Goal: Task Accomplishment & Management: Complete application form

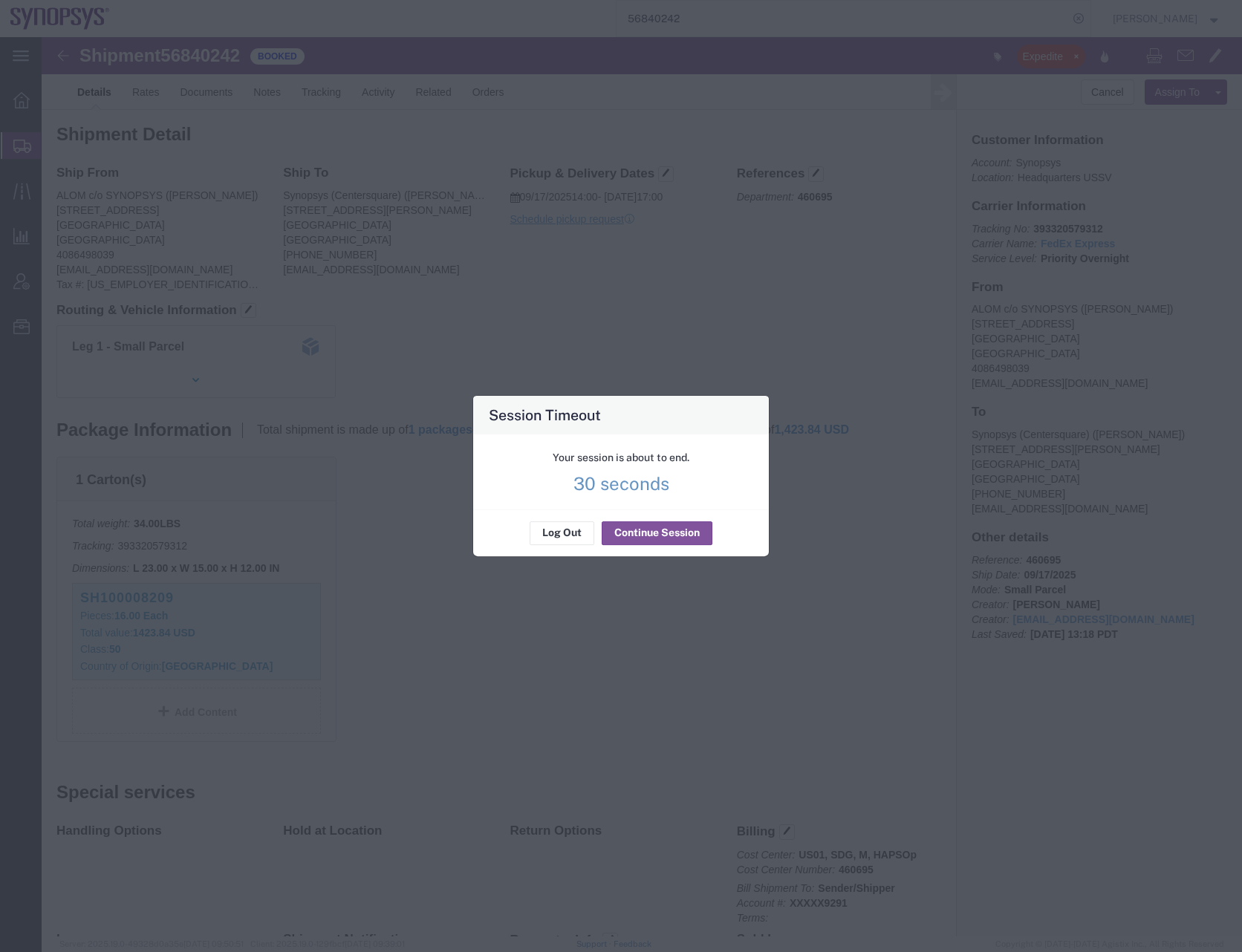
scroll to position [200, 0]
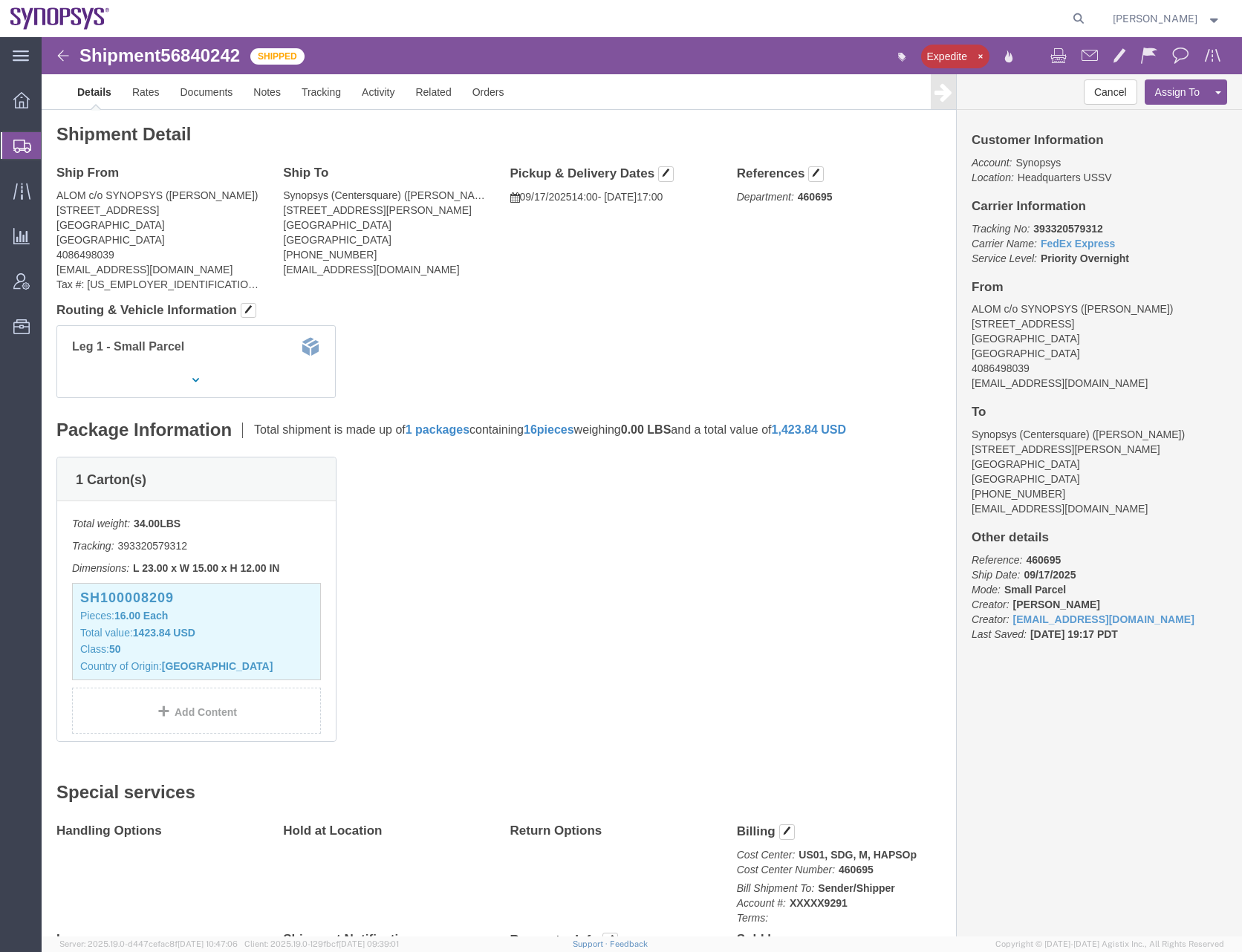
click at [691, 17] on agx-global-search at bounding box center [853, 19] width 475 height 37
click at [1088, 13] on icon at bounding box center [1078, 19] width 20 height 20
paste input "56721138"
type input "56721138"
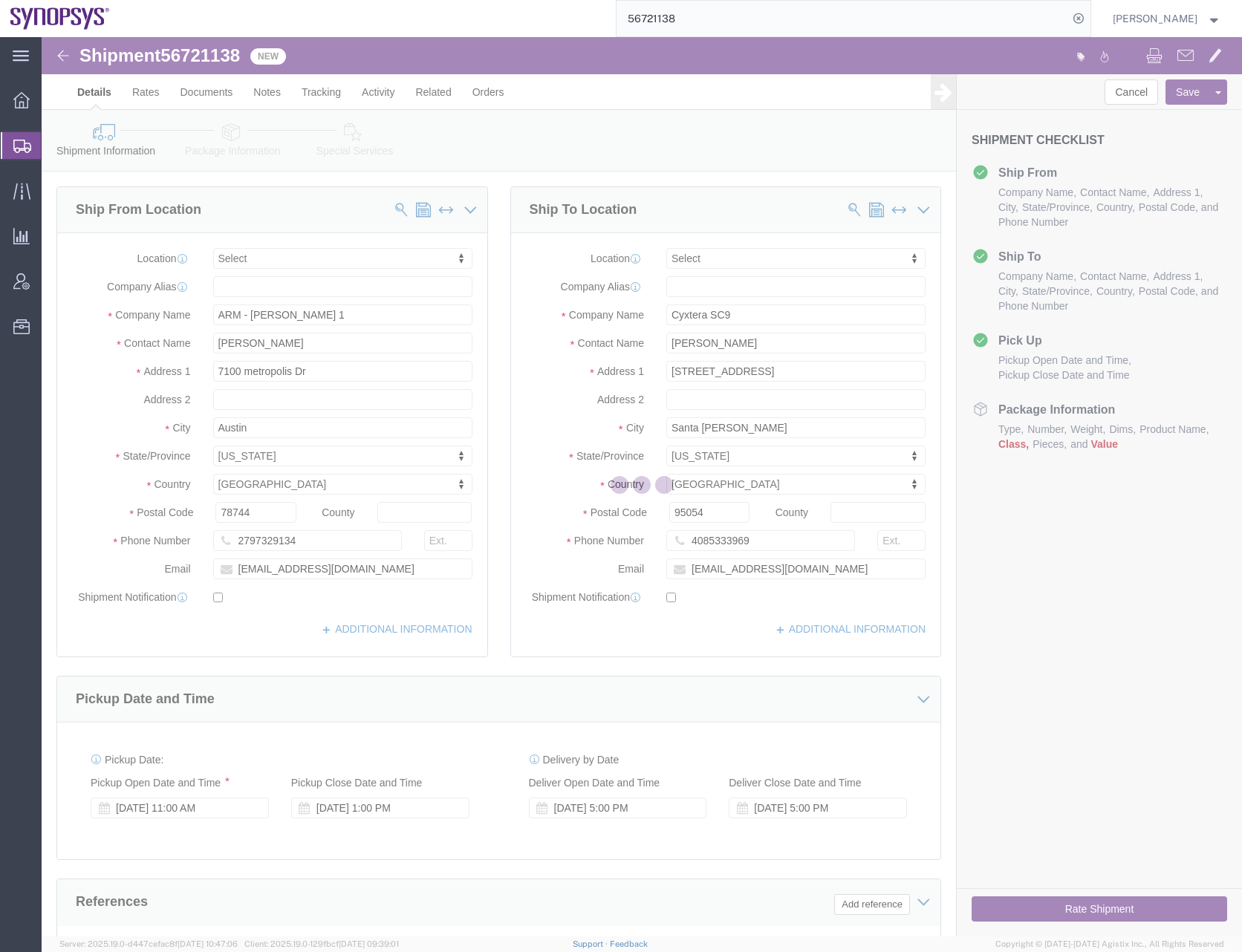
select select
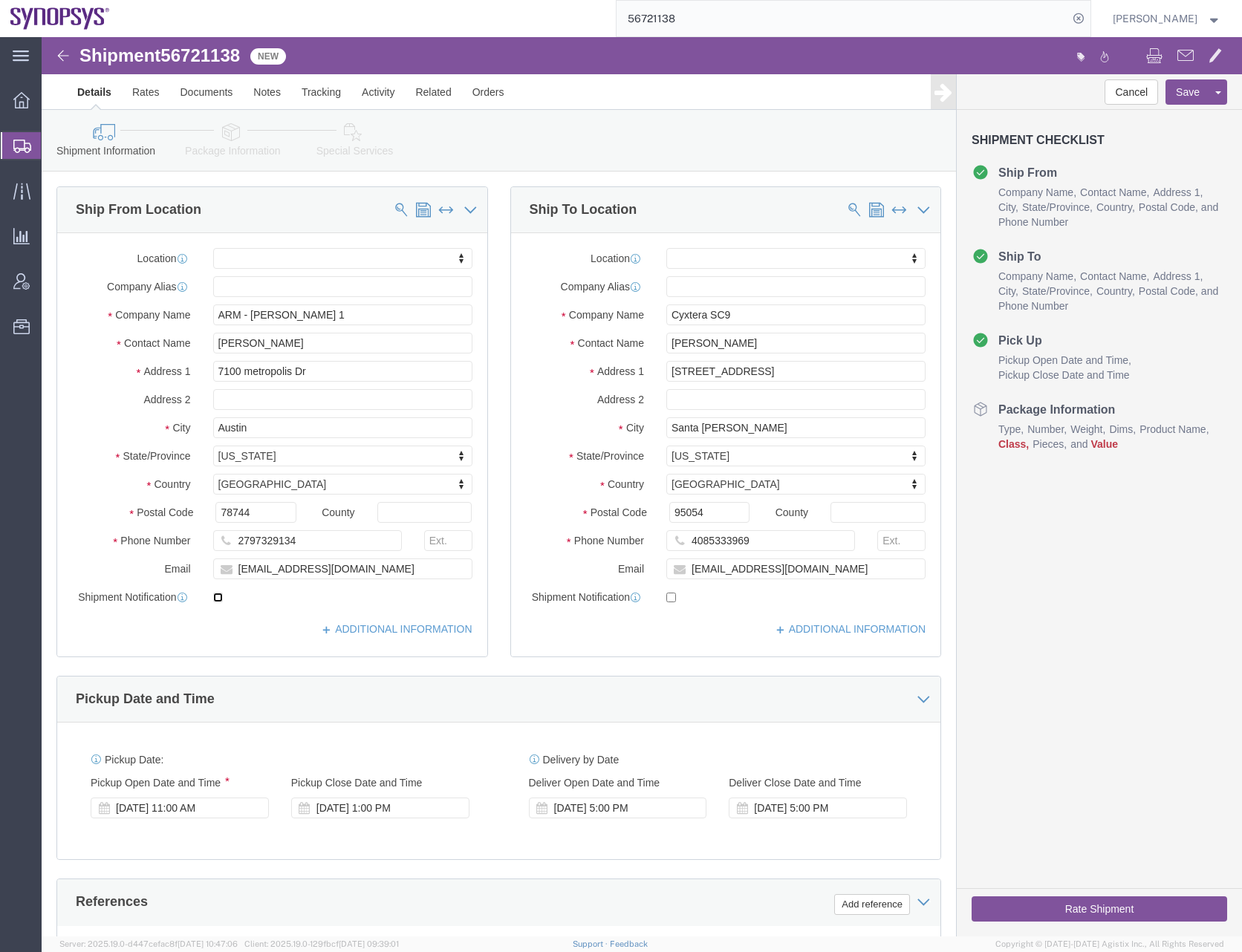
click input "checkbox"
checkbox input "true"
click input "checkbox"
checkbox input "true"
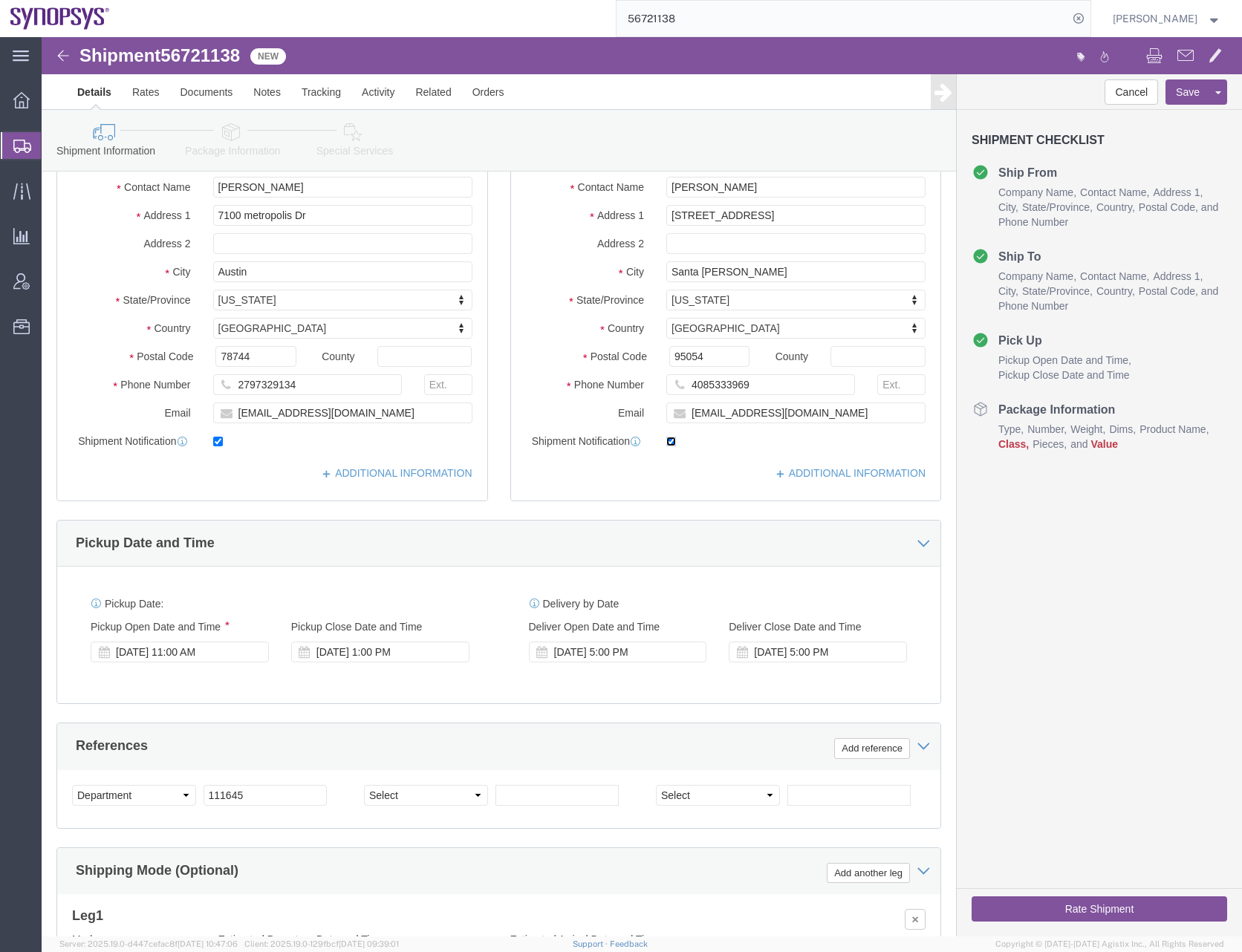
scroll to position [155, 0]
click icon
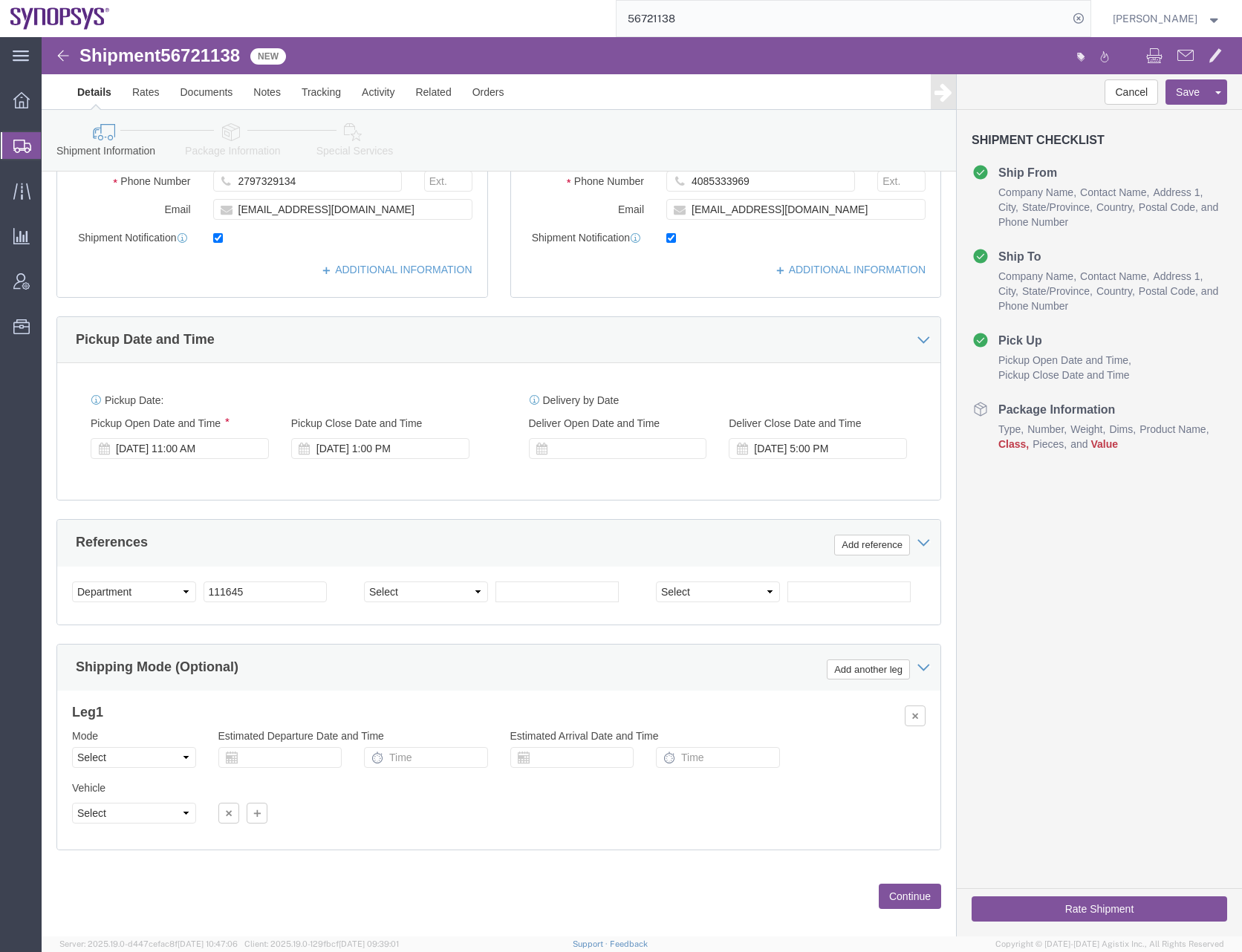
scroll to position [377, 0]
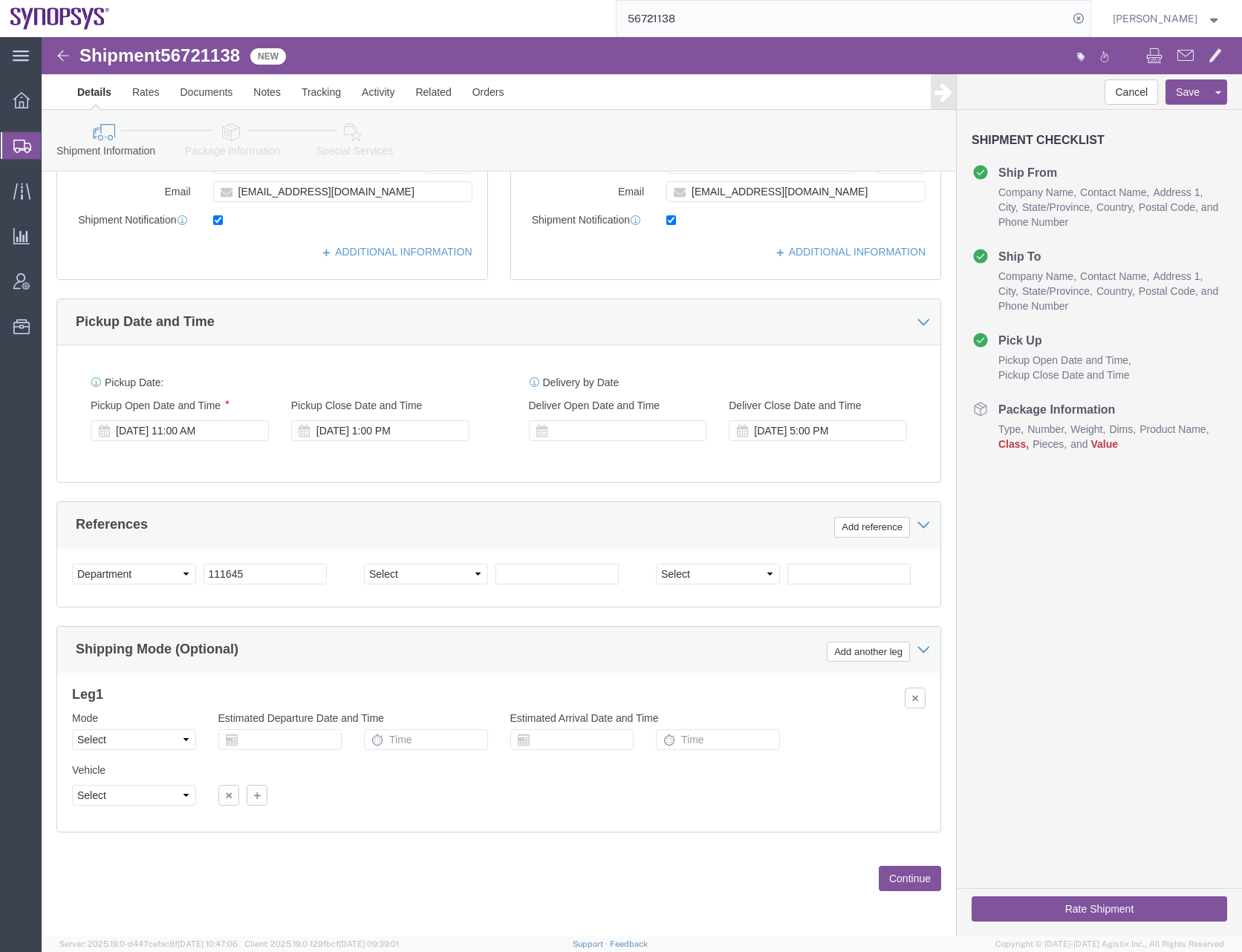
click button "Continue"
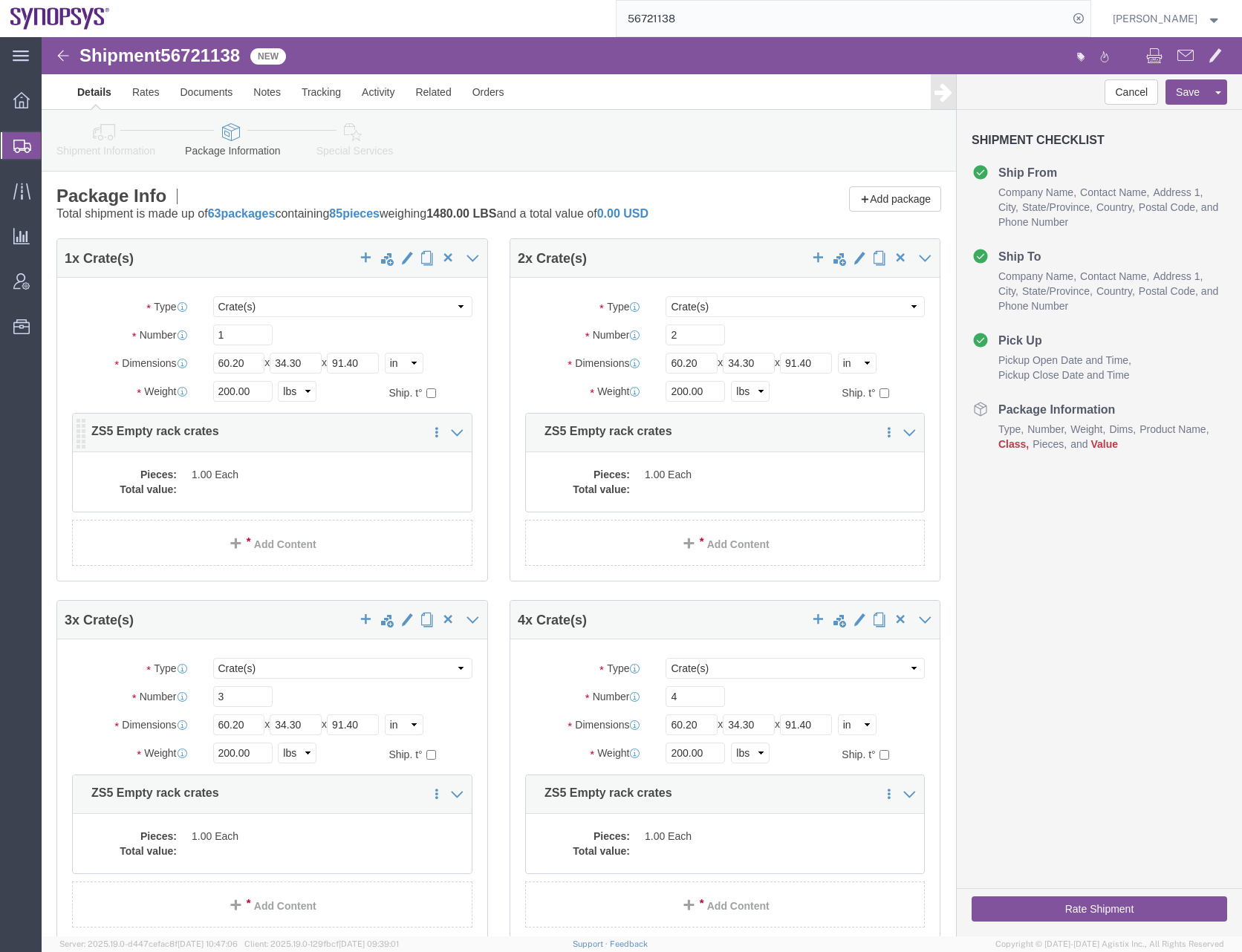
click dd "1.00 Each"
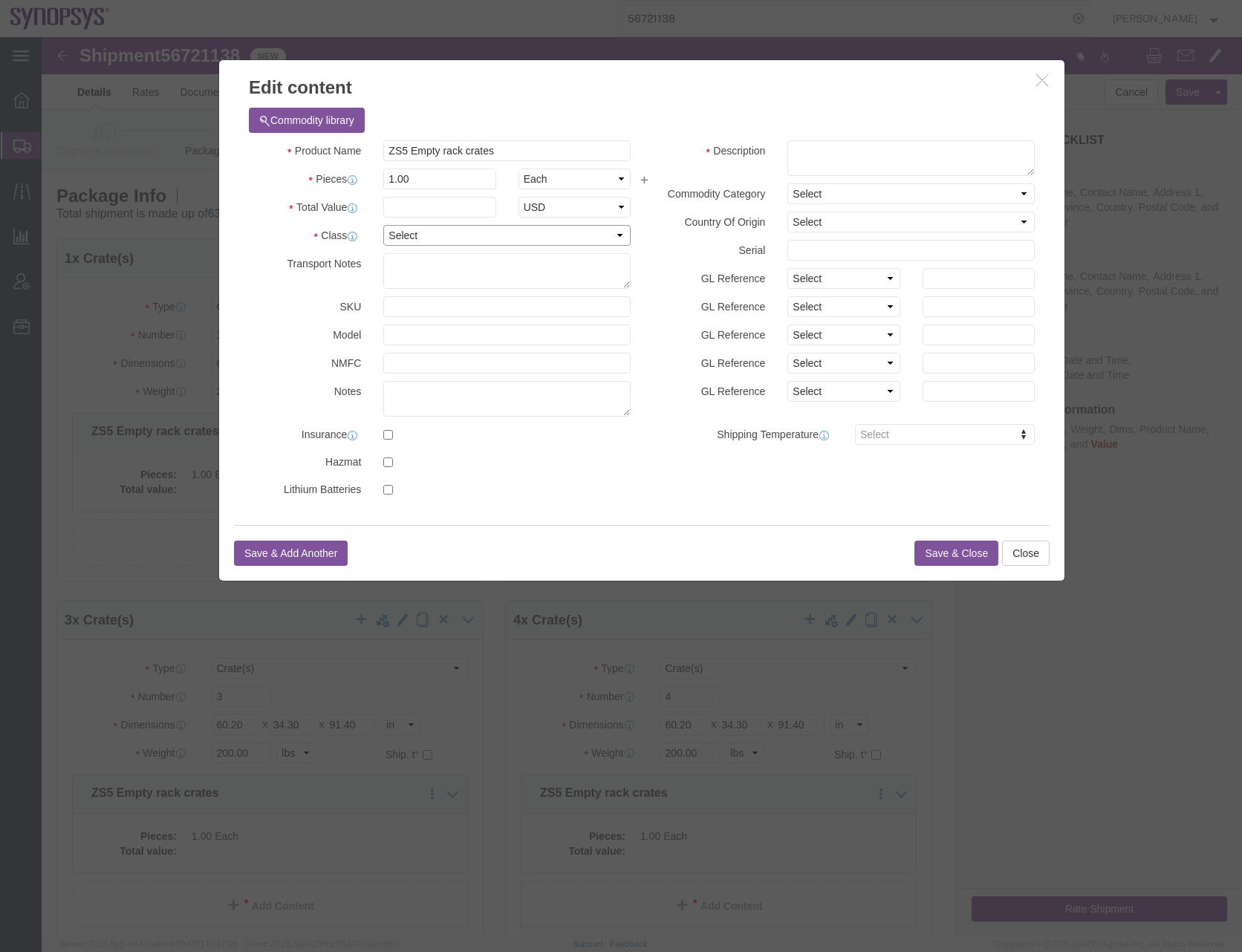
click select "Select 50 55 60 65 70 85 92.5 100 125 175 250 300 400"
select select "50"
click select "Select 50 55 60 65 70 85 92.5 100 125 175 250 300 400"
click input "text"
type input "100"
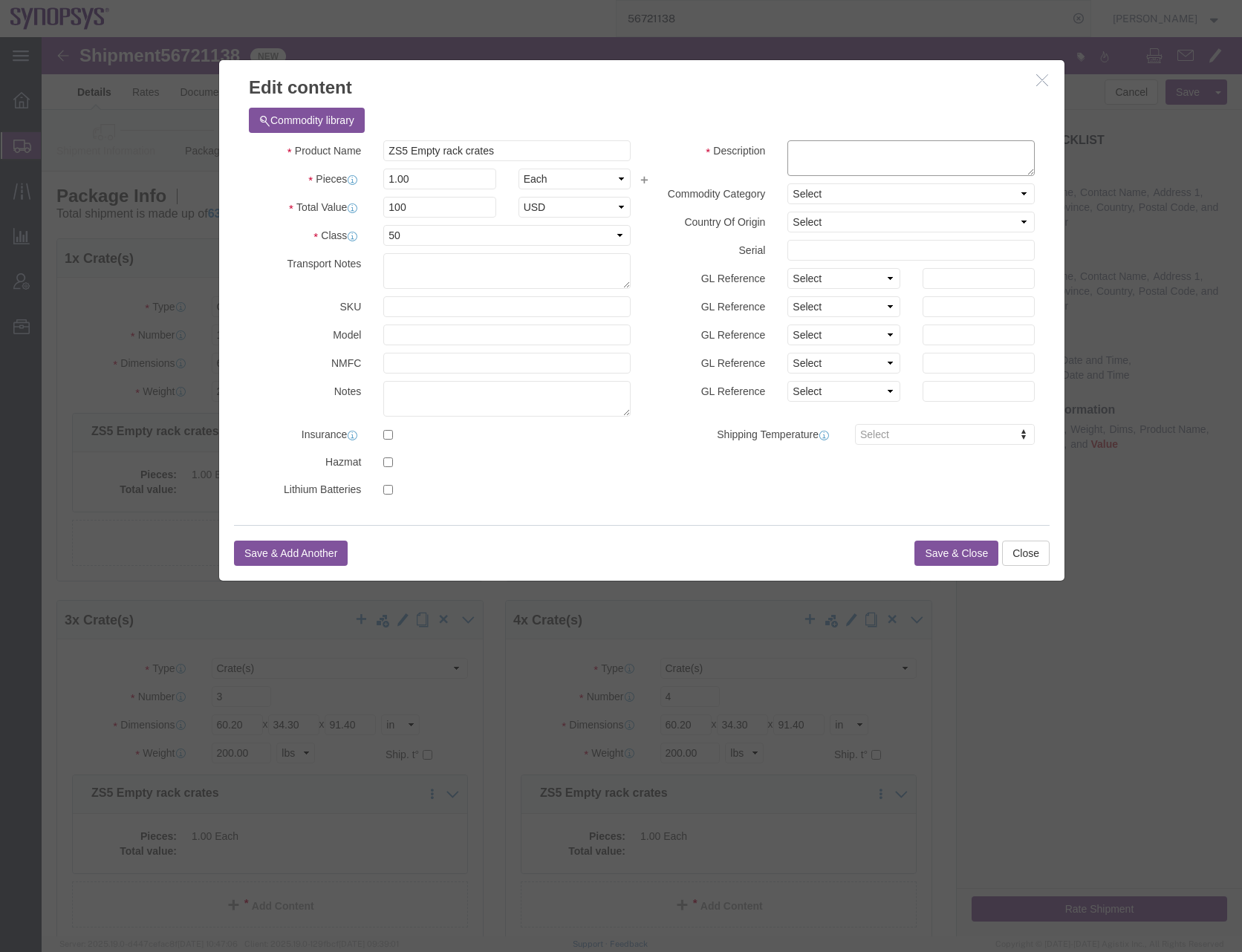
click textarea
drag, startPoint x: 830, startPoint y: 114, endPoint x: 605, endPoint y: 106, distance: 225.1
click div "Description Empty crates"
type textarea "Empty crates"
click button "Save & Close"
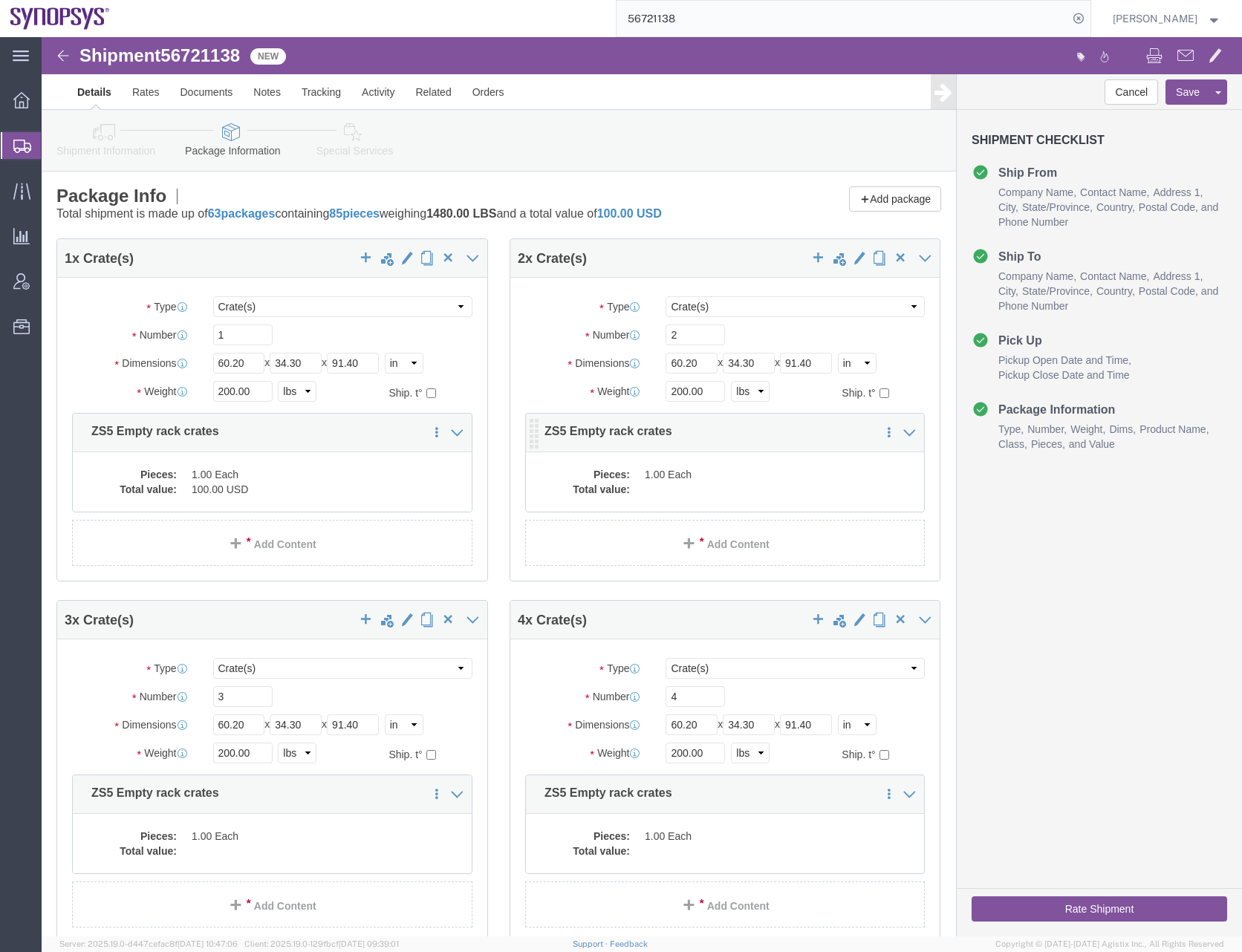
click dd "1.00 Each"
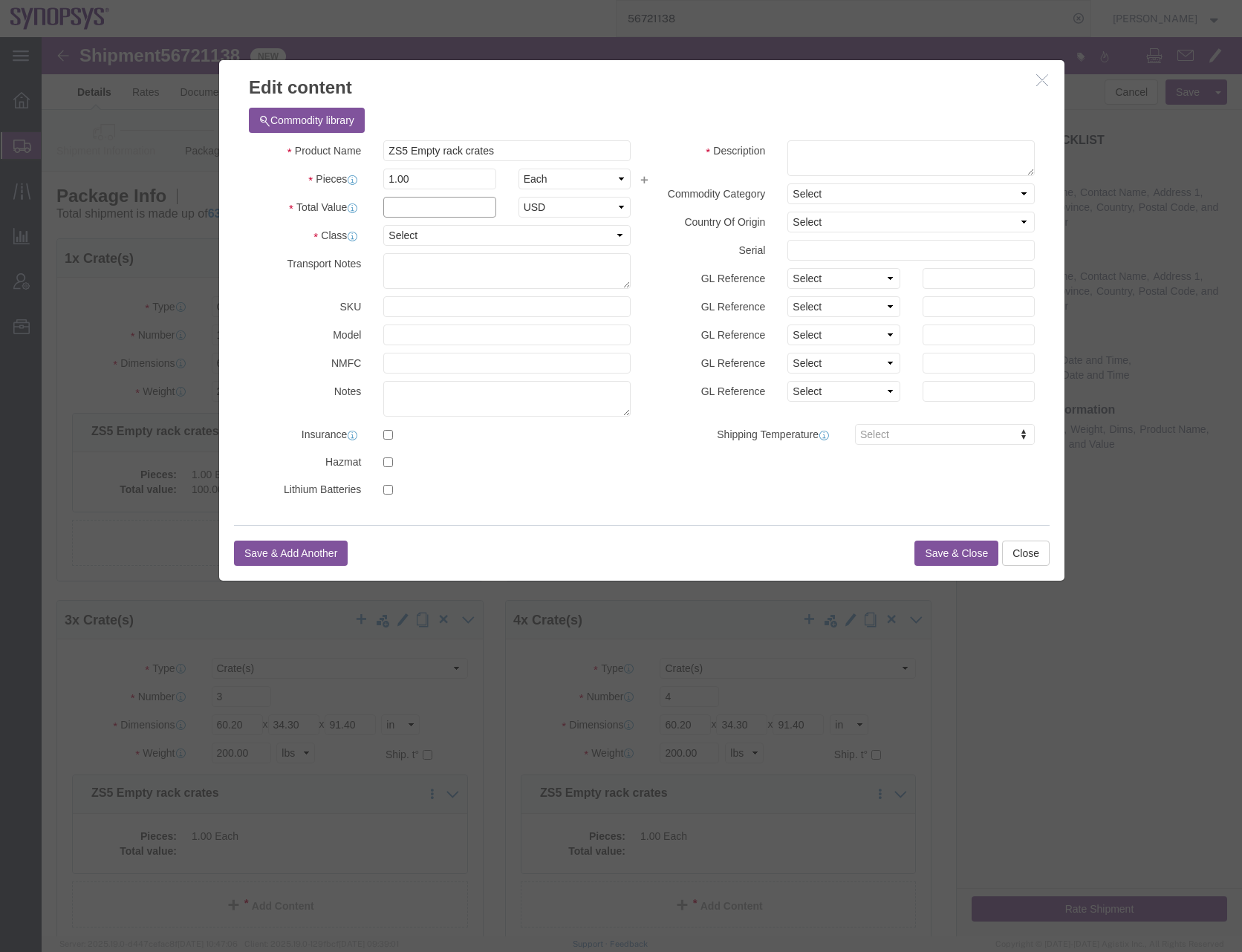
click input "text"
type input "100"
click select "Select 50 55 60 65 70 85 92.5 100 125 175 250 300 400"
select select "50"
click select "Select 50 55 60 65 70 85 92.5 100 125 175 250 300 400"
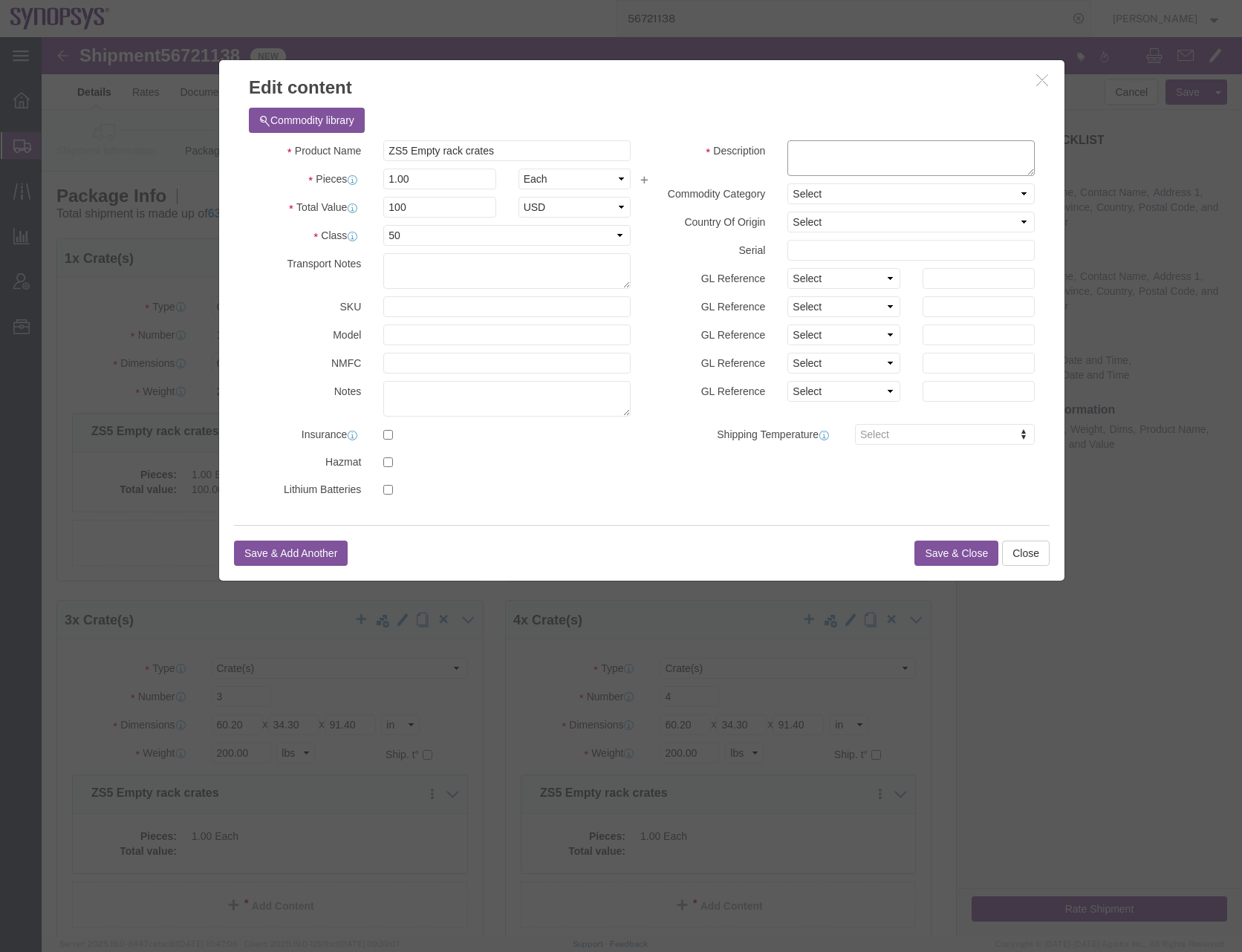
click textarea
paste textarea "Empty crates"
type textarea "Empty crates"
click button "Save & Close"
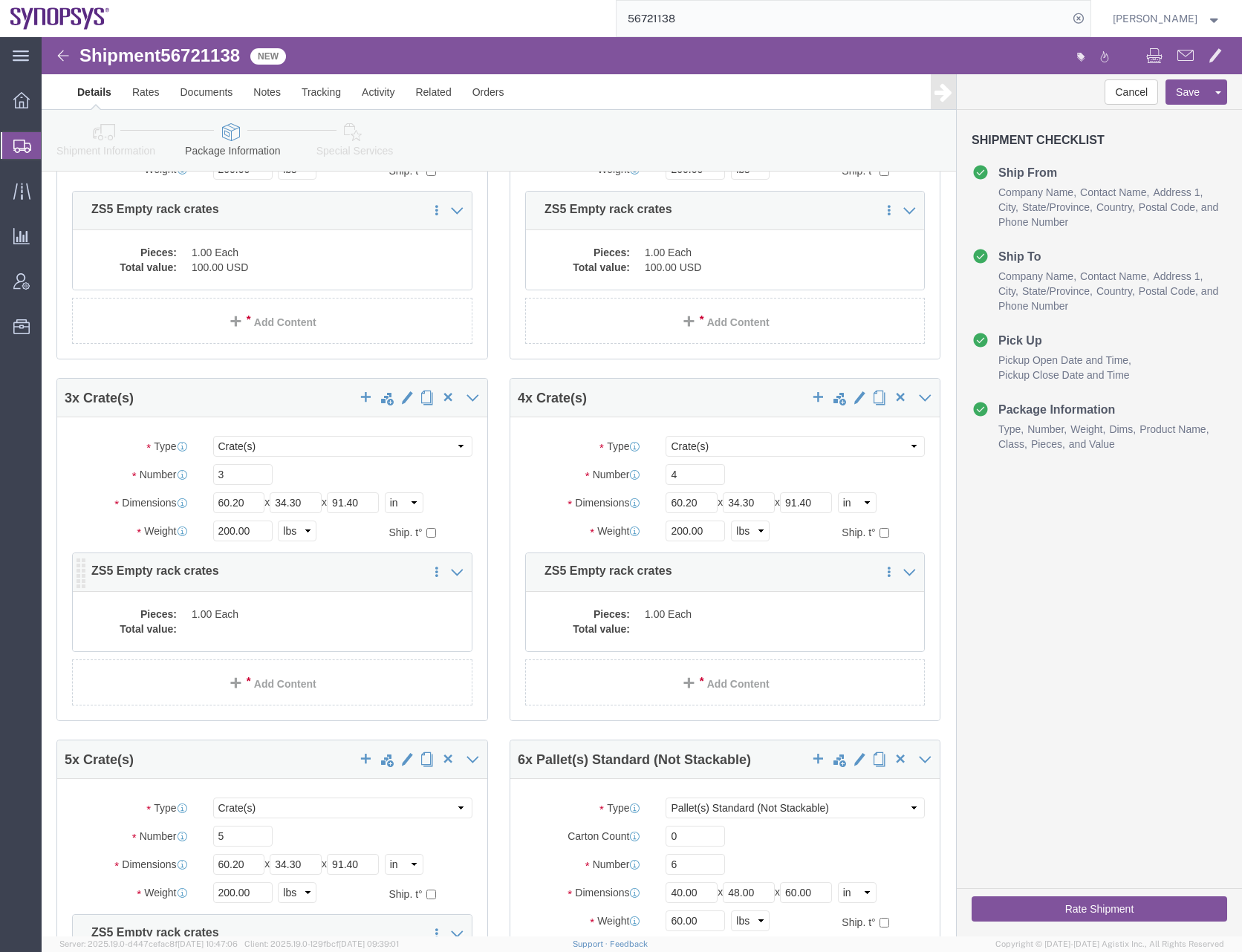
scroll to position [223, 0]
click dd
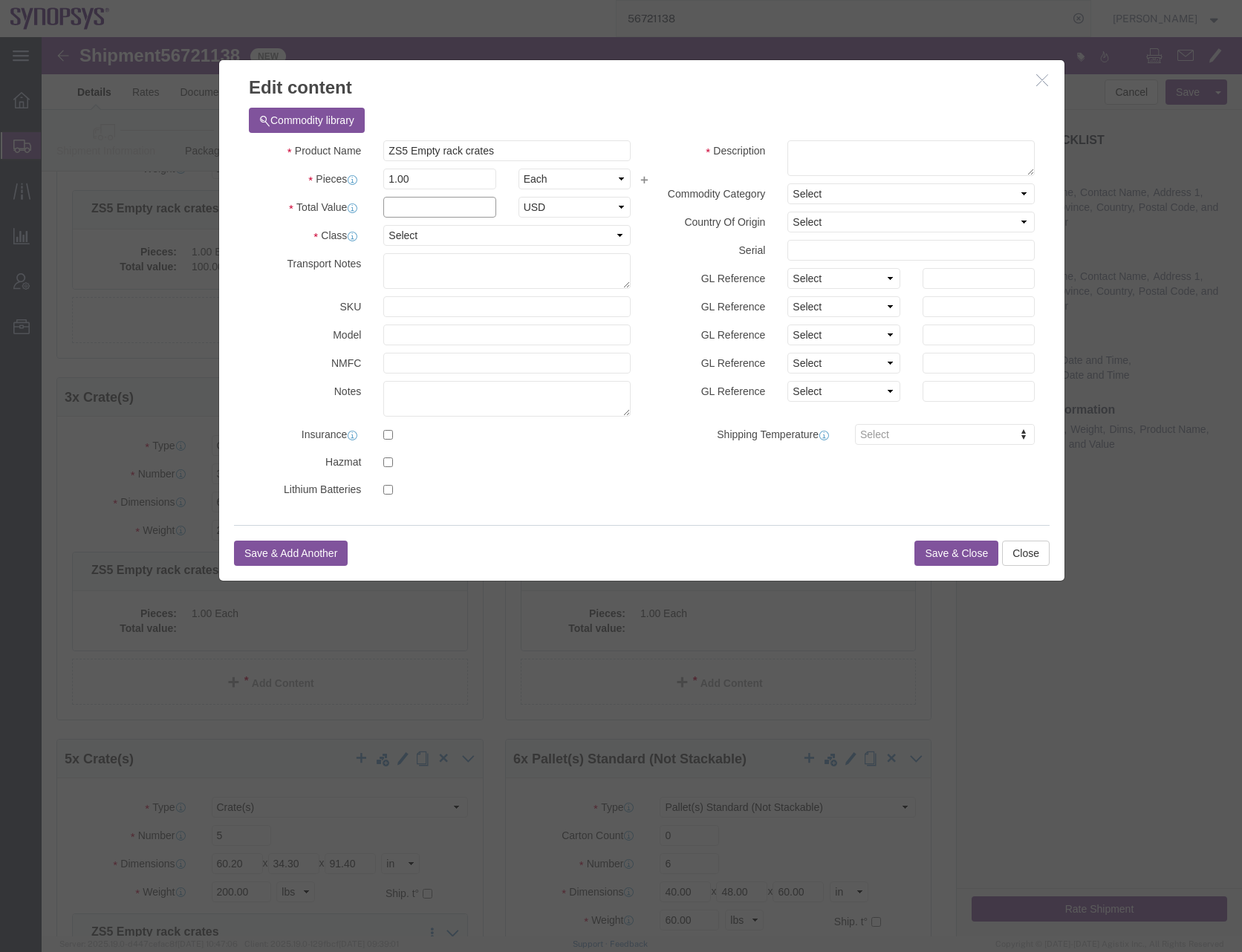
click input "text"
type input "100"
click select "Select 50 55 60 65 70 85 92.5 100 125 175 250 300 400"
select select "50"
click select "Select 50 55 60 65 70 85 92.5 100 125 175 250 300 400"
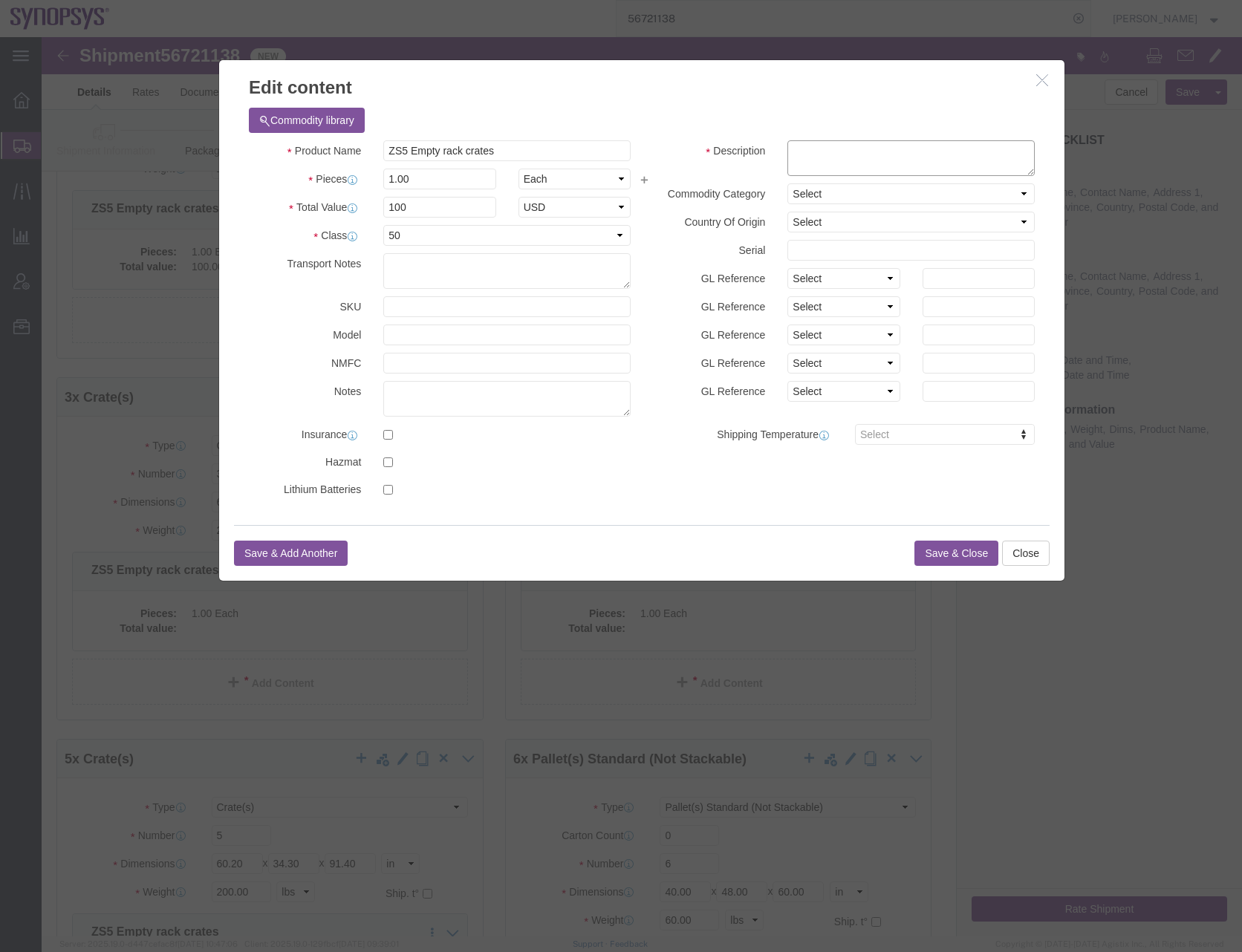
click textarea
paste textarea "Empty crates"
type textarea "Empty crates"
click button "Save & Close"
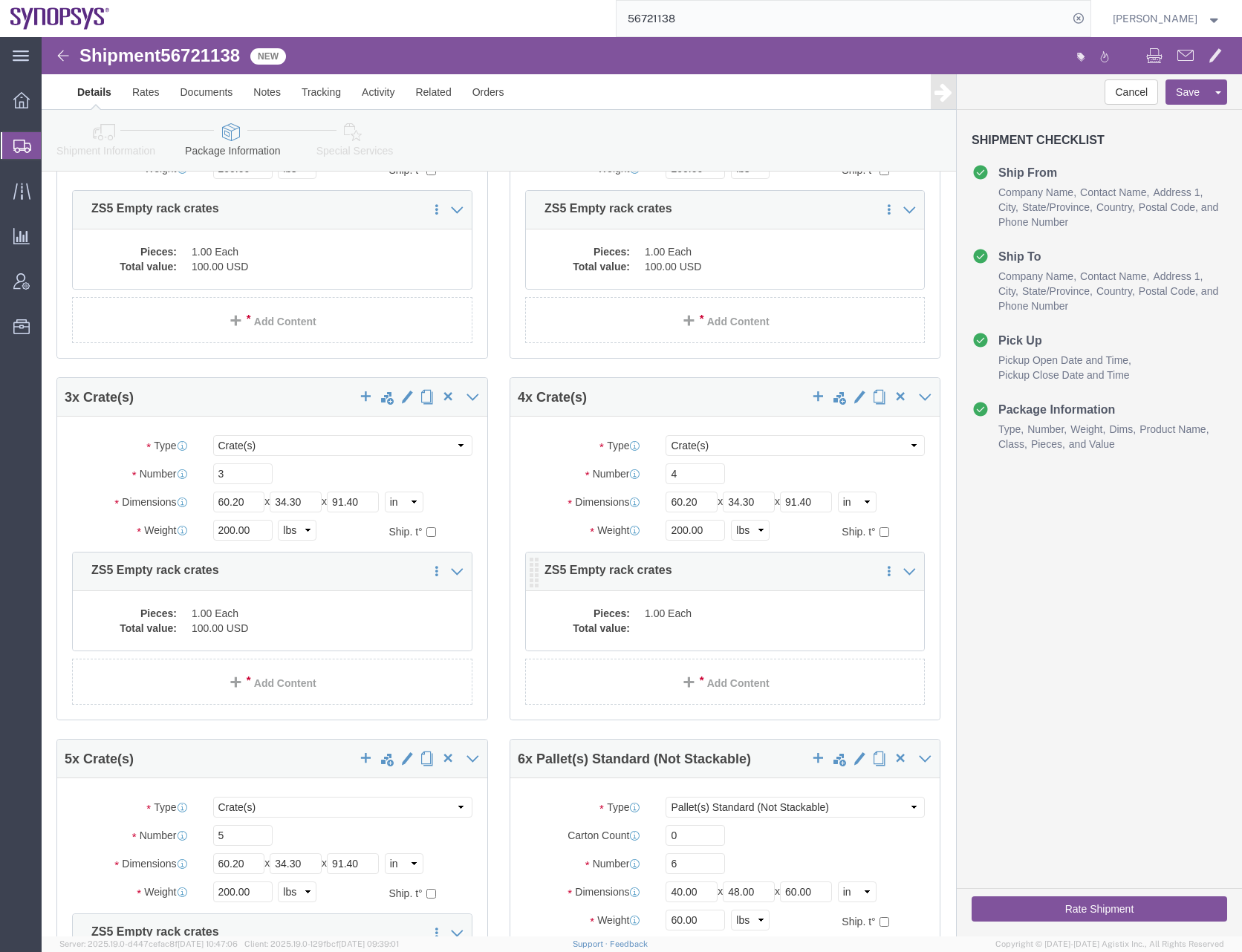
click dd
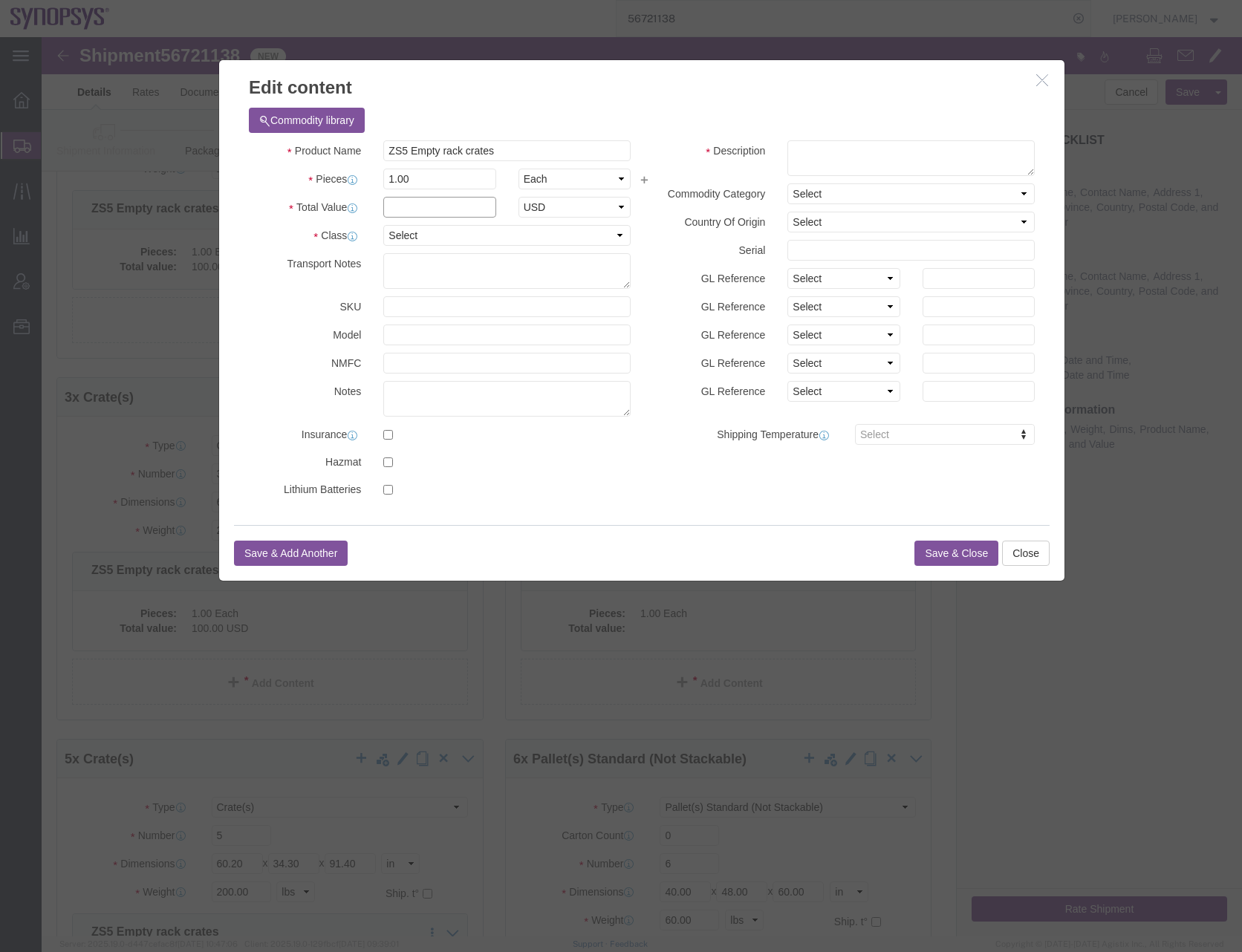
click input "text"
type input "100"
click select "Select 50 55 60 65 70 85 92.5 100 125 175 250 300 400"
select select "50"
click select "Select 50 55 60 65 70 85 92.5 100 125 175 250 300 400"
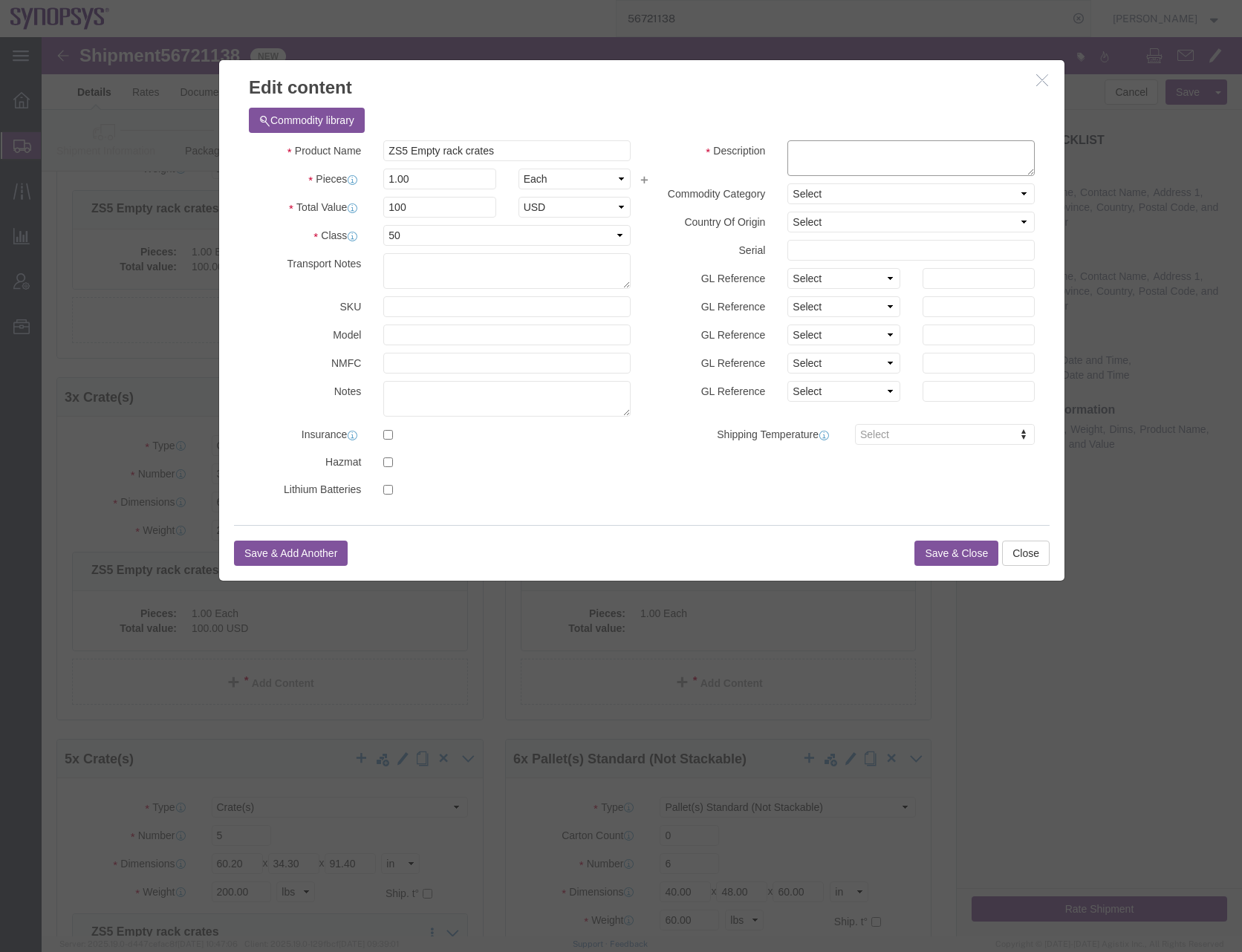
click textarea
paste textarea "Empty crates"
type textarea "Empty crates"
click button "Save & Close"
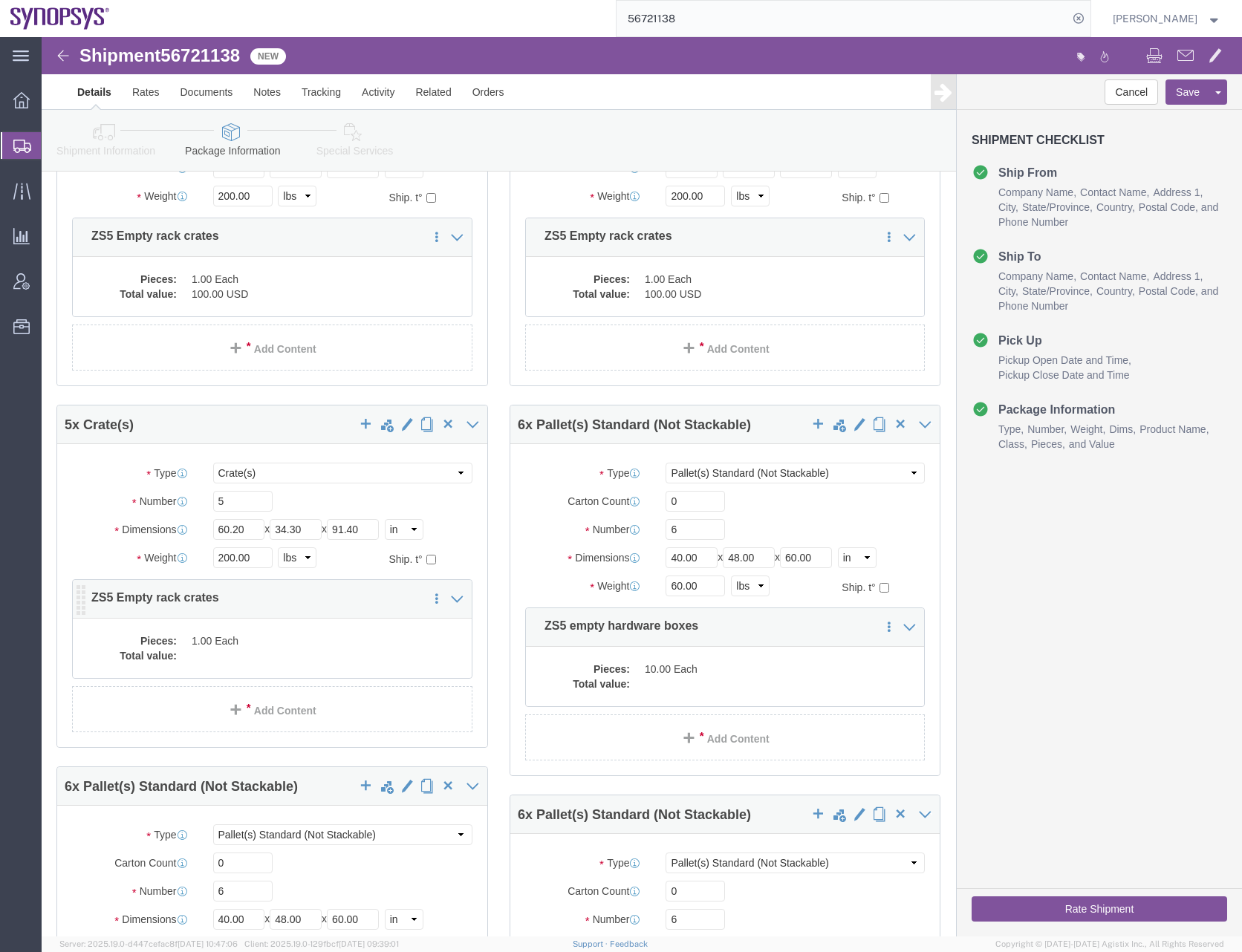
scroll to position [594, 0]
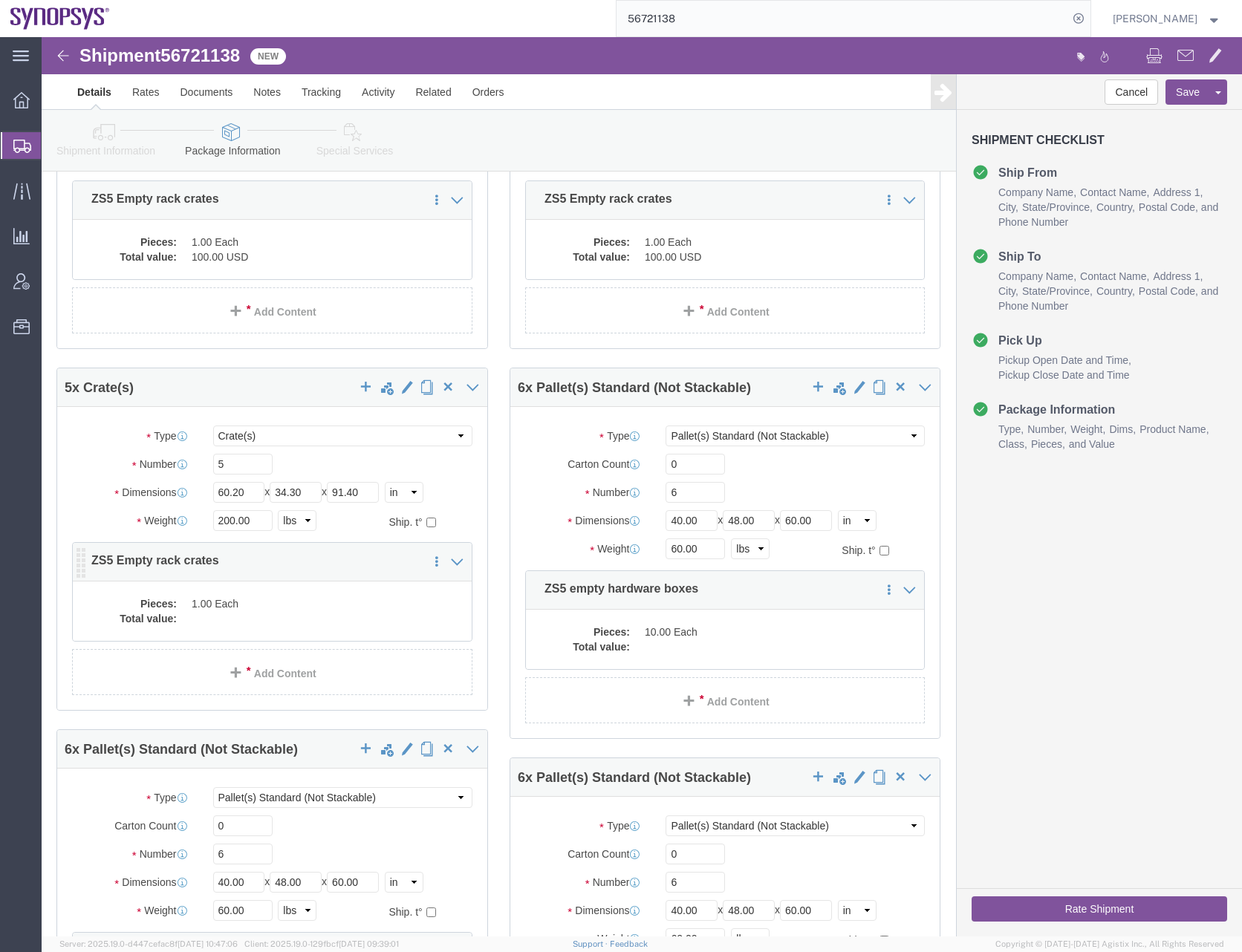
click dd
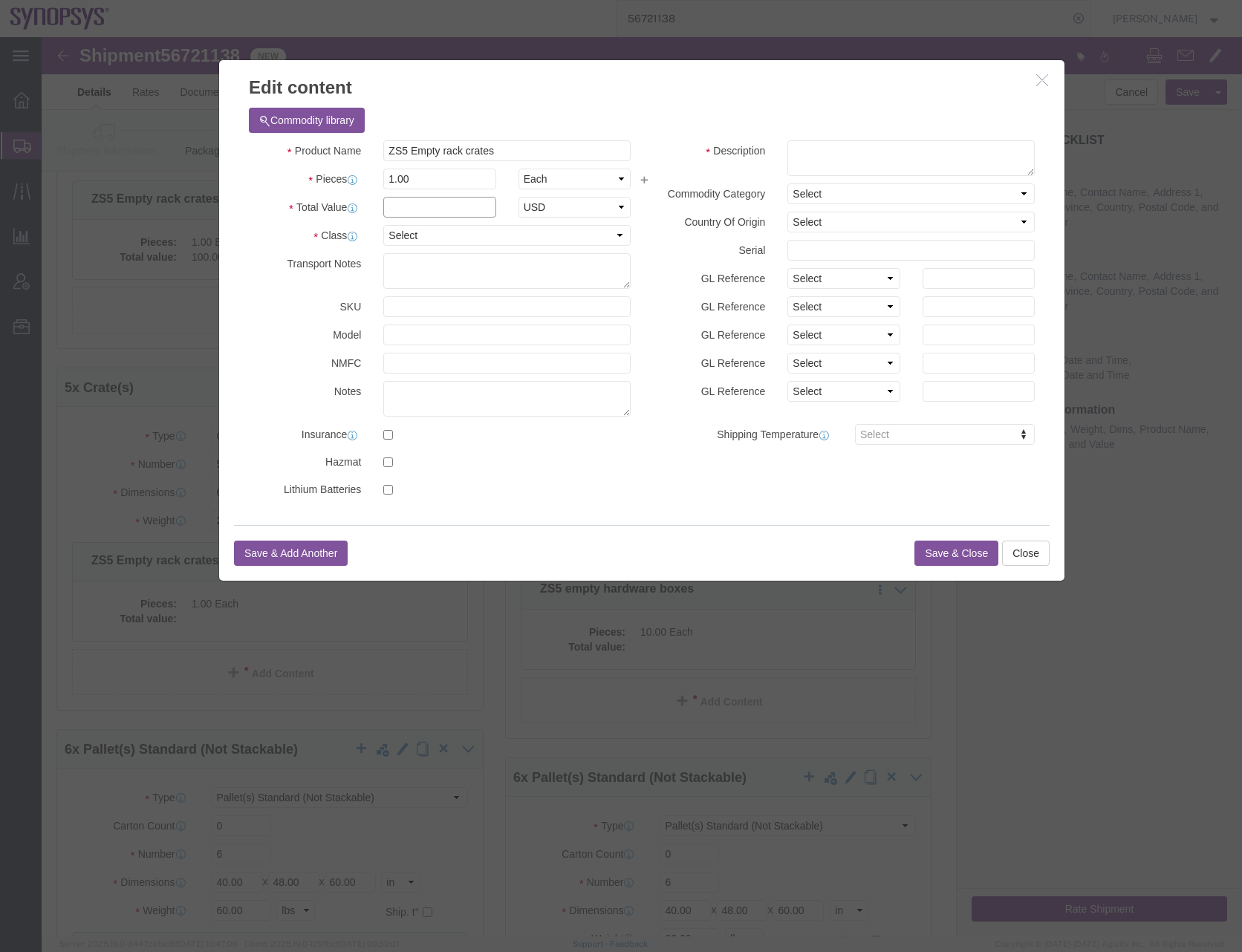
click input "text"
type input "100"
click select "Select 50 55 60 65 70 85 92.5 100 125 175 250 300 400"
select select "50"
click select "Select 50 55 60 65 70 85 92.5 100 125 175 250 300 400"
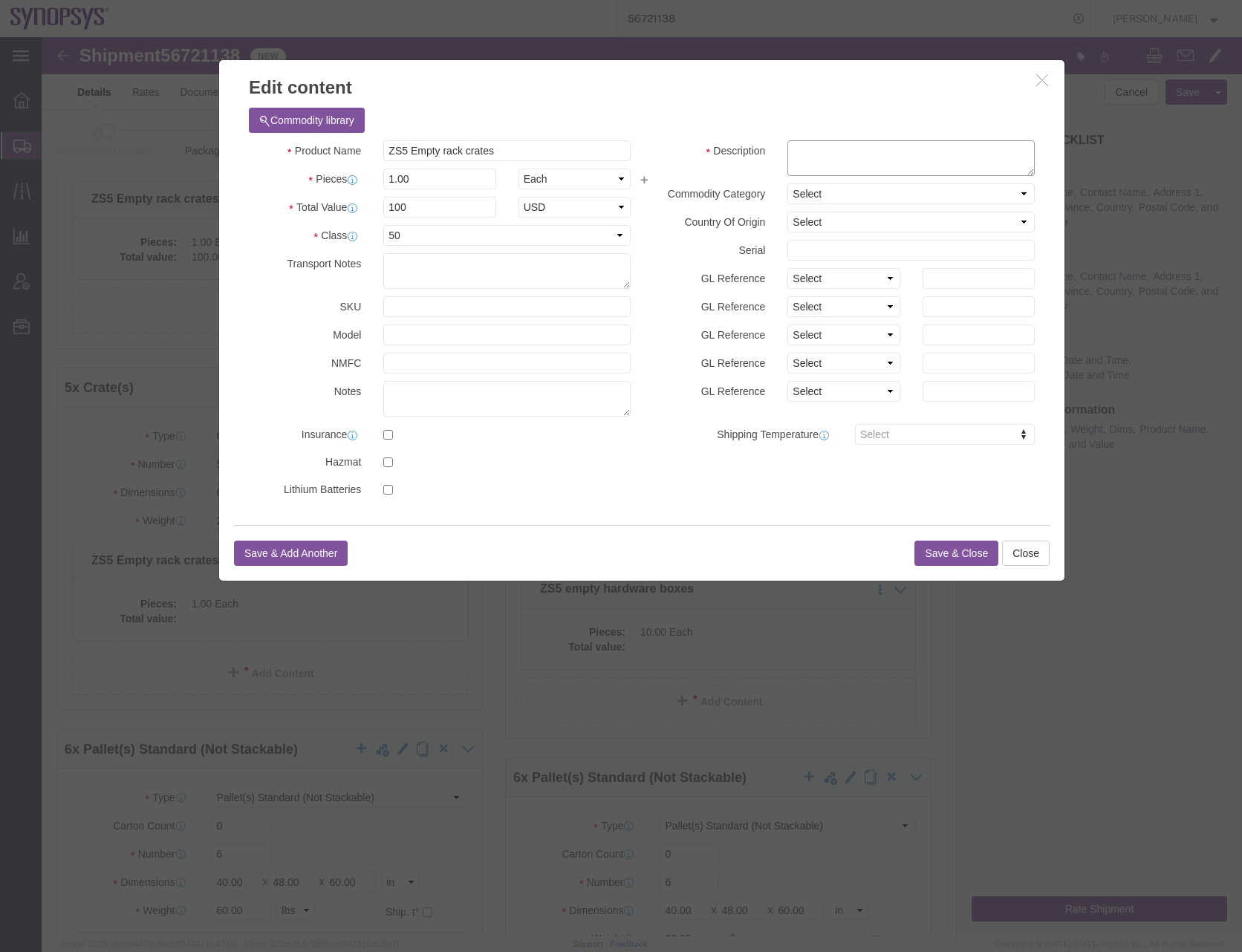
click textarea
paste textarea "Empty crates"
type textarea "Empty crates"
click button "Save & Close"
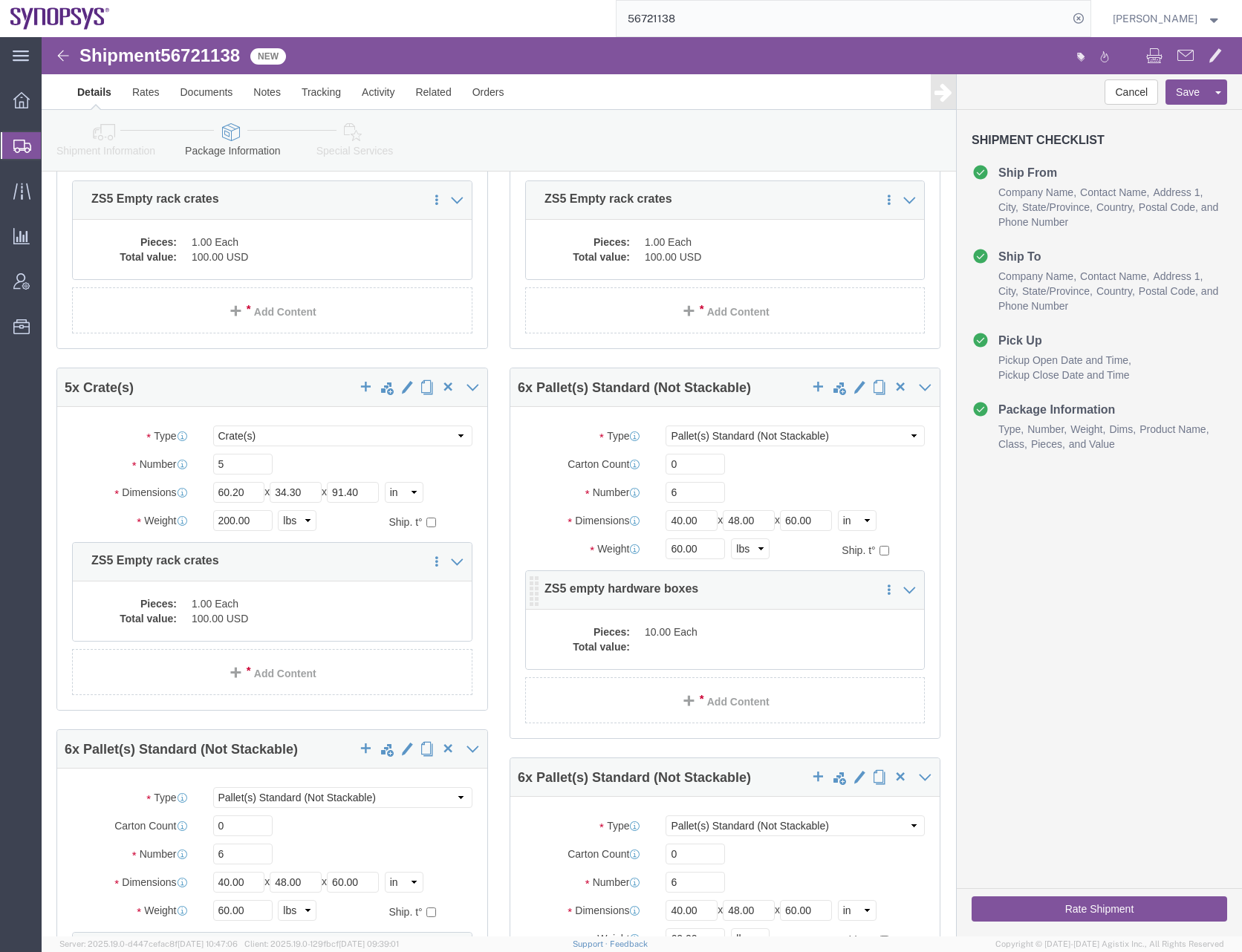
click dd "10.00 Each"
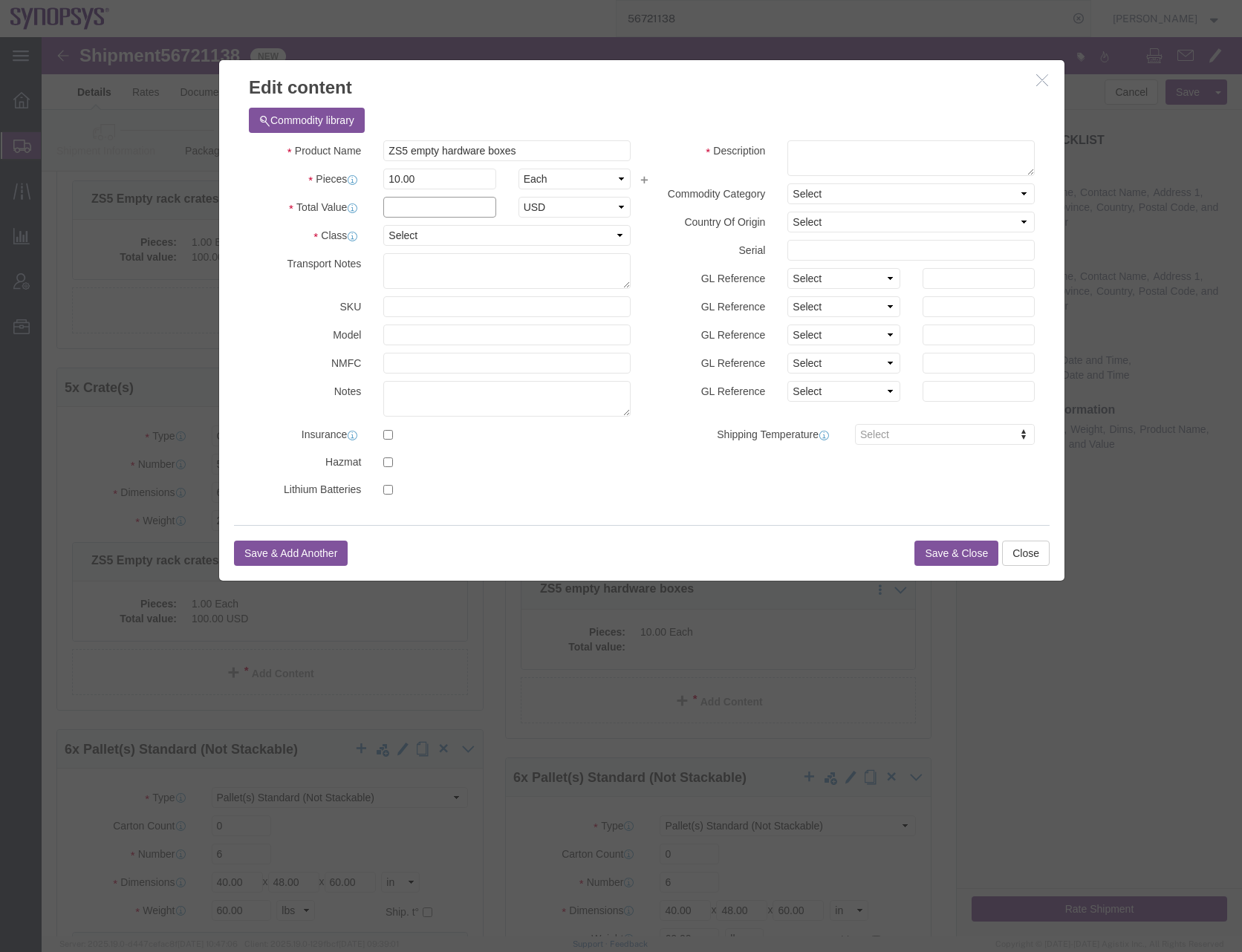
click input "text"
type input "100"
click select "Select 50 55 60 65 70 85 92.5 100 125 175 250 300 400"
select select "50"
click select "Select 50 55 60 65 70 85 92.5 100 125 175 250 300 400"
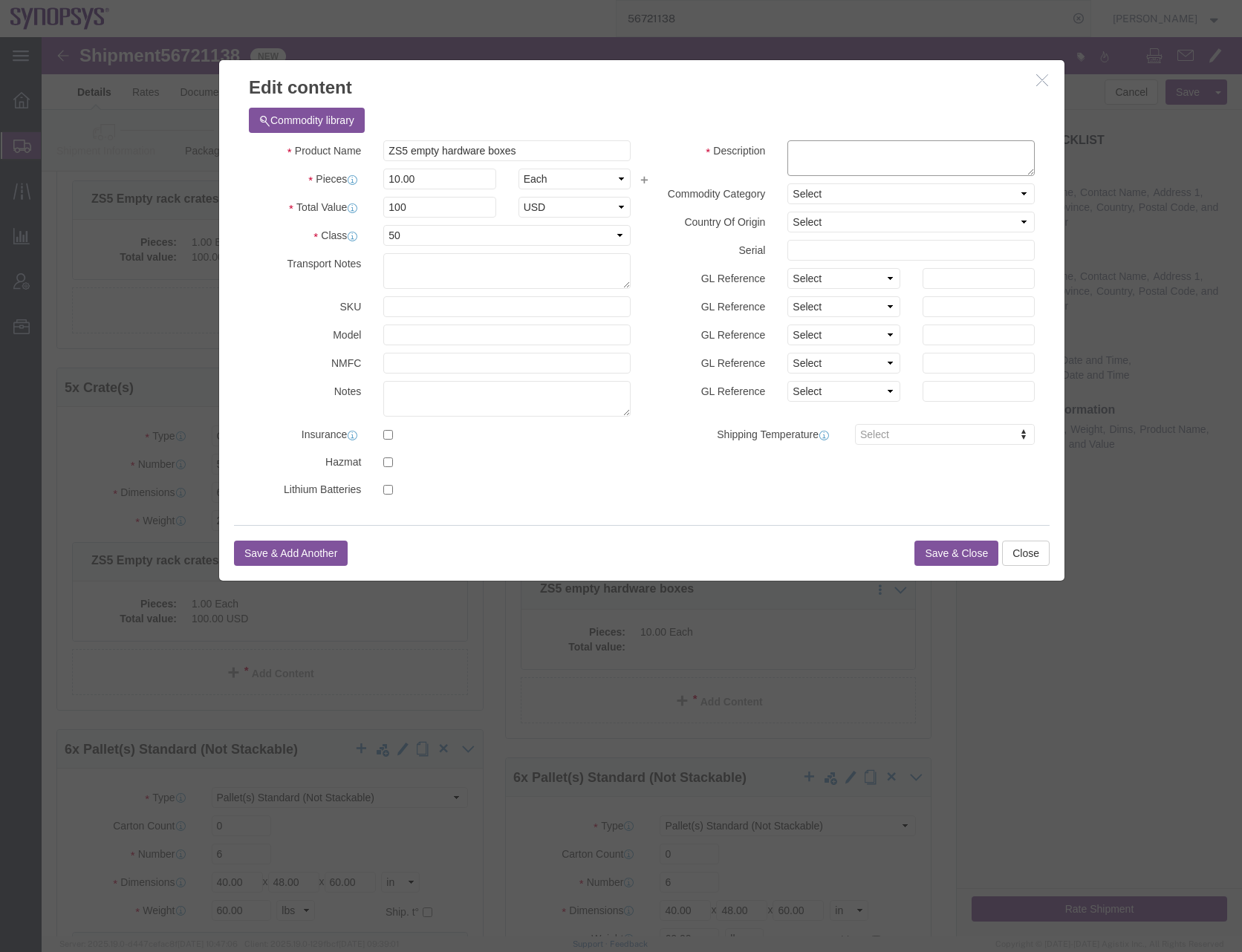
click textarea
type textarea "Boxes"
click button "Save & Close"
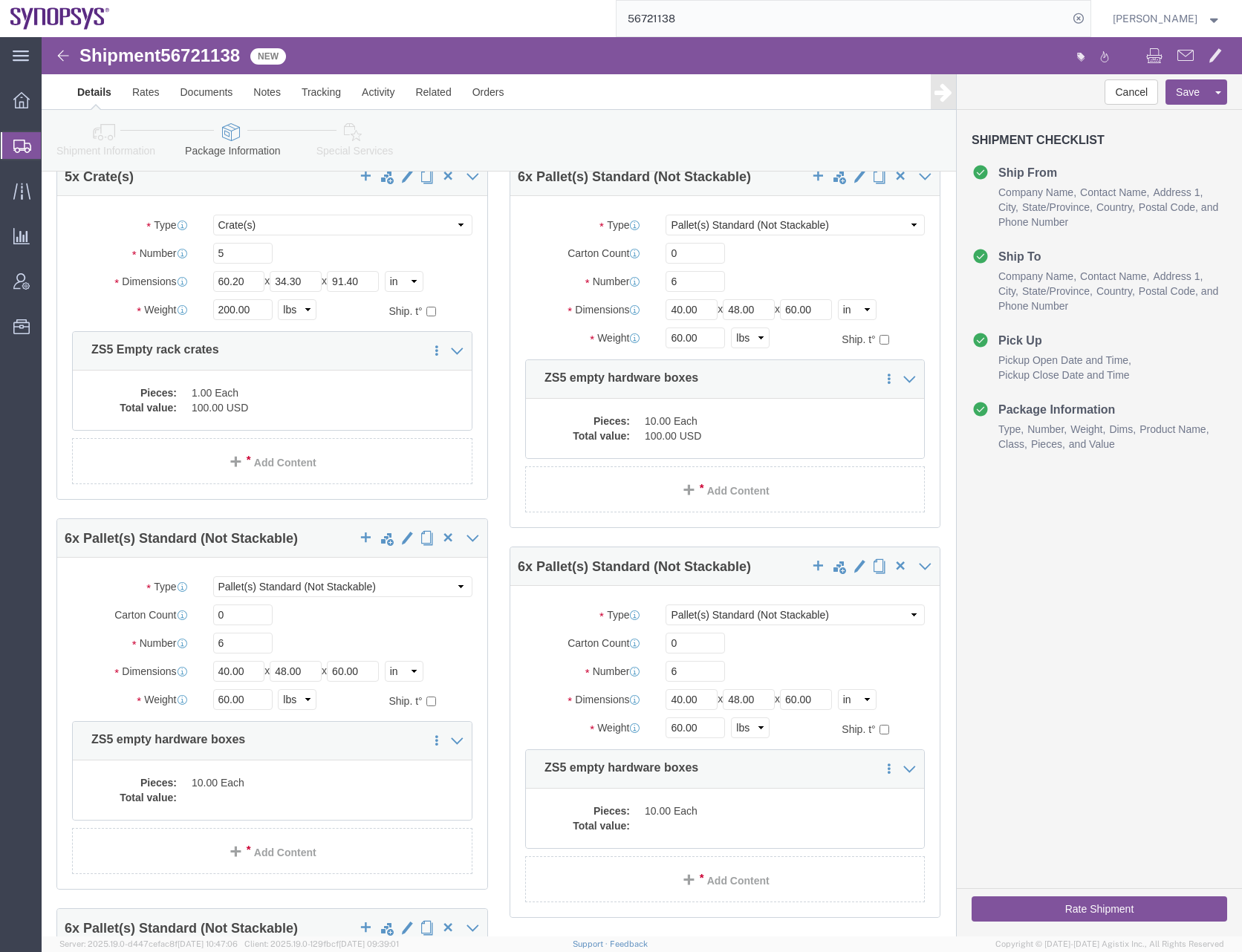
scroll to position [817, 0]
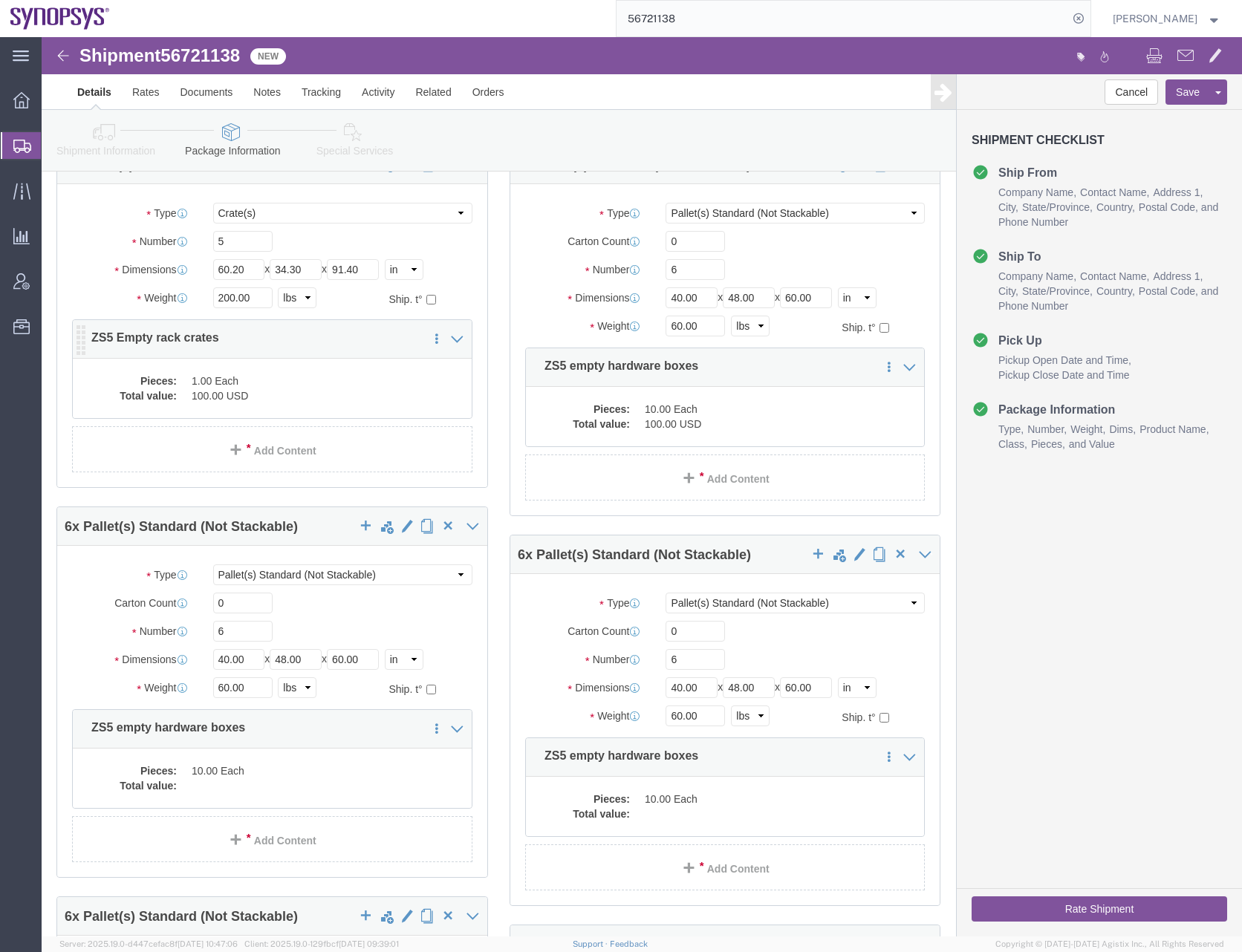
click dd "100.00 USD"
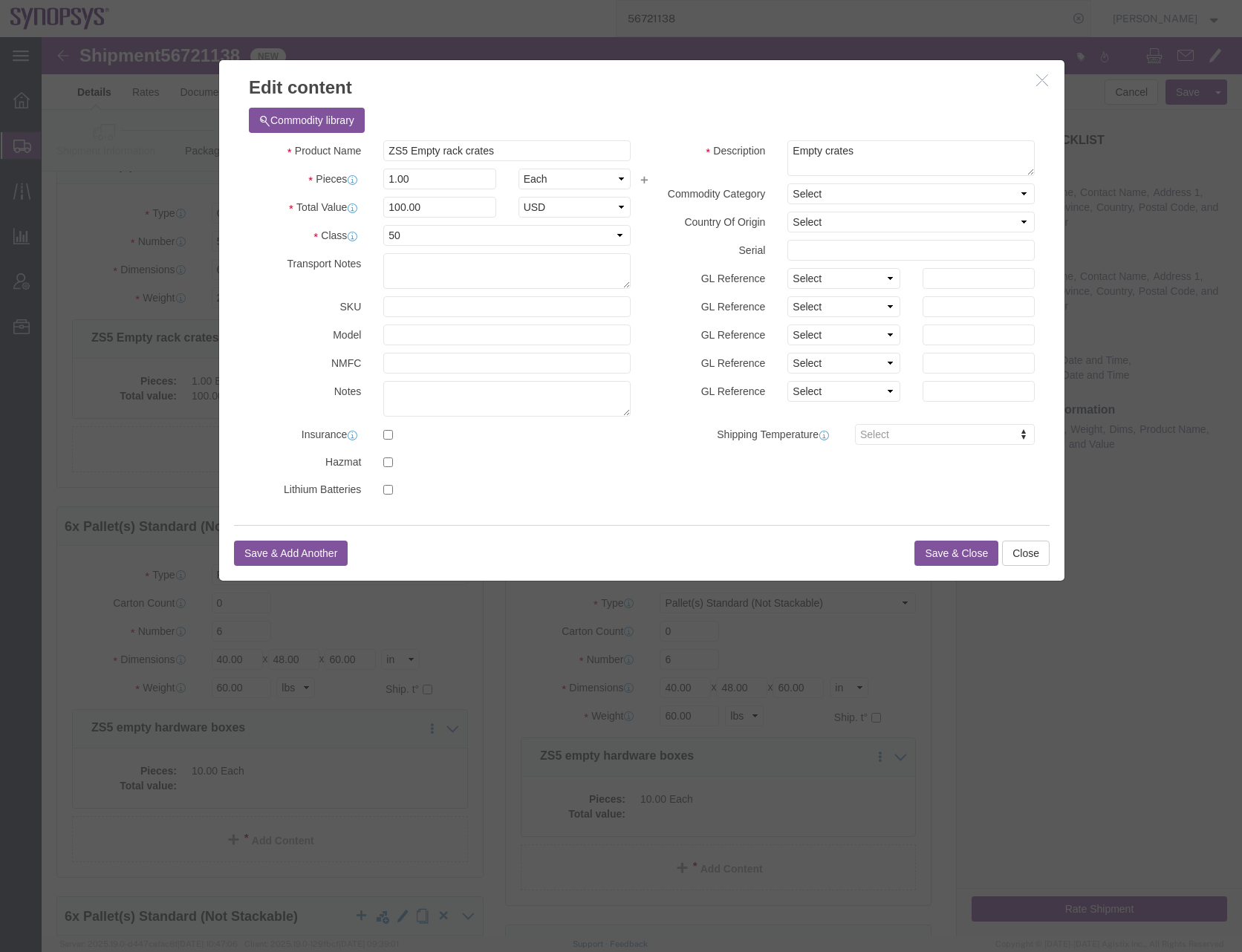
click button "Save & Close"
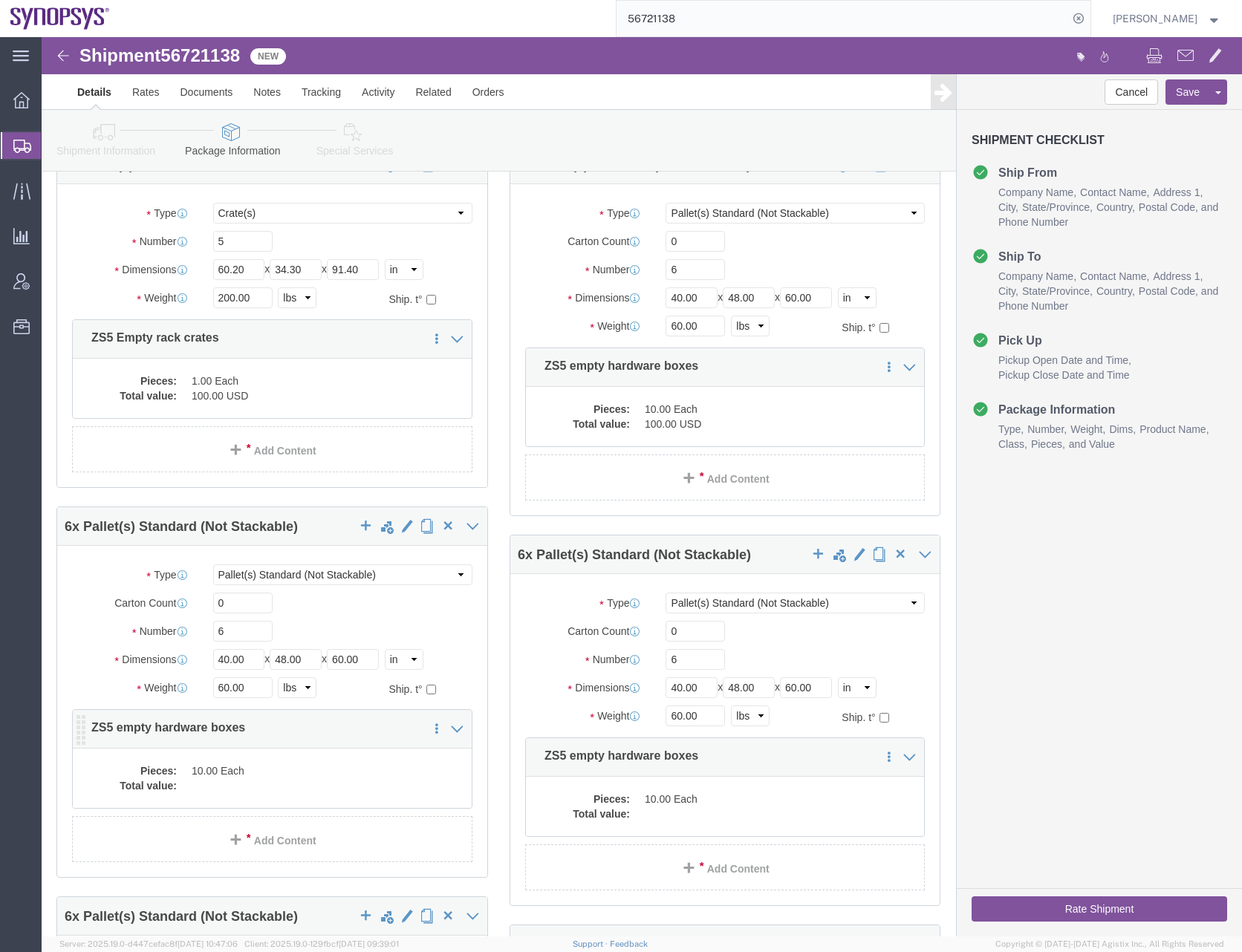
click dd
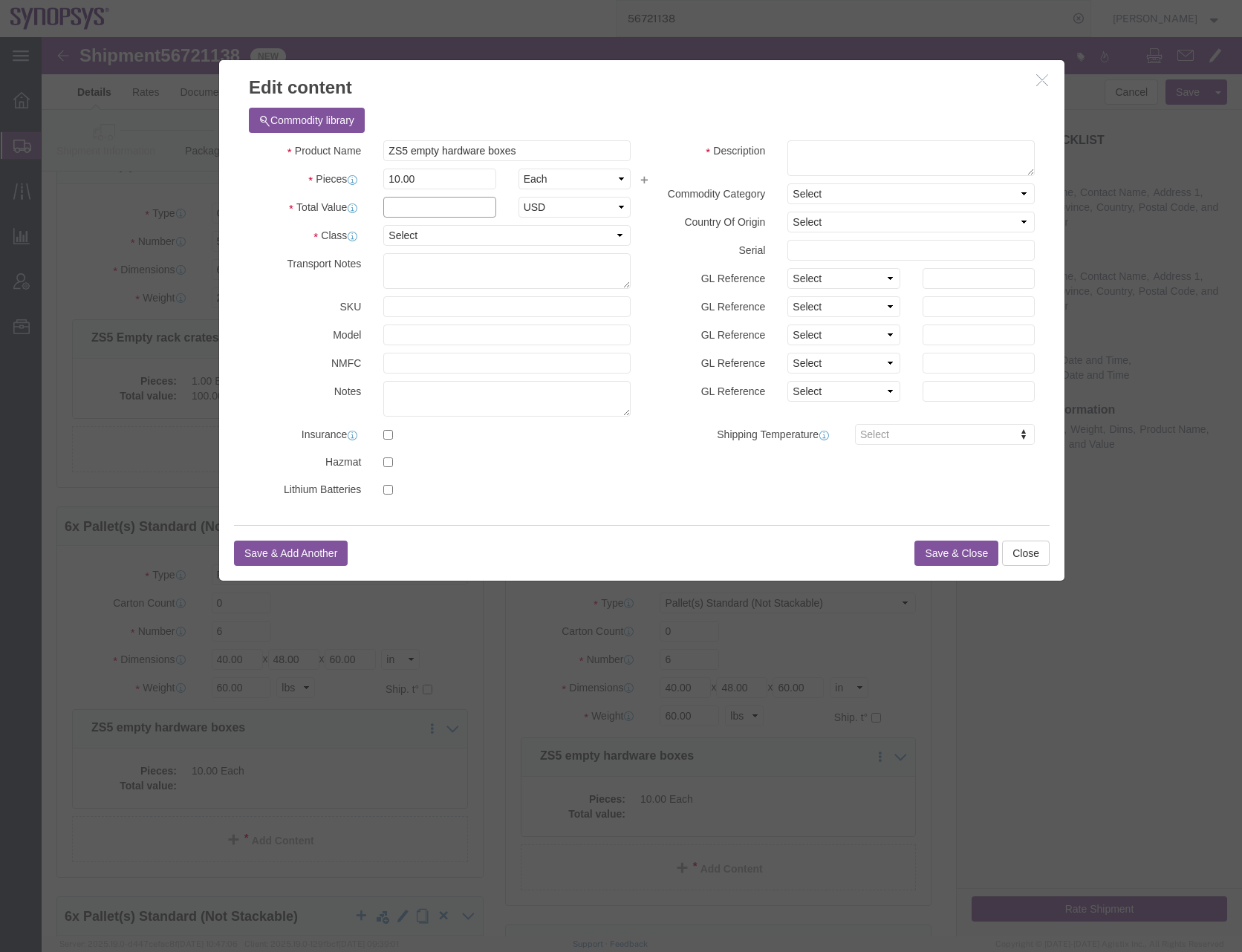
click input "text"
type input "100"
click select "Select 50 55 60 65 70 85 92.5 100 125 175 250 300 400"
select select "50"
click select "Select 50 55 60 65 70 85 92.5 100 125 175 250 300 400"
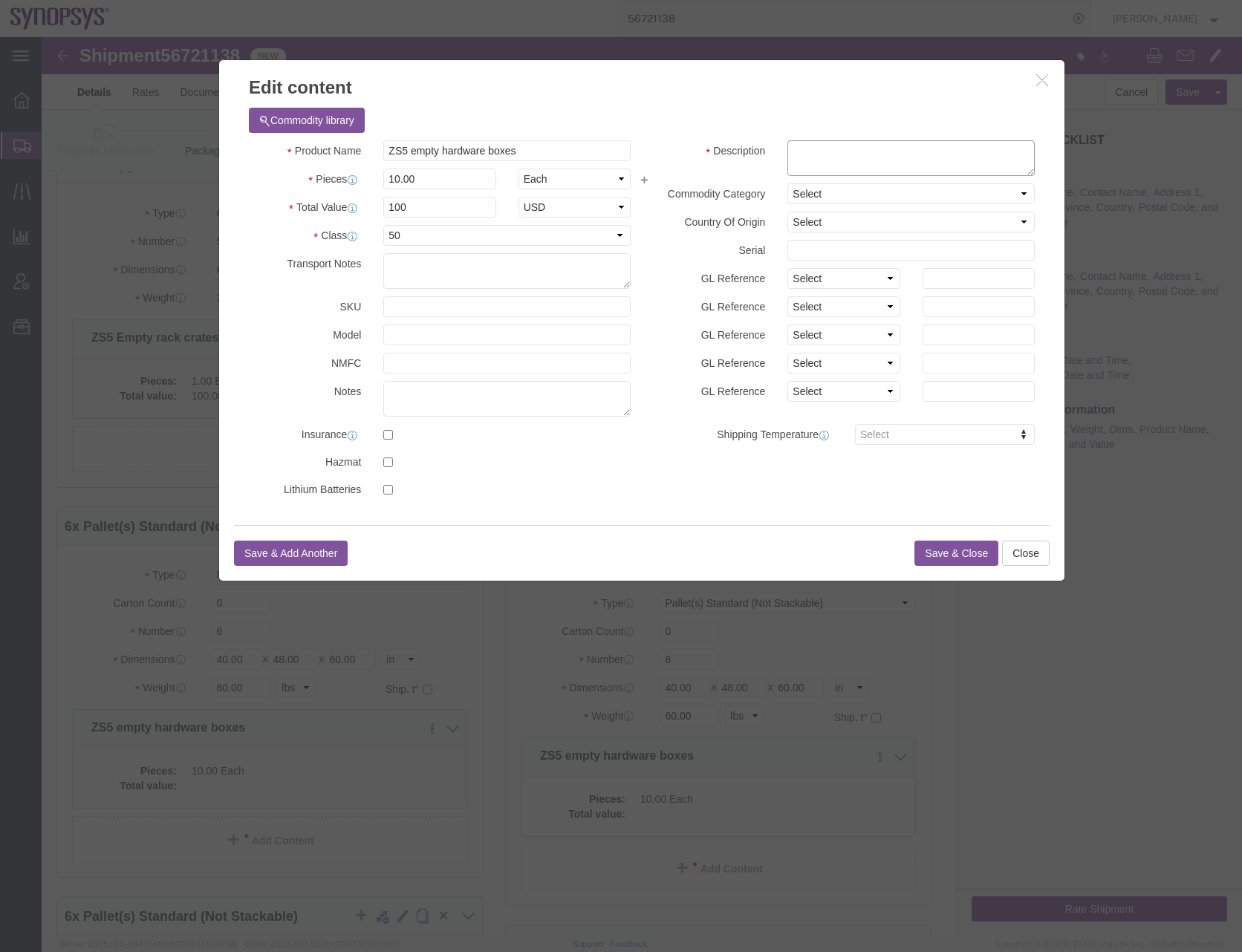
click textarea
type textarea "boxes"
click button "Save & Close"
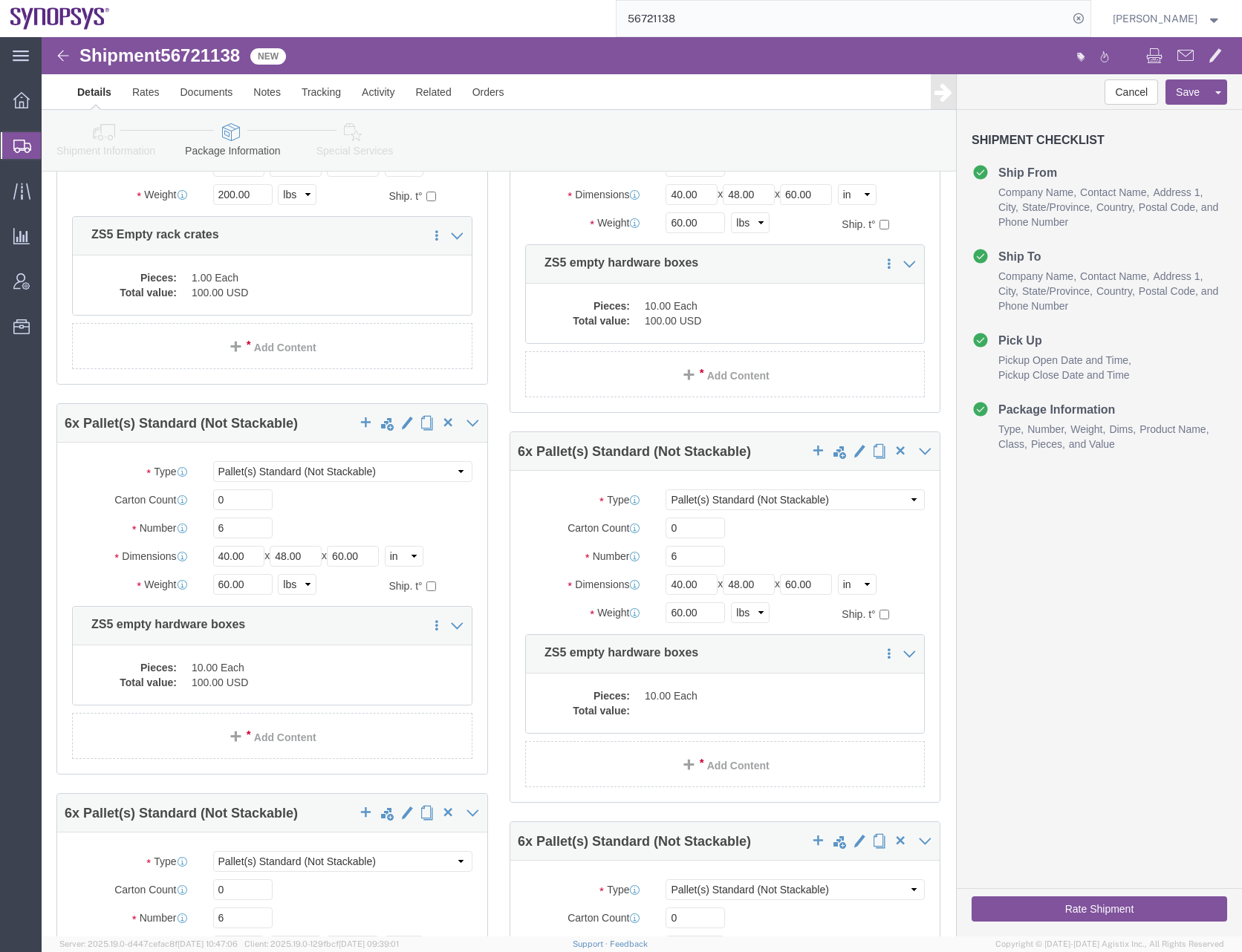
scroll to position [1039, 0]
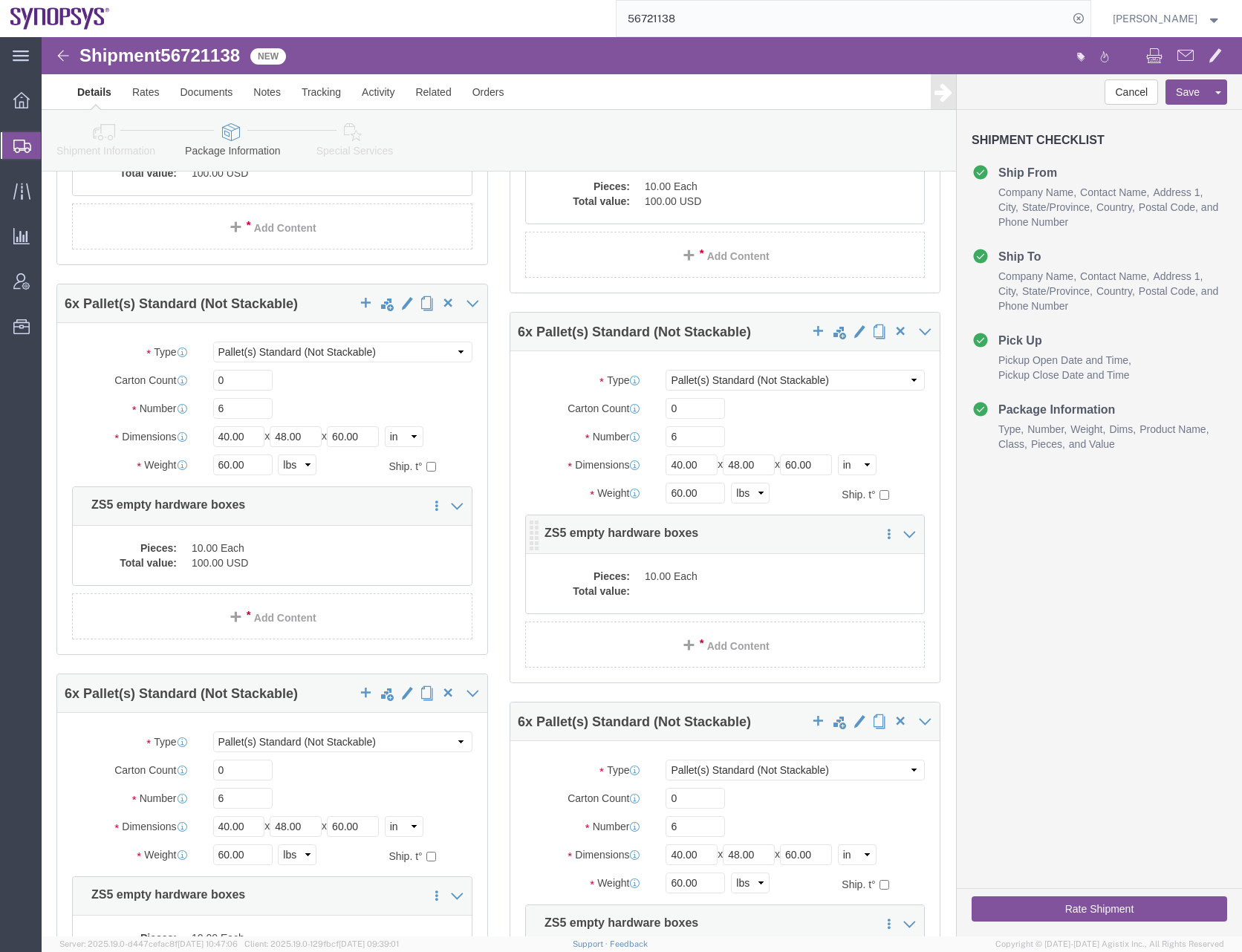
click dd
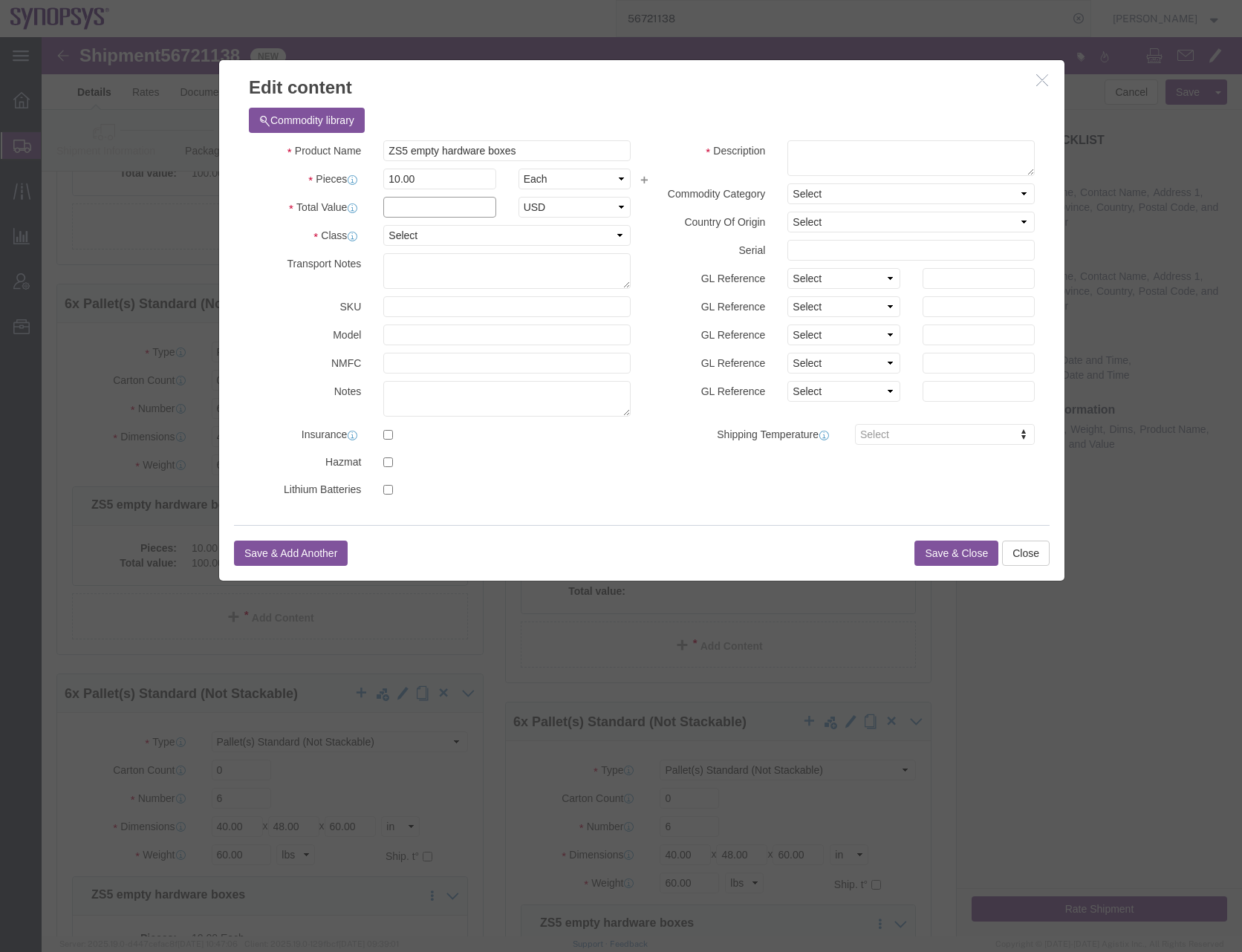
click input "text"
type input "100"
click select "Select 50 55 60 65 70 85 92.5 100 125 175 250 300 400"
select select "50"
click select "Select 50 55 60 65 70 85 92.5 100 125 175 250 300 400"
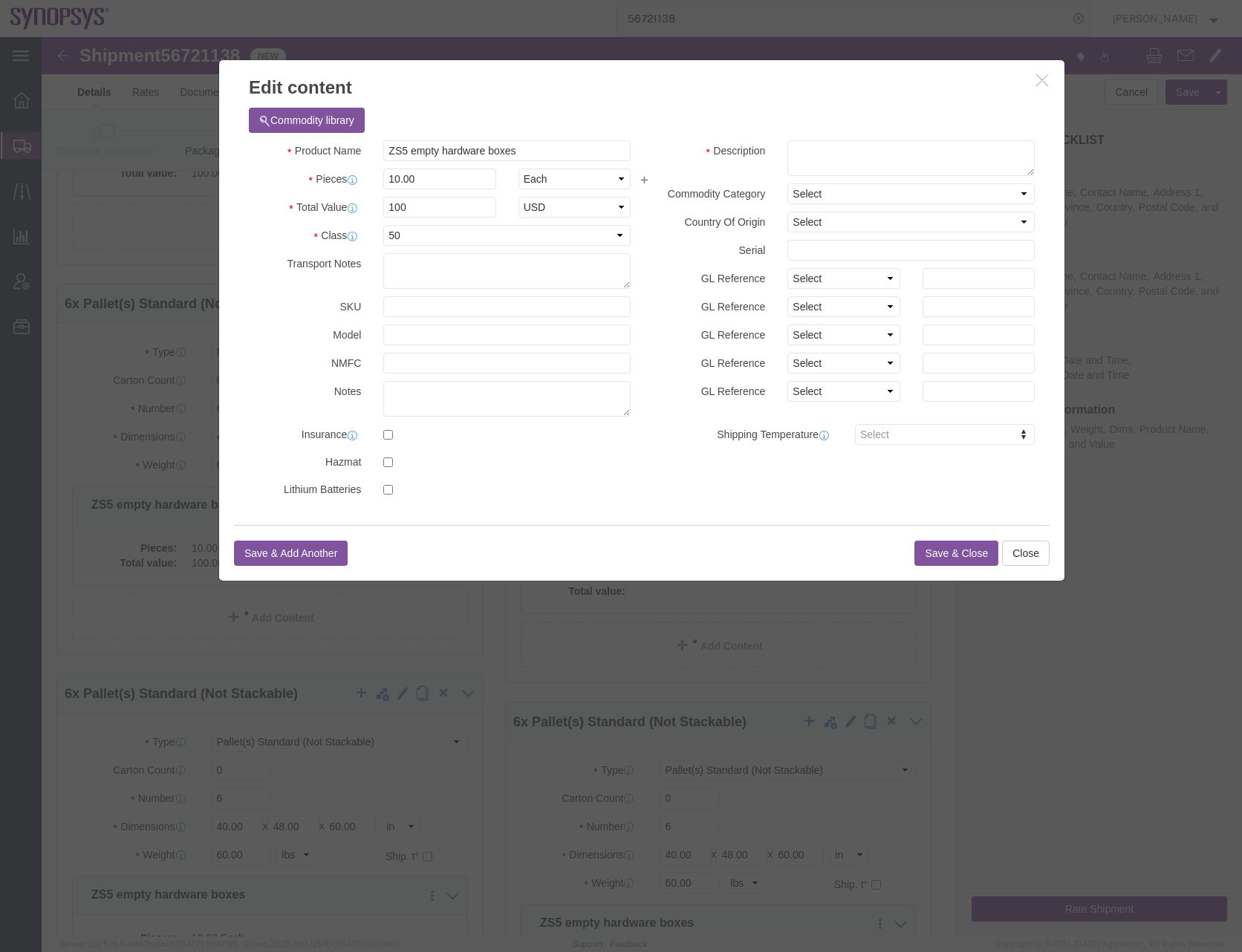
click div "Commodity library"
click textarea
type textarea "boxes"
click button "Save & Close"
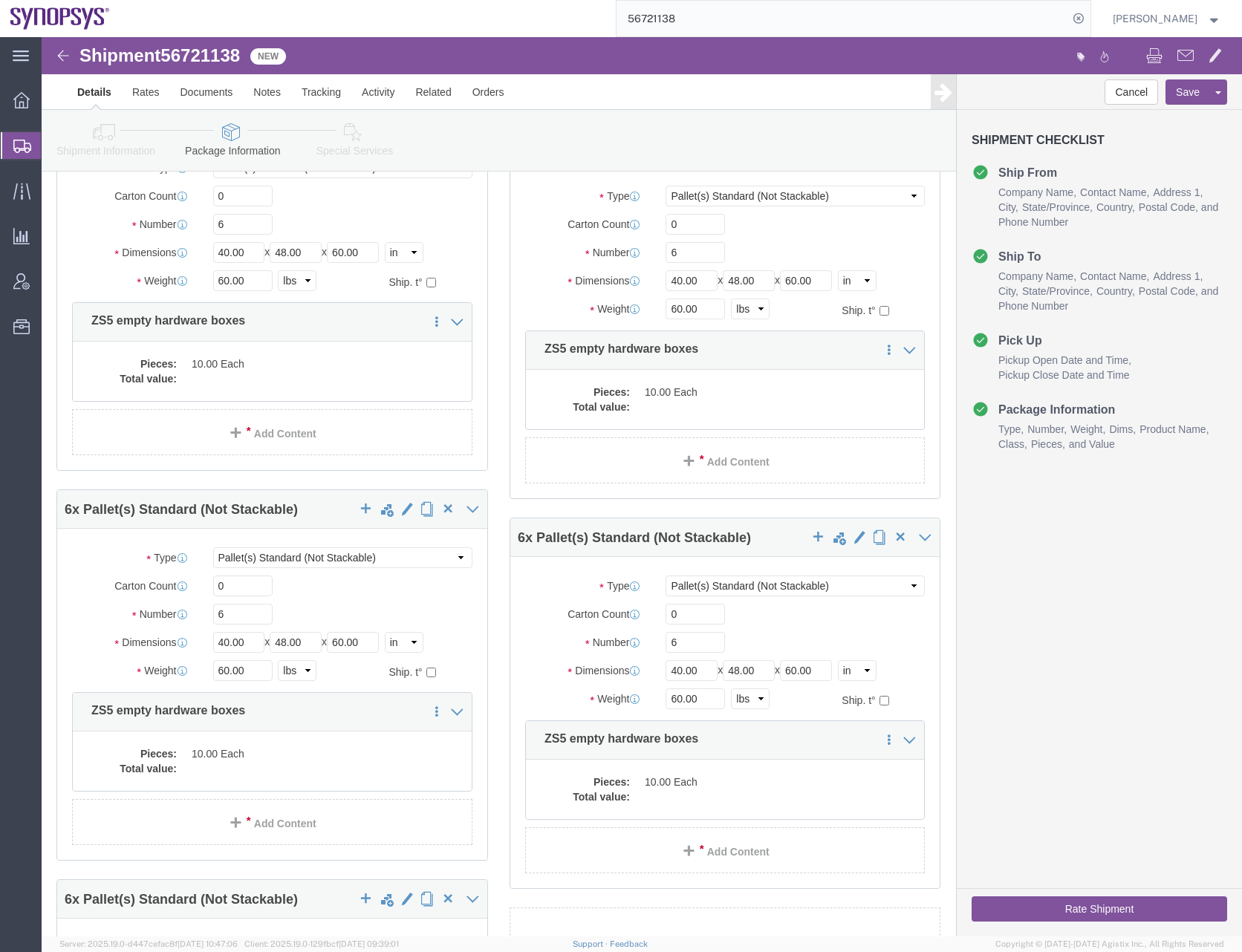
scroll to position [1634, 0]
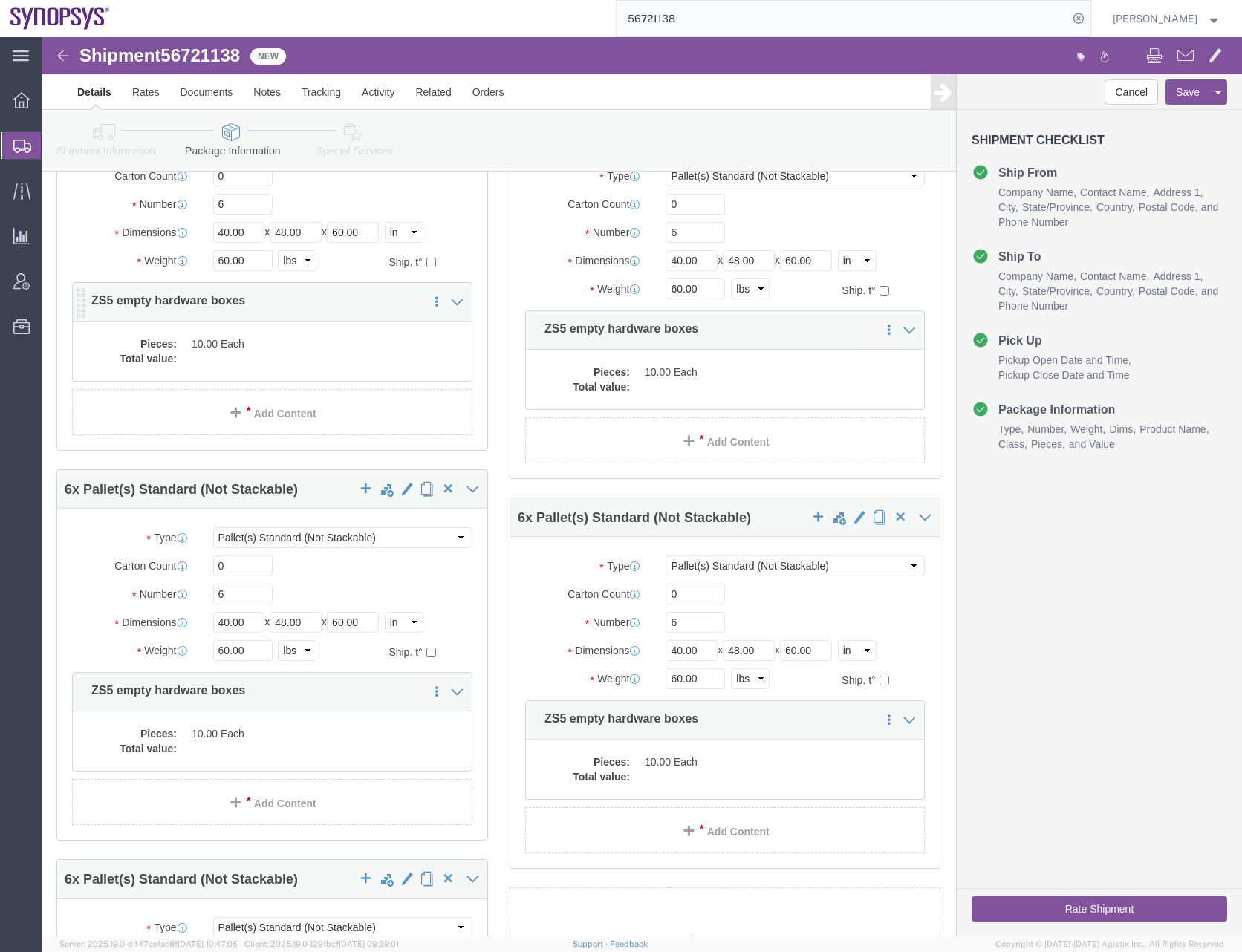
click dd
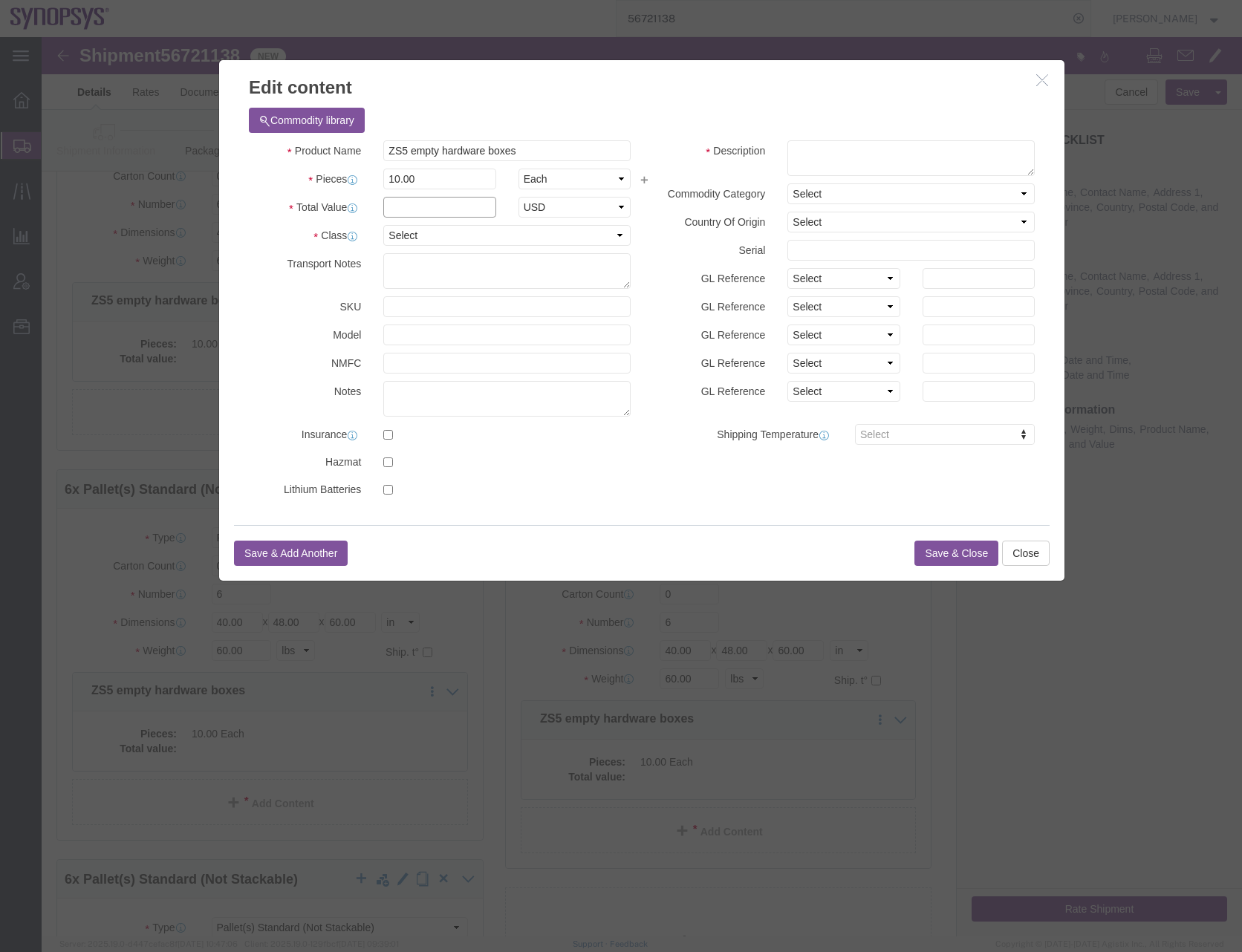
click input "text"
type input "100"
click select "Select 50 55 60 65 70 85 92.5 100 125 175 250 300 400"
select select "50"
click select "Select 50 55 60 65 70 85 92.5 100 125 175 250 300 400"
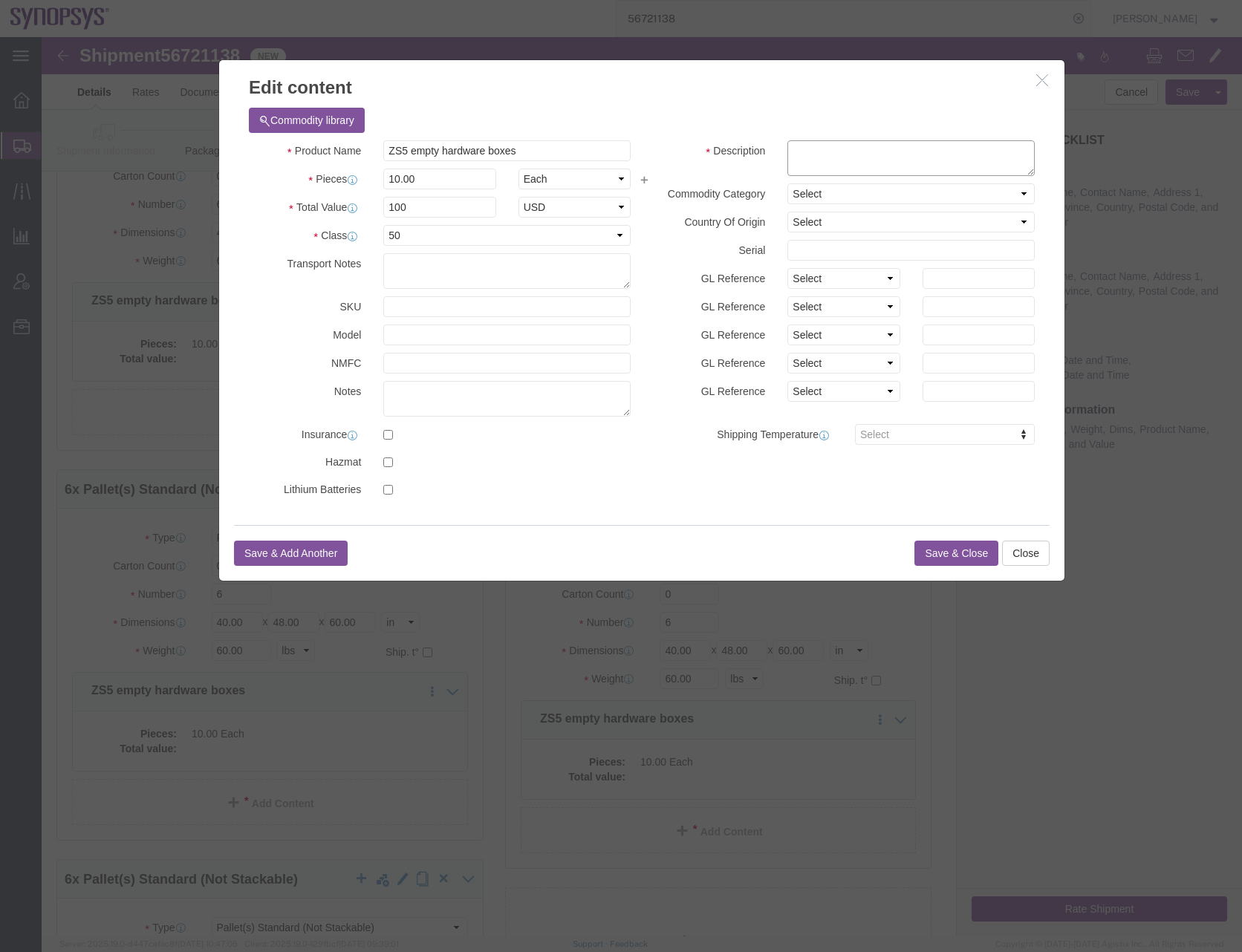
click textarea
type textarea "boxes"
click button "Save & Close"
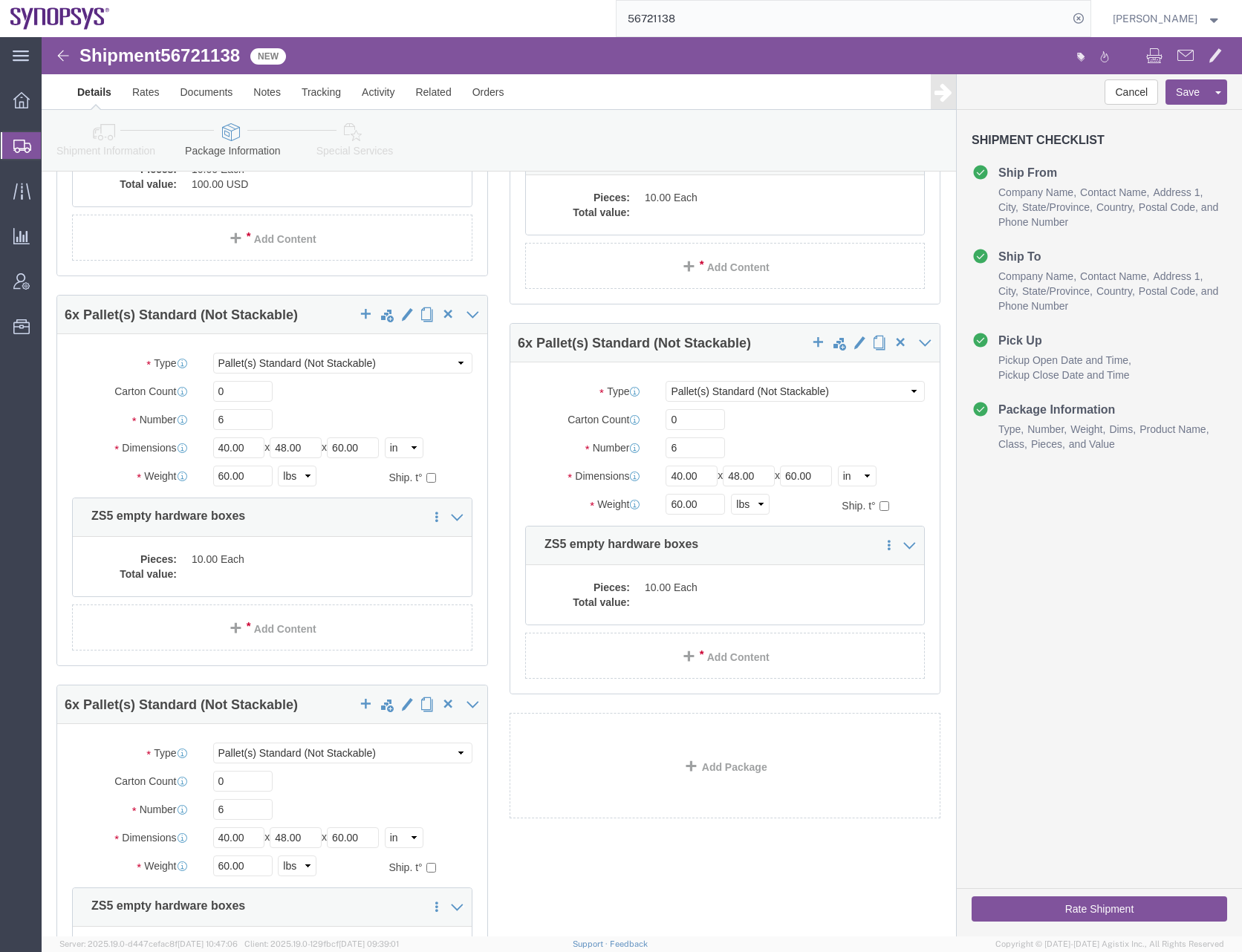
scroll to position [1782, 0]
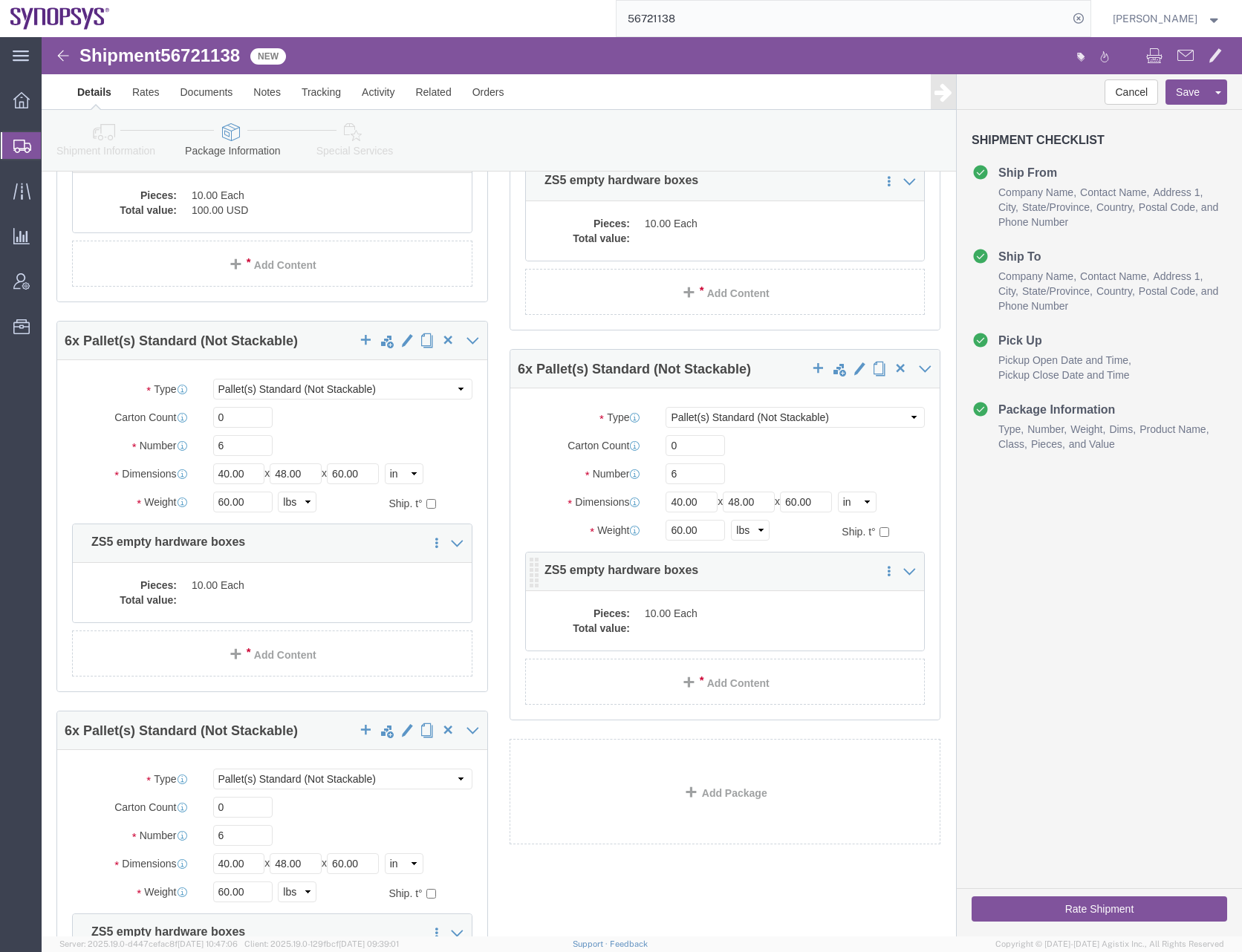
click dd
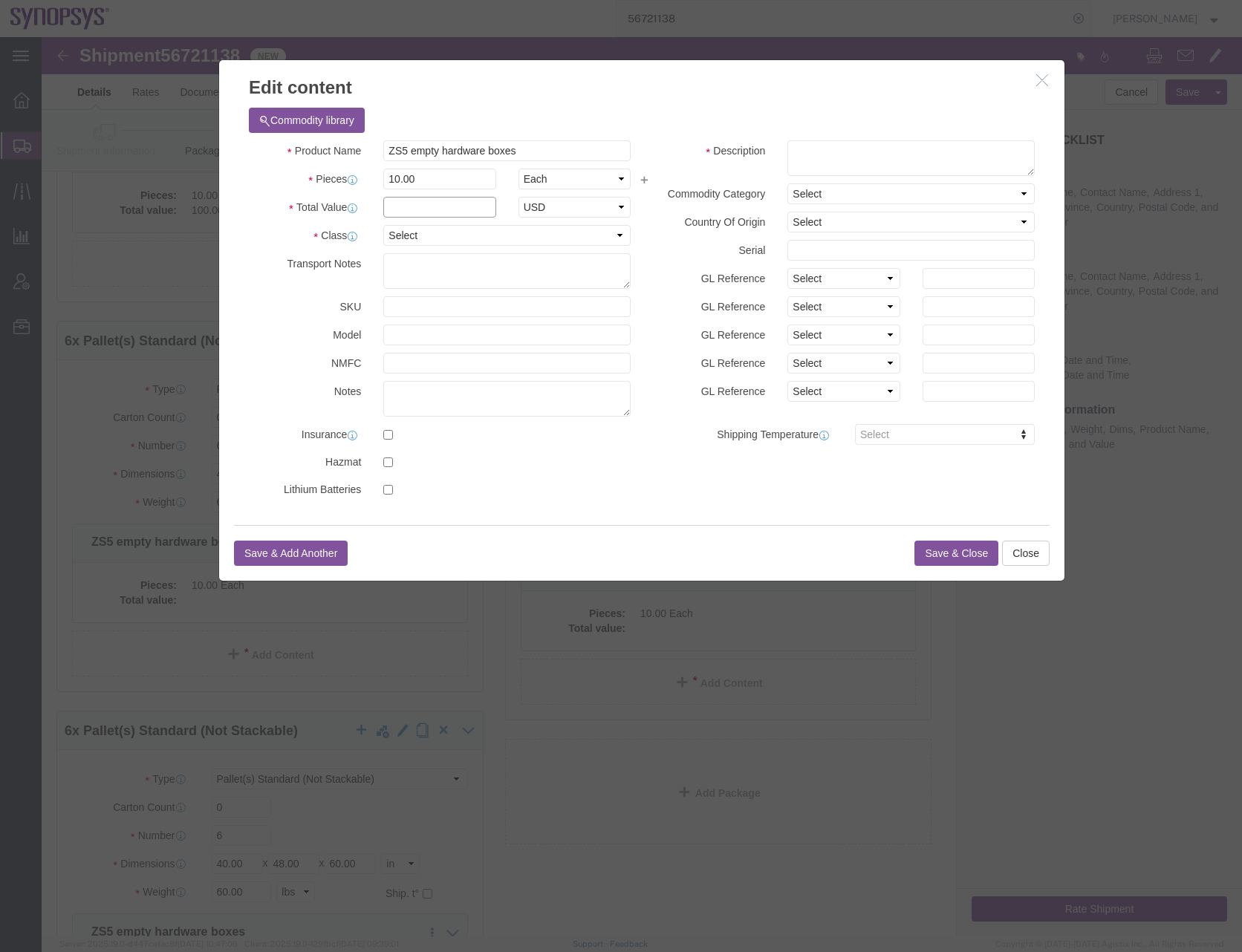
click input "text"
type input "100"
click select "Select 50 55 60 65 70 85 92.5 100 125 175 250 300 400"
select select "50"
click select "Select 50 55 60 65 70 85 92.5 100 125 175 250 300 400"
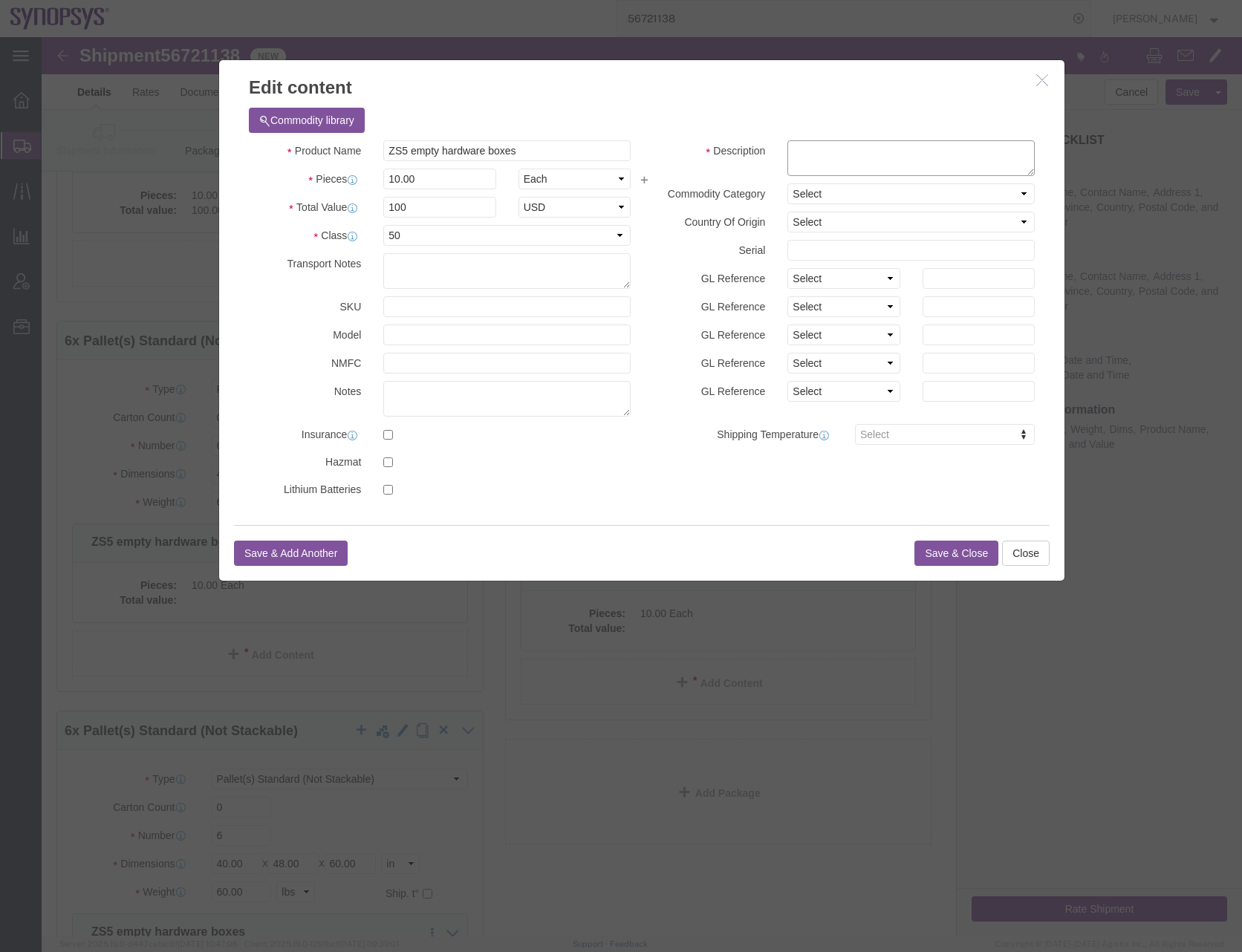
click textarea
type textarea "boxes"
click button "Save & Close"
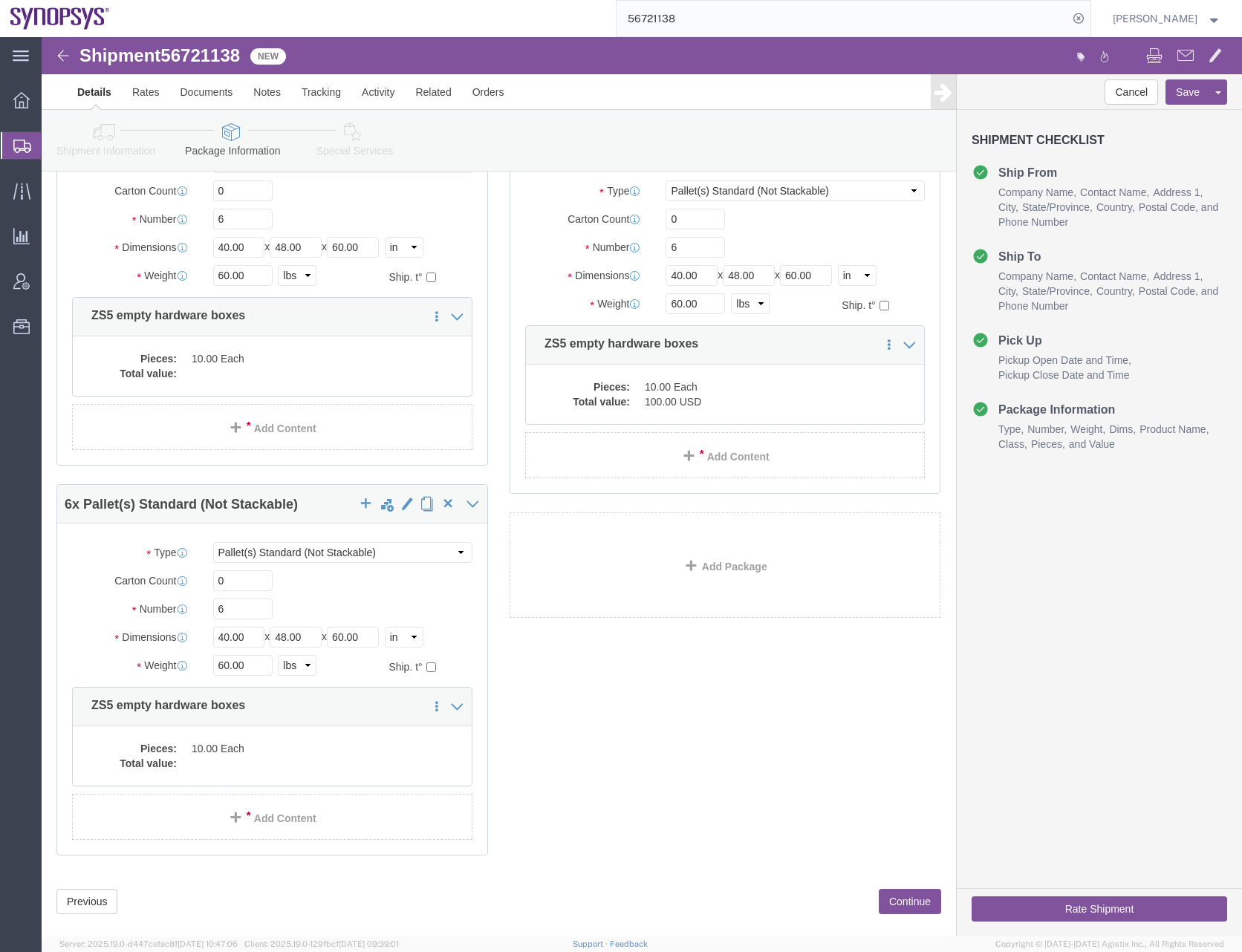
scroll to position [2032, 0]
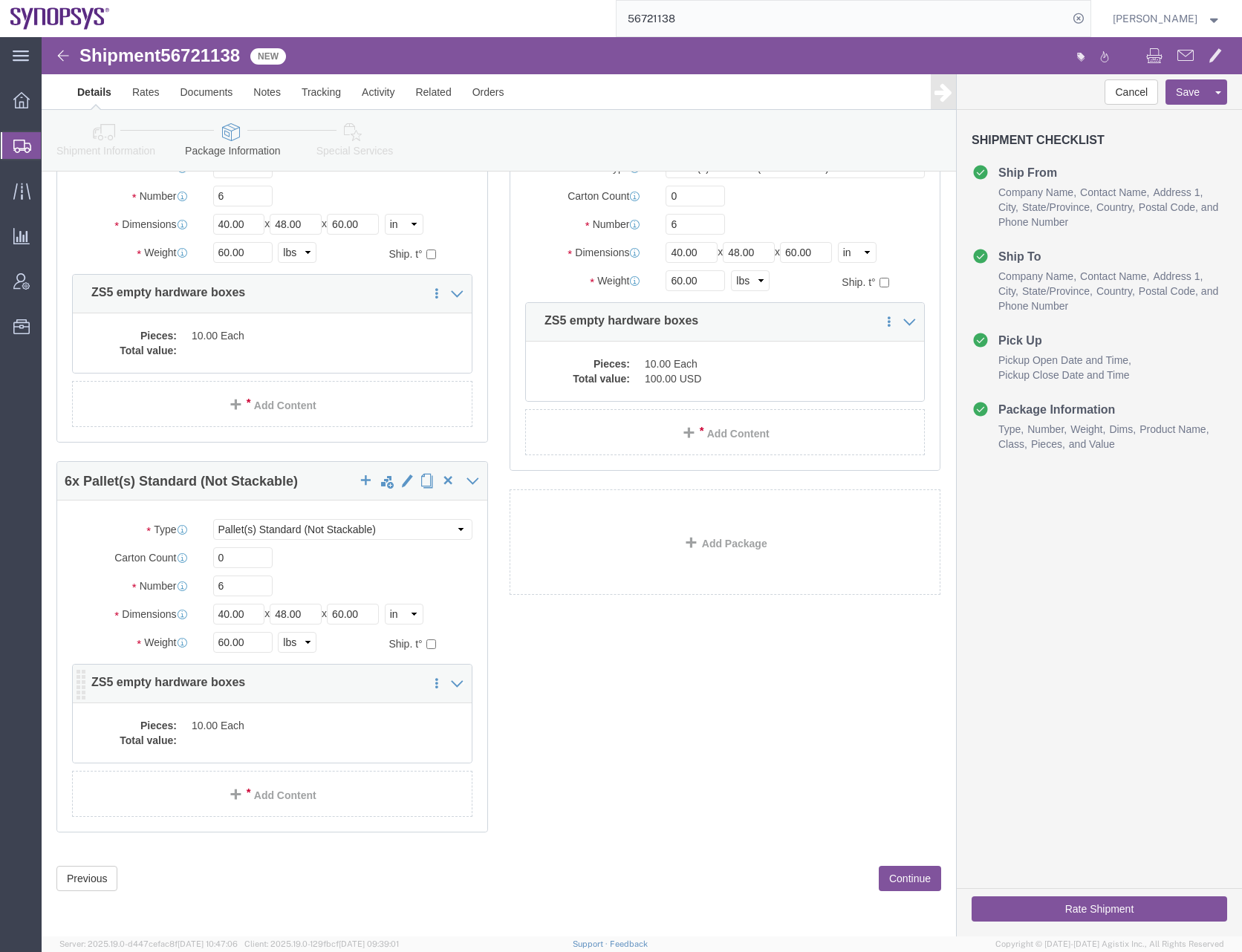
click dd "10.00 Each"
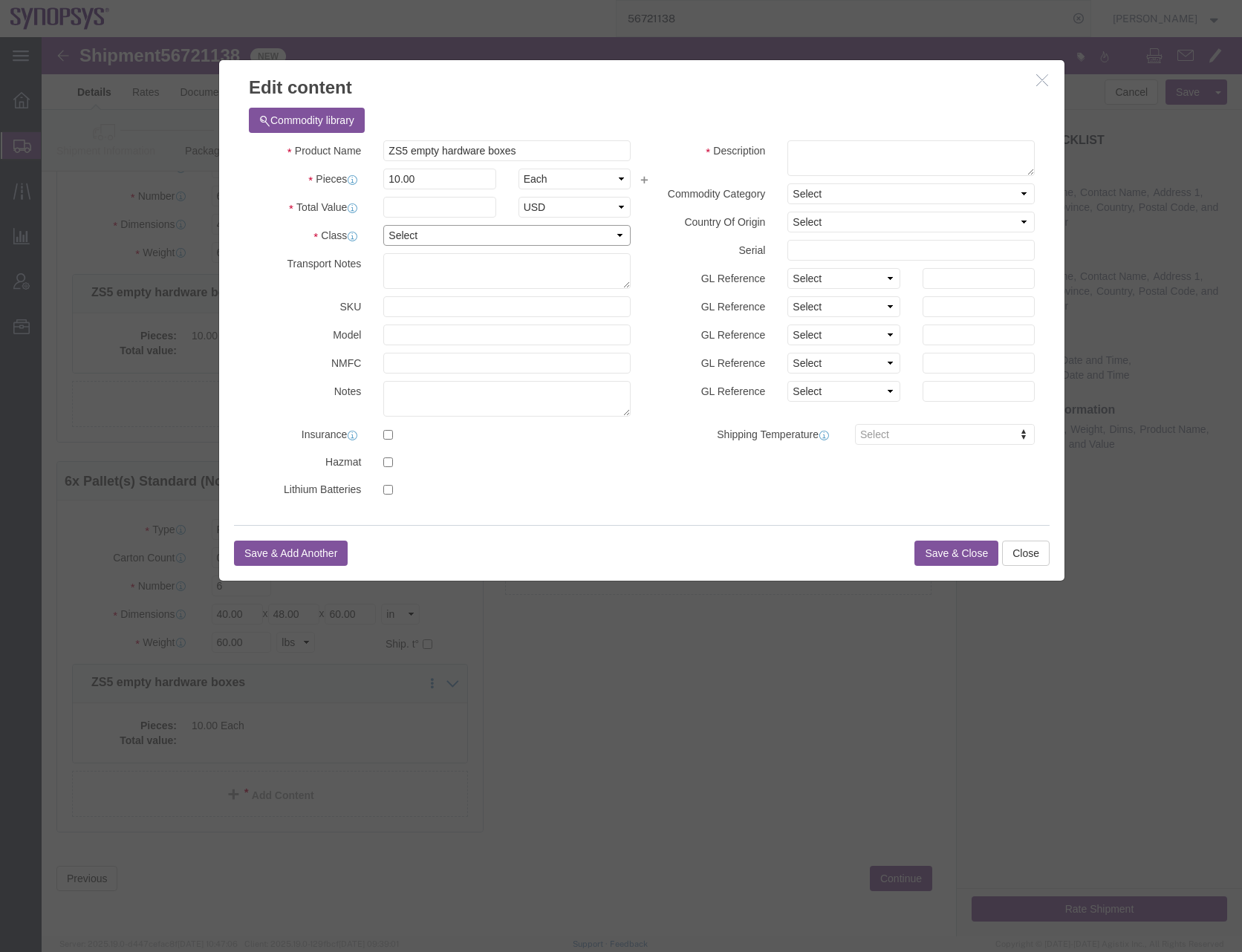
click select "Select 50 55 60 65 70 85 92.5 100 125 175 250 300 400"
select select "50"
click select "Select 50 55 60 65 70 85 92.5 100 125 175 250 300 400"
click input "text"
type input "100"
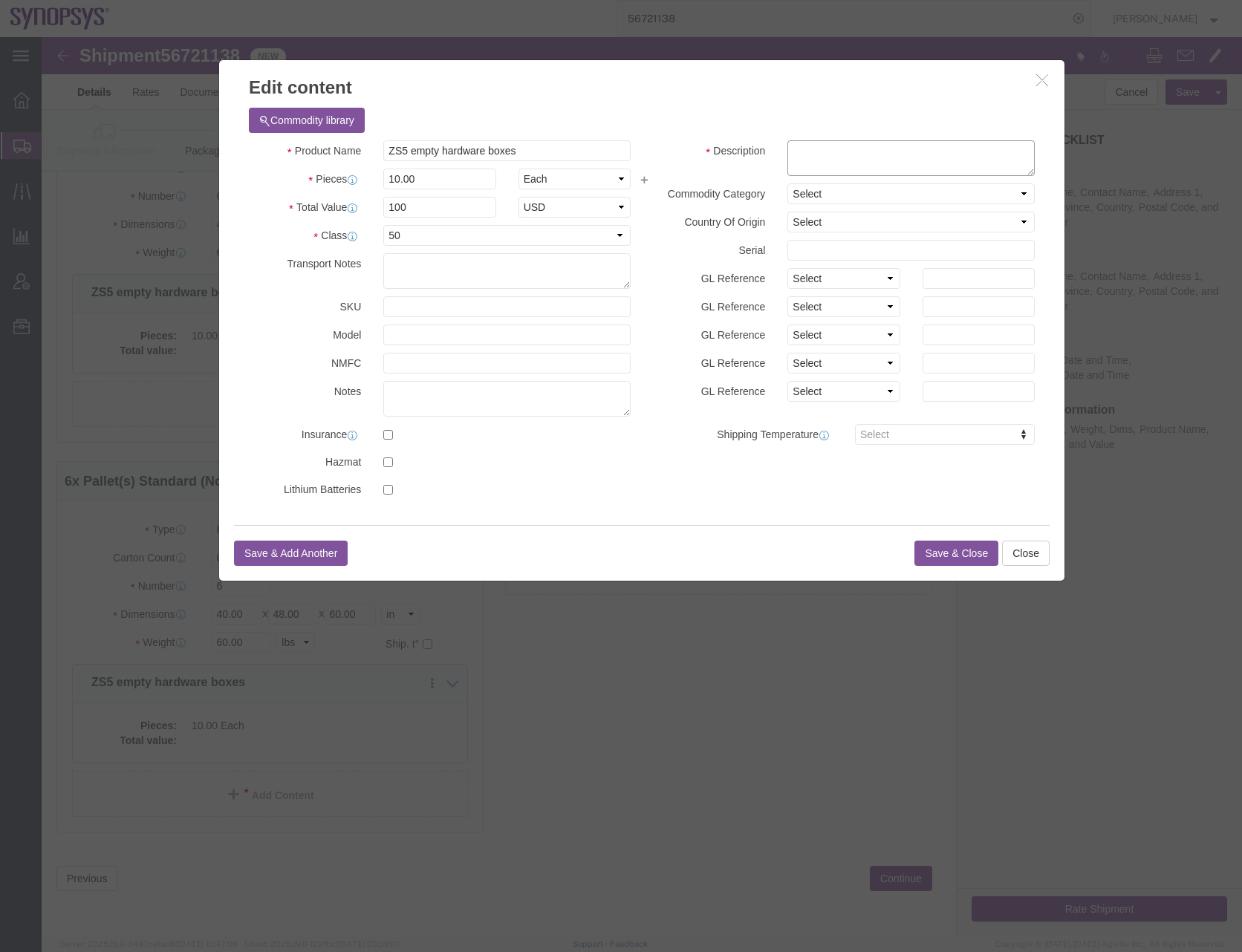
click textarea
type textarea "boxes"
click button "Save & Close"
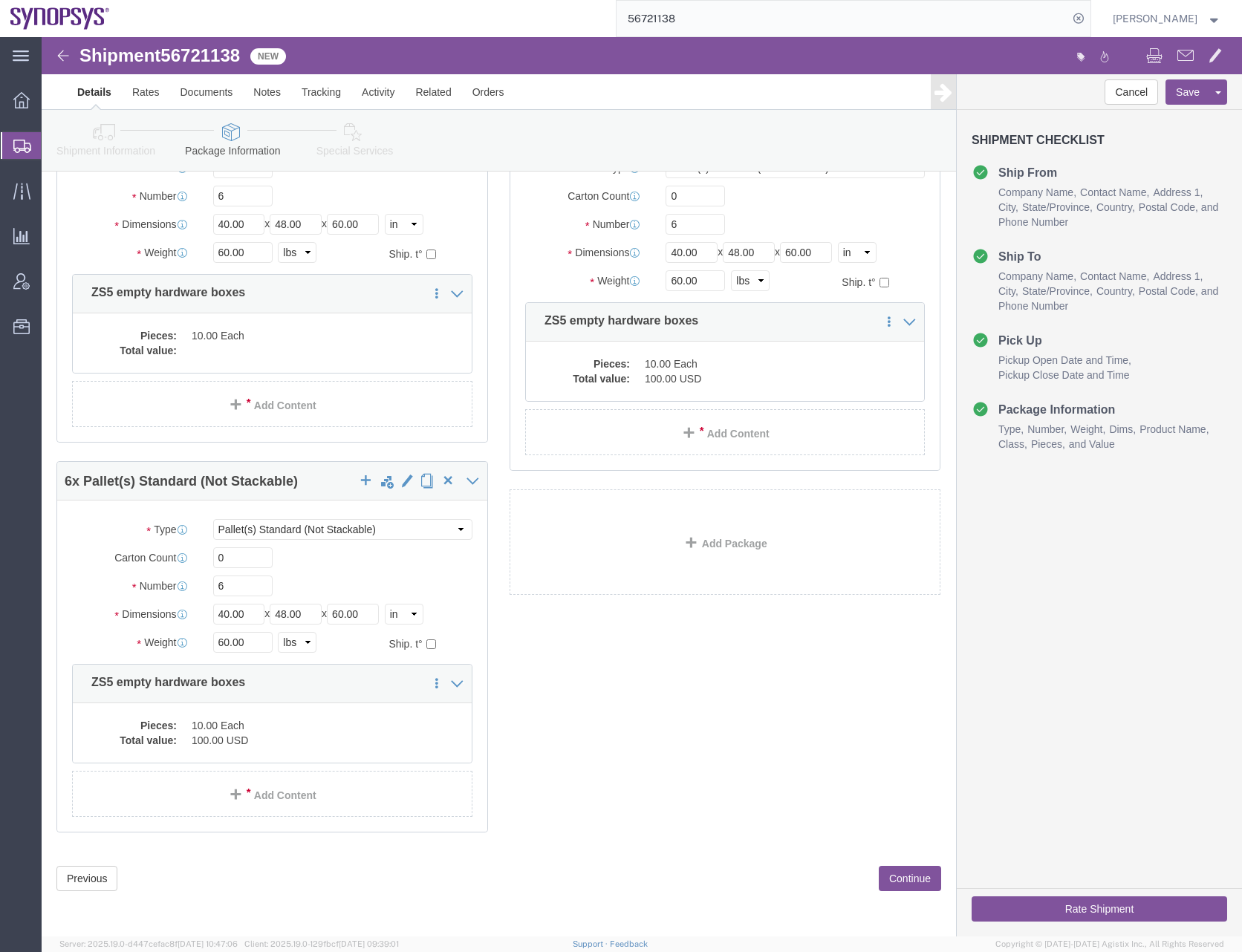
click div "1 x Crate(s) Package Type Select Bale(s) Basket(s) Bolt(s) Bottle(s) Buckets Bu…"
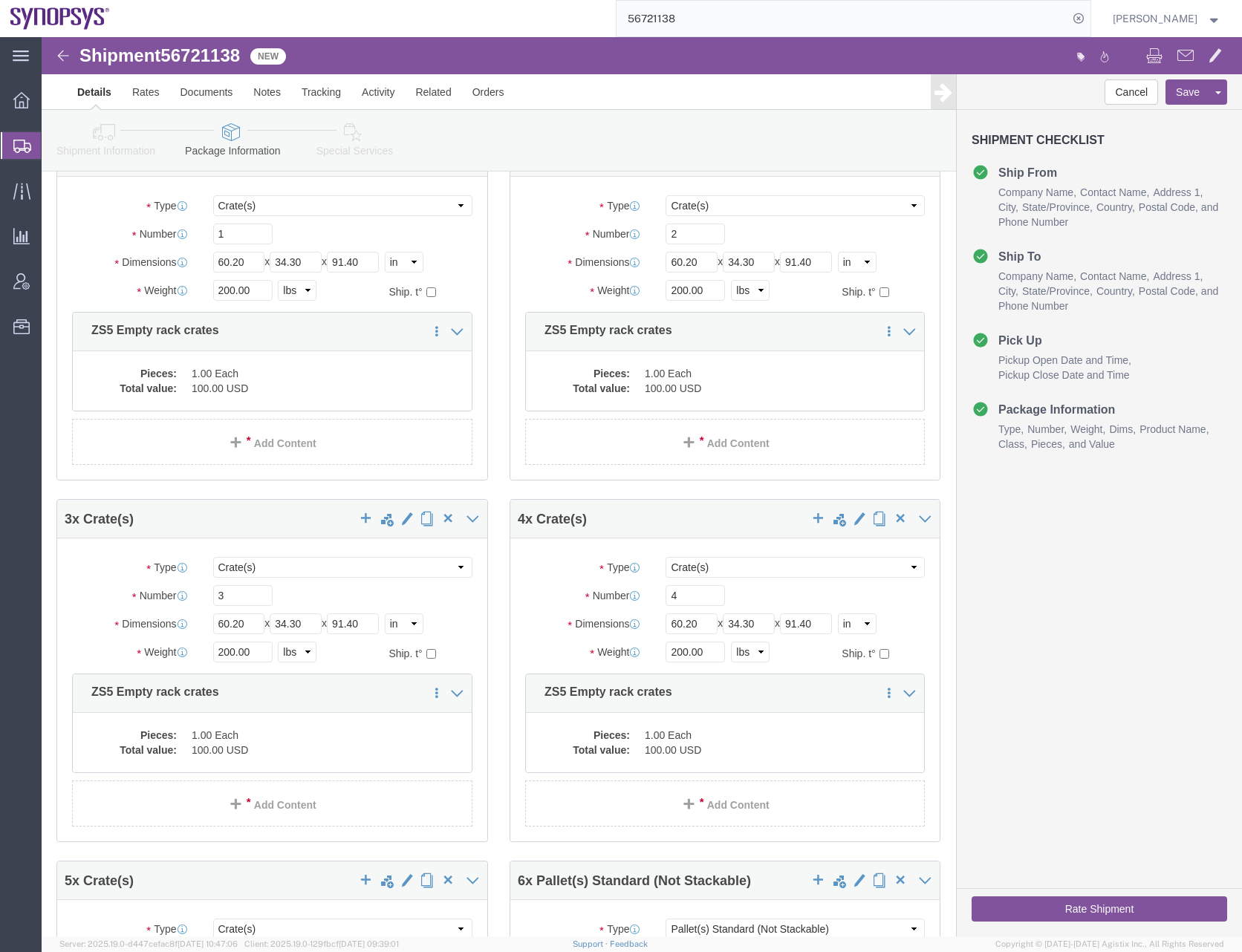
scroll to position [0, 0]
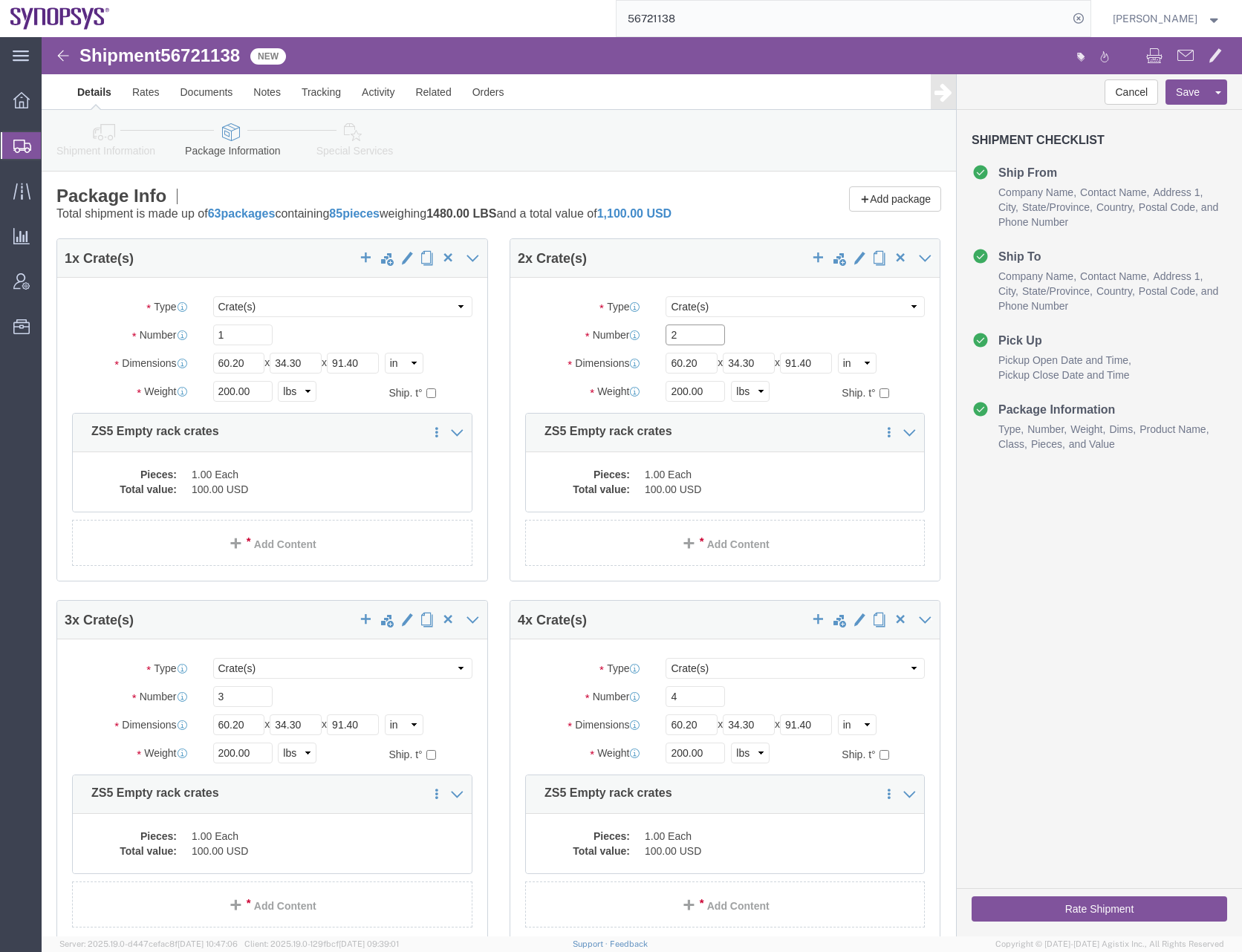
drag, startPoint x: 634, startPoint y: 294, endPoint x: 557, endPoint y: 306, distance: 77.9
click div "Number 2"
type input "1"
drag, startPoint x: 182, startPoint y: 662, endPoint x: 159, endPoint y: 665, distance: 23.2
click div "3"
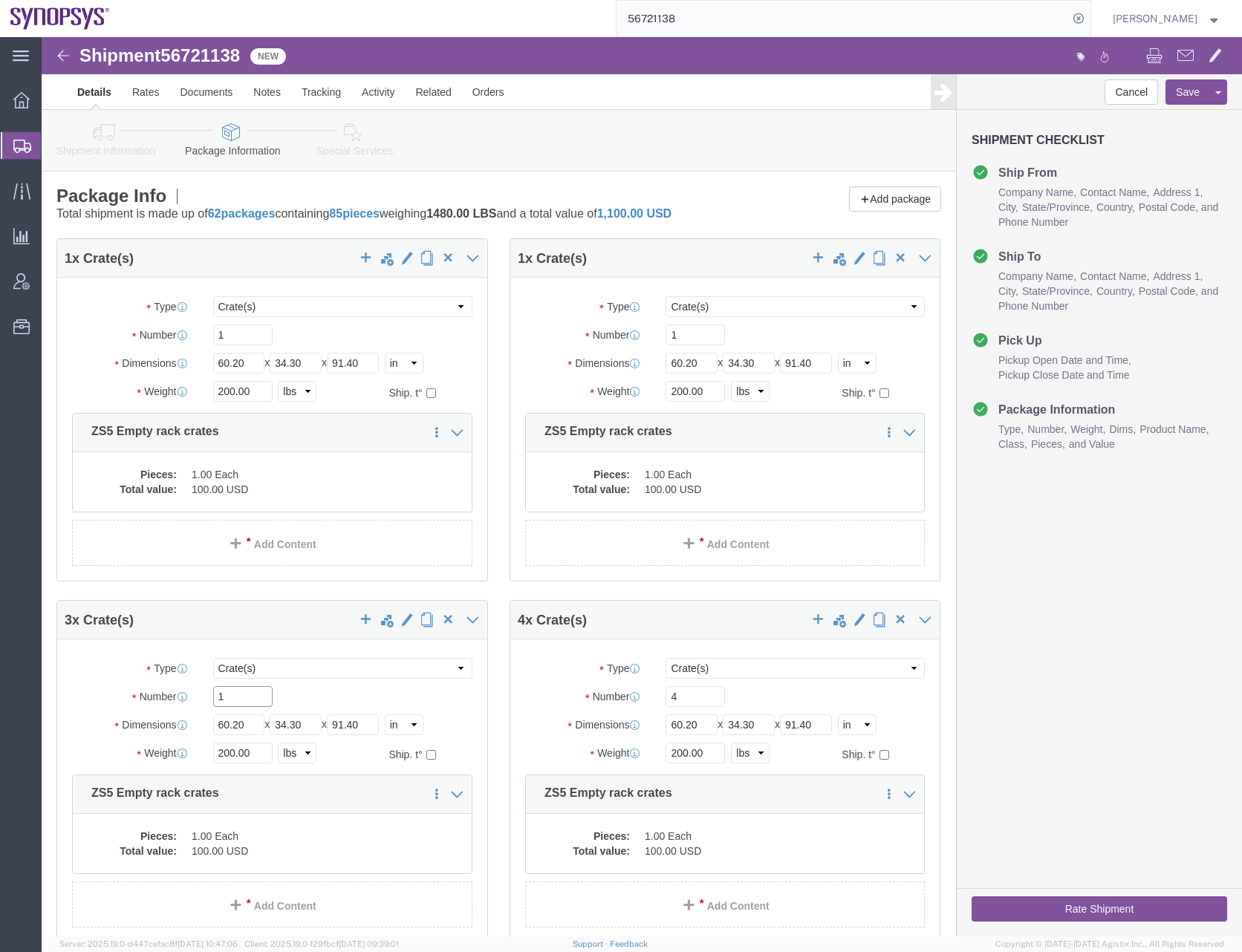
type input "1"
drag, startPoint x: 635, startPoint y: 658, endPoint x: 616, endPoint y: 661, distance: 19.2
click div "4"
type input "1"
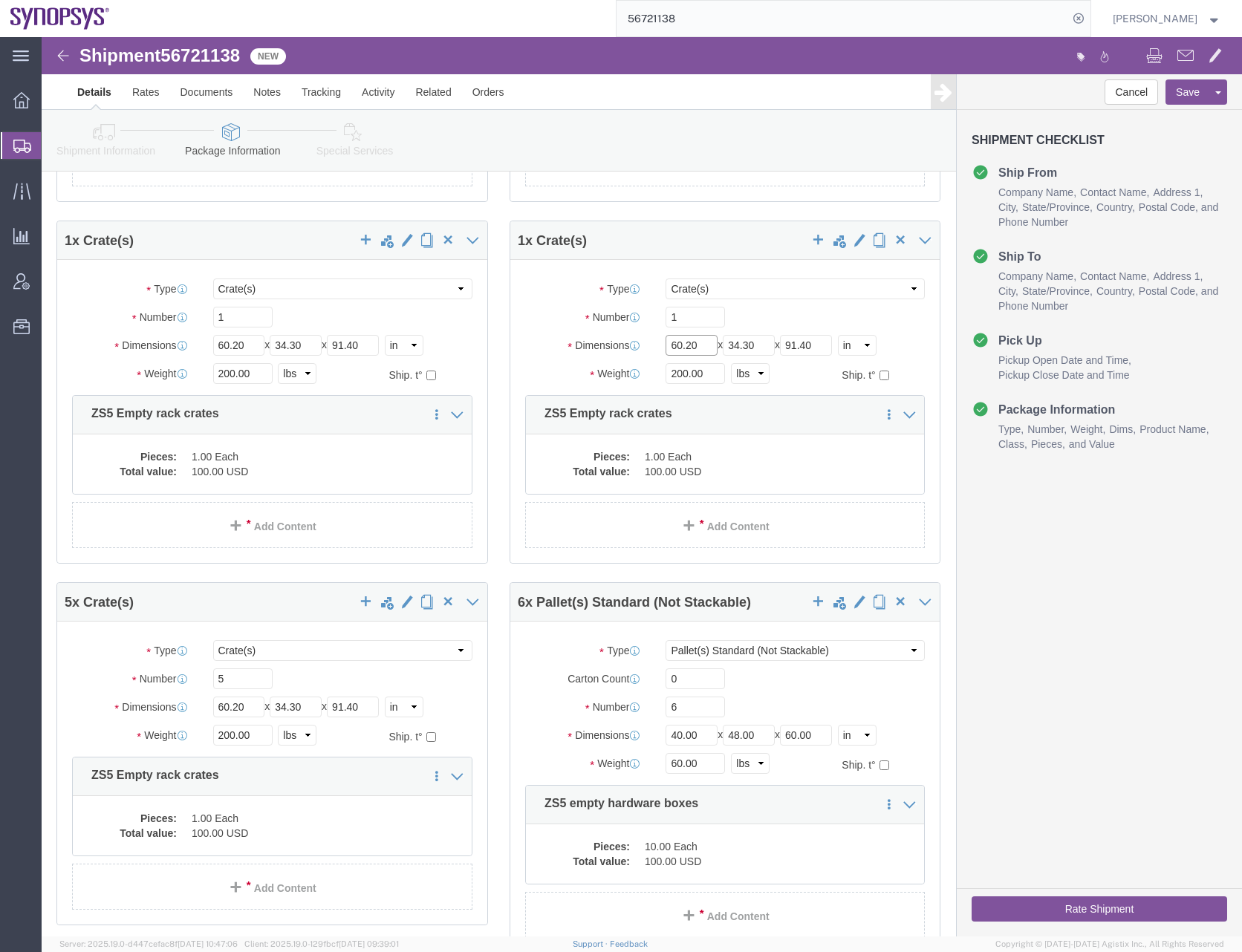
scroll to position [371, 0]
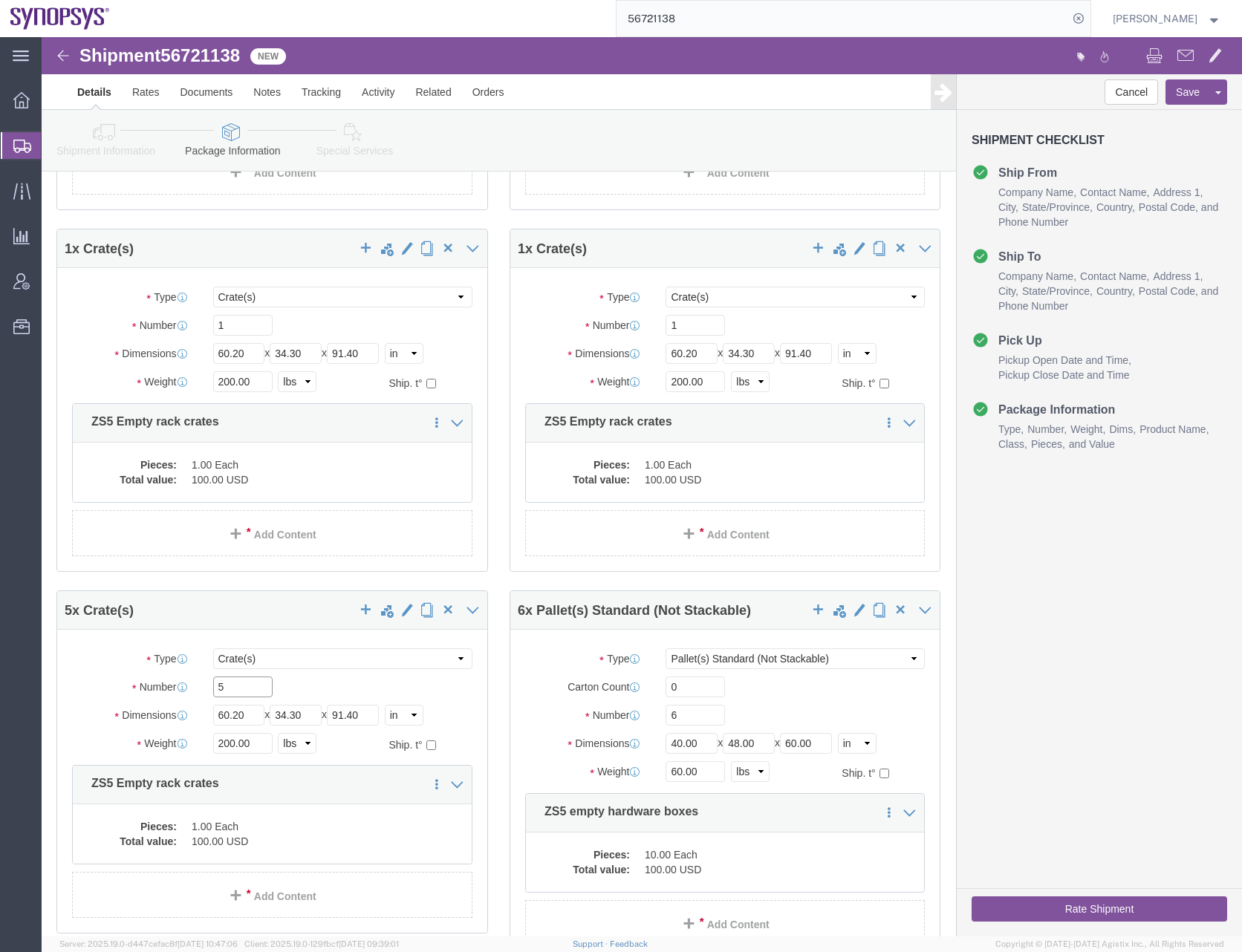
drag, startPoint x: 189, startPoint y: 643, endPoint x: 169, endPoint y: 648, distance: 20.6
click div "5"
type input "1"
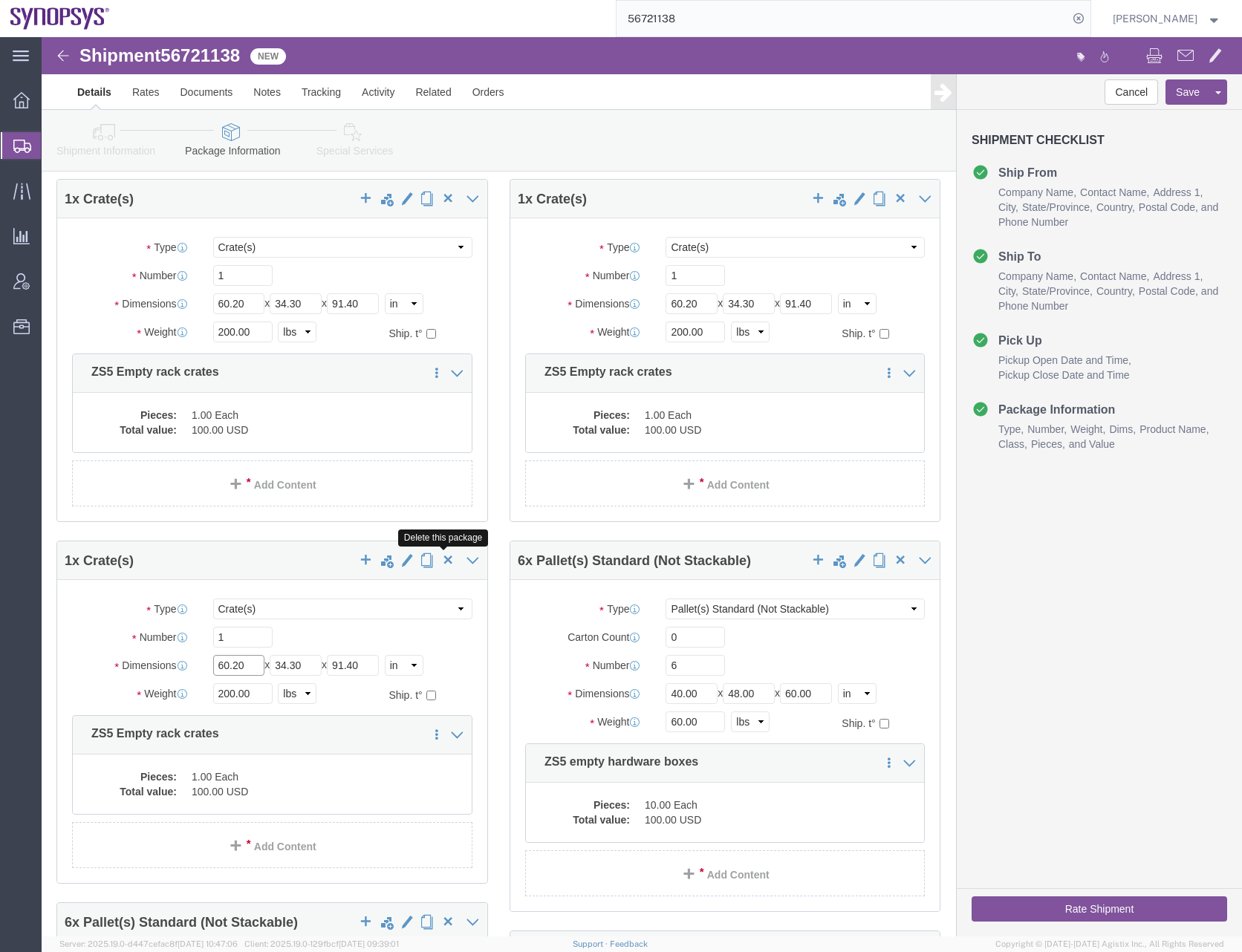
scroll to position [520, 0]
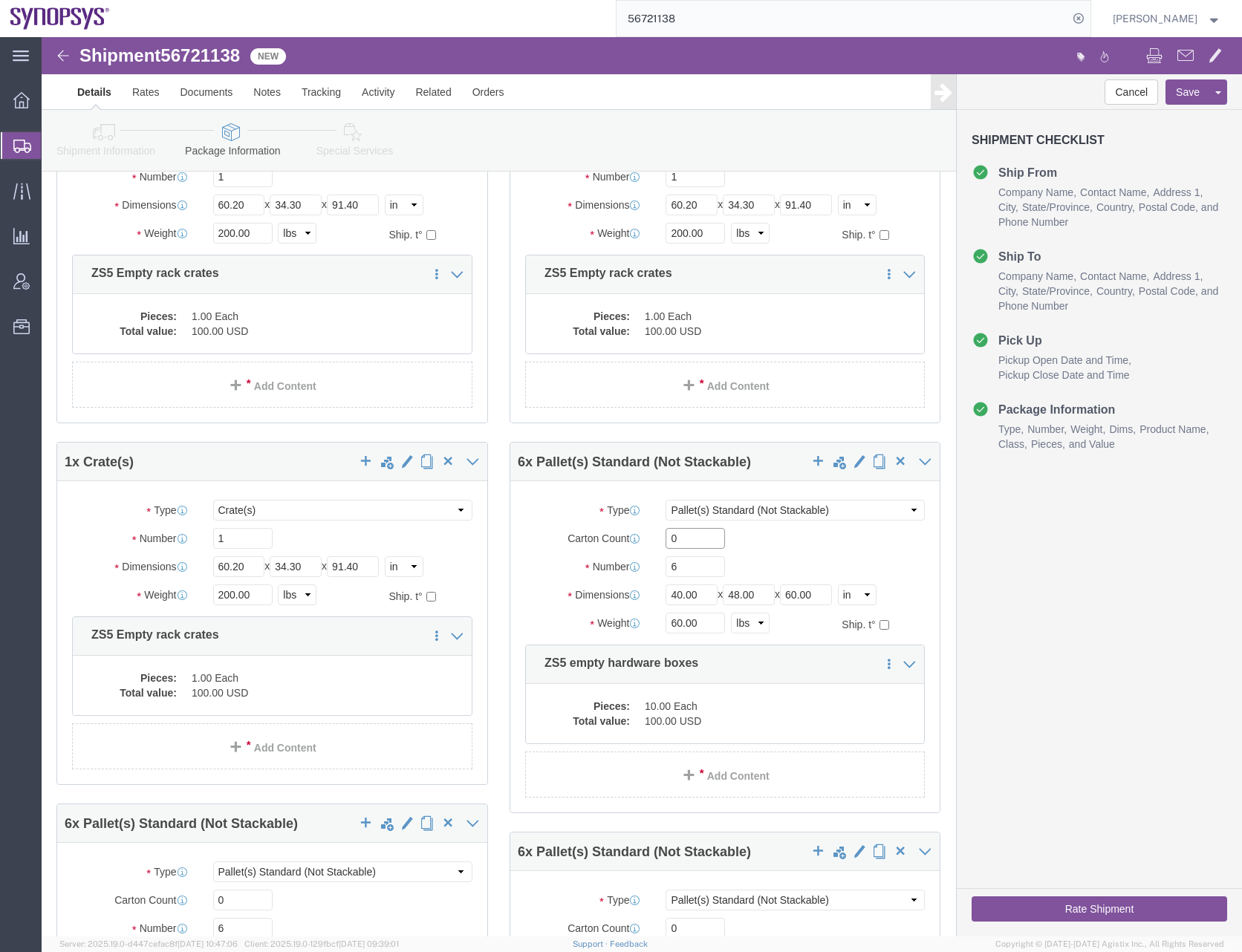
drag, startPoint x: 642, startPoint y: 503, endPoint x: 607, endPoint y: 507, distance: 35.2
click div "0"
drag, startPoint x: 641, startPoint y: 530, endPoint x: 608, endPoint y: 535, distance: 33.4
click div "6"
type input "1"
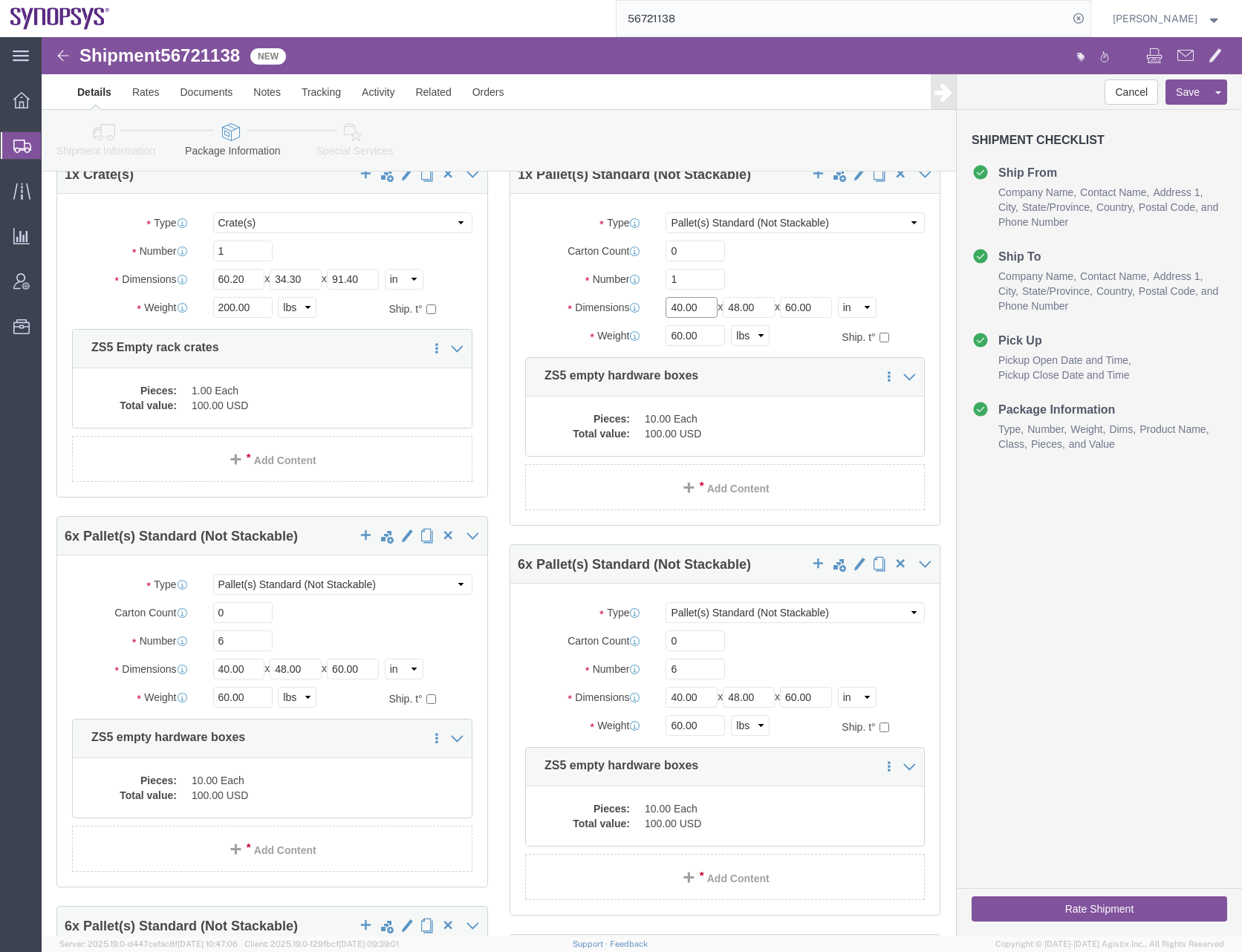
scroll to position [817, 0]
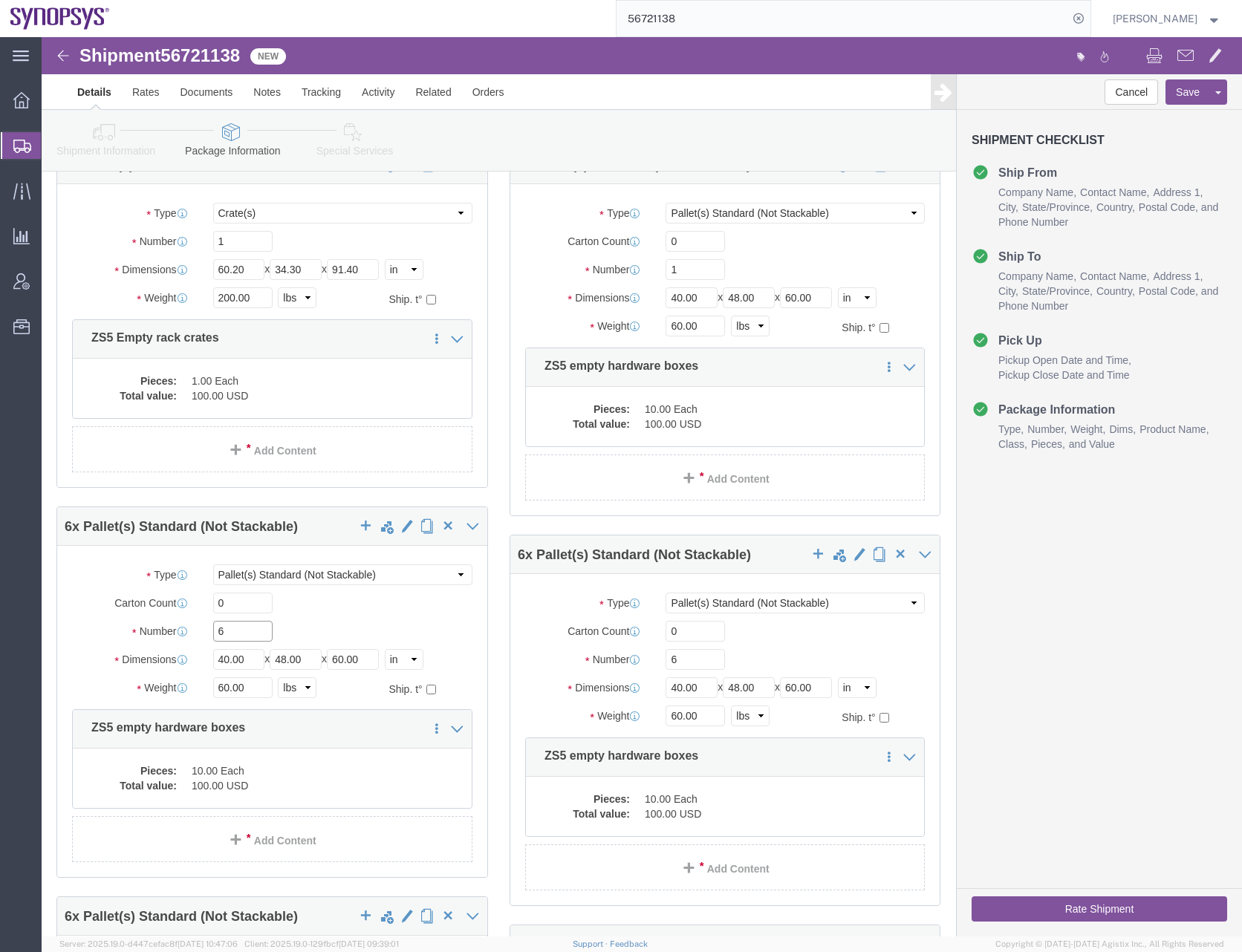
drag, startPoint x: 199, startPoint y: 596, endPoint x: 124, endPoint y: 600, distance: 75.1
click div "Number 6"
type input "1"
drag, startPoint x: 633, startPoint y: 616, endPoint x: 584, endPoint y: 632, distance: 51.5
click div "Number 6"
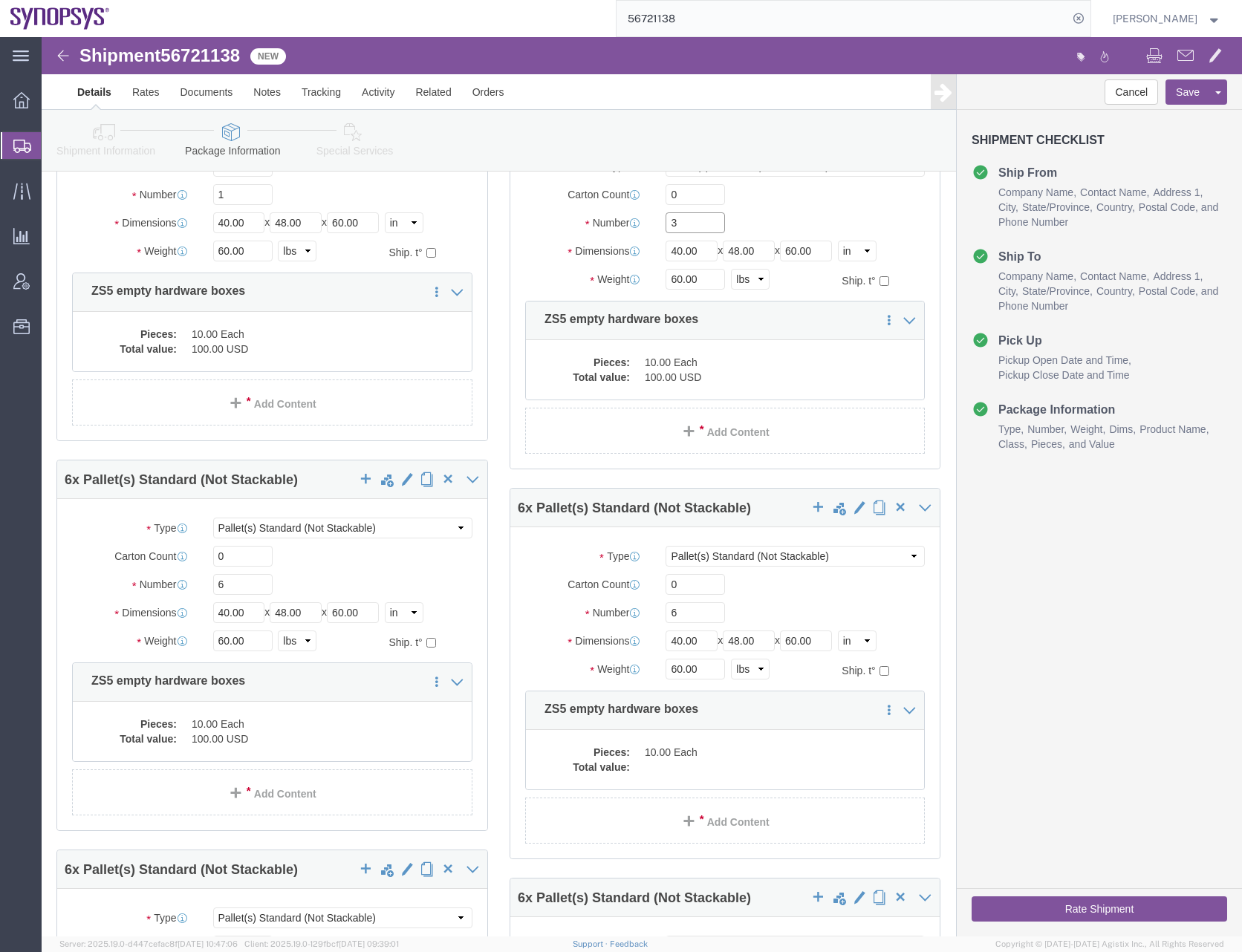
scroll to position [1262, 0]
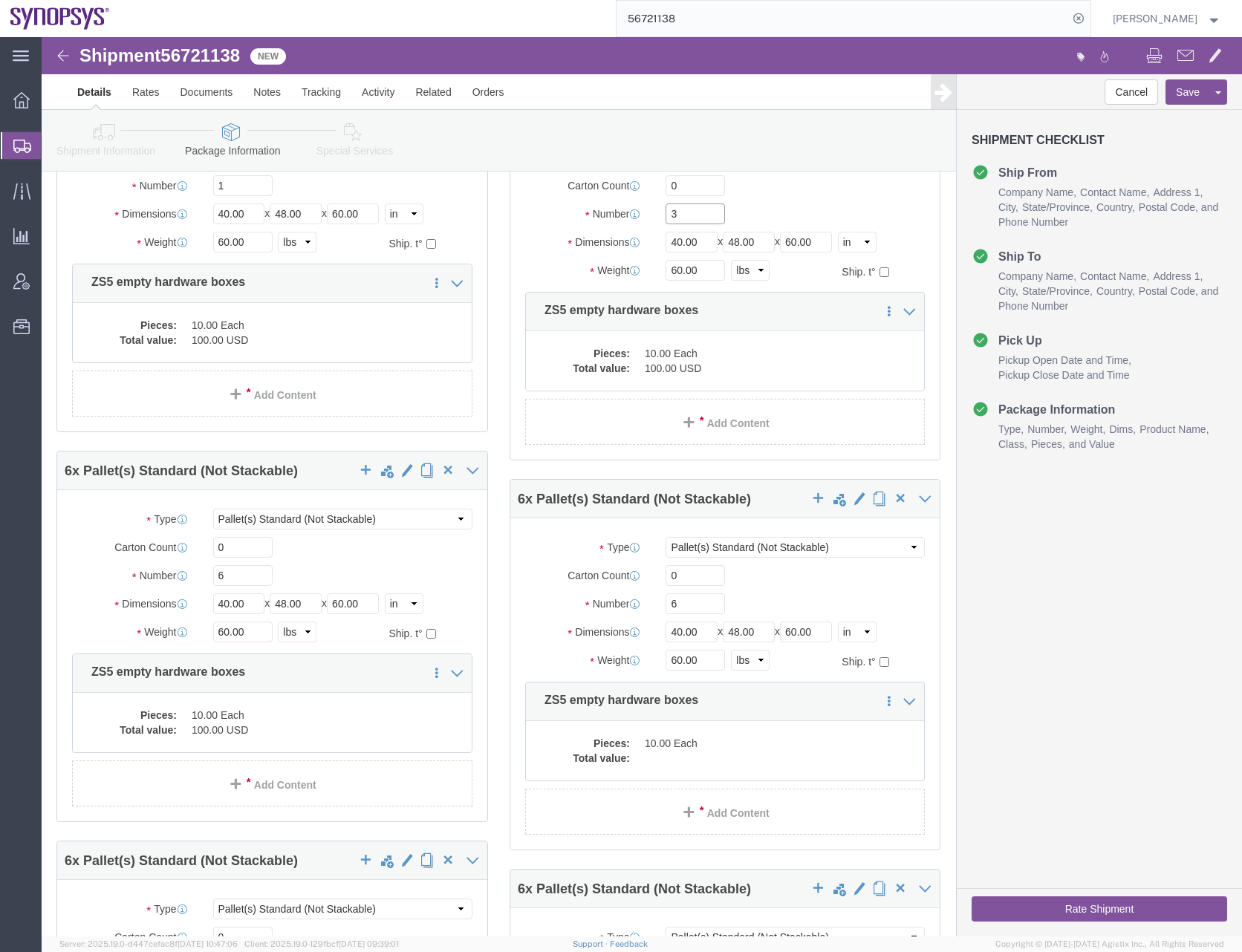
type input "3"
drag, startPoint x: 183, startPoint y: 543, endPoint x: 152, endPoint y: 545, distance: 31.1
click div "Number 6"
type input "4"
type input "1"
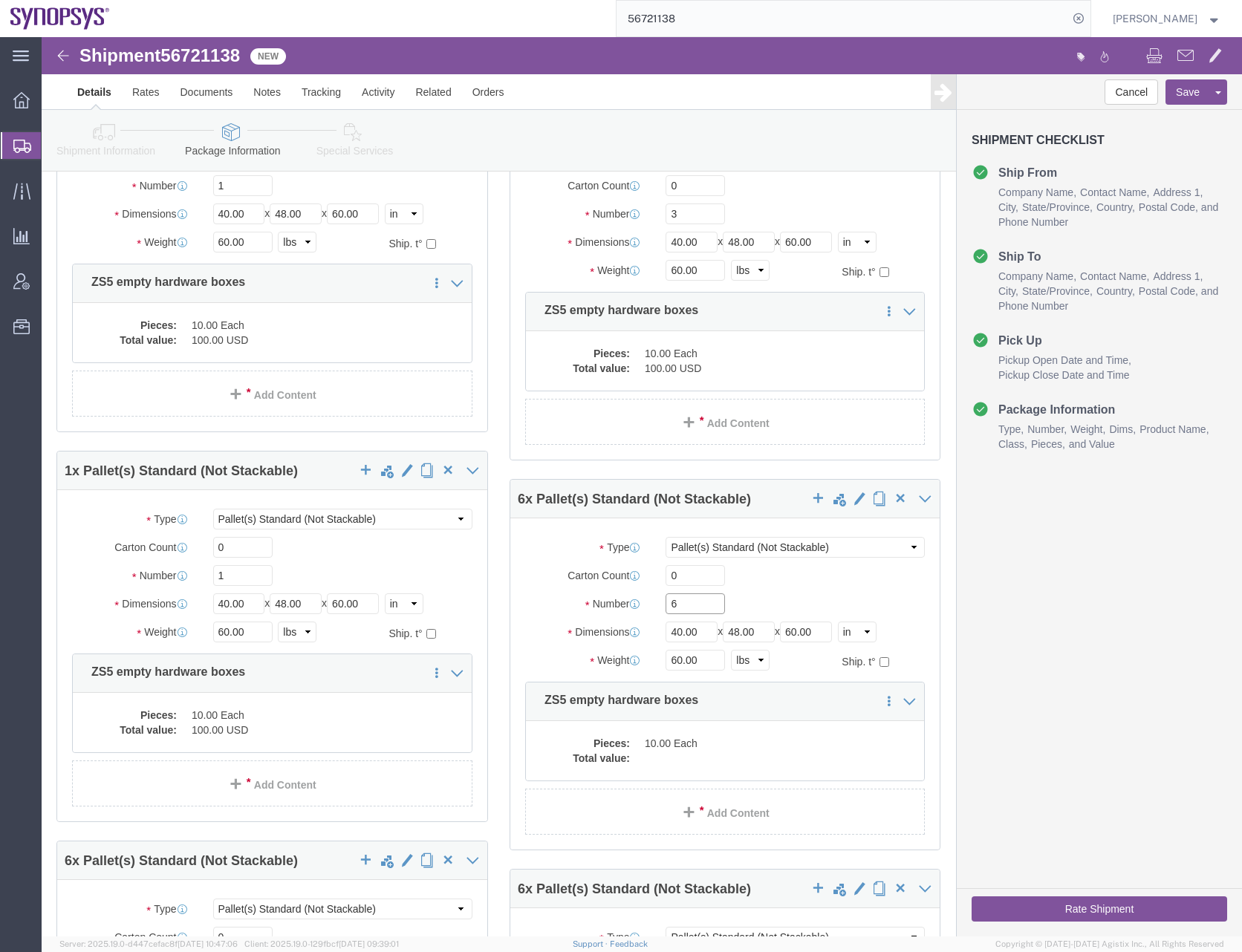
click input "6"
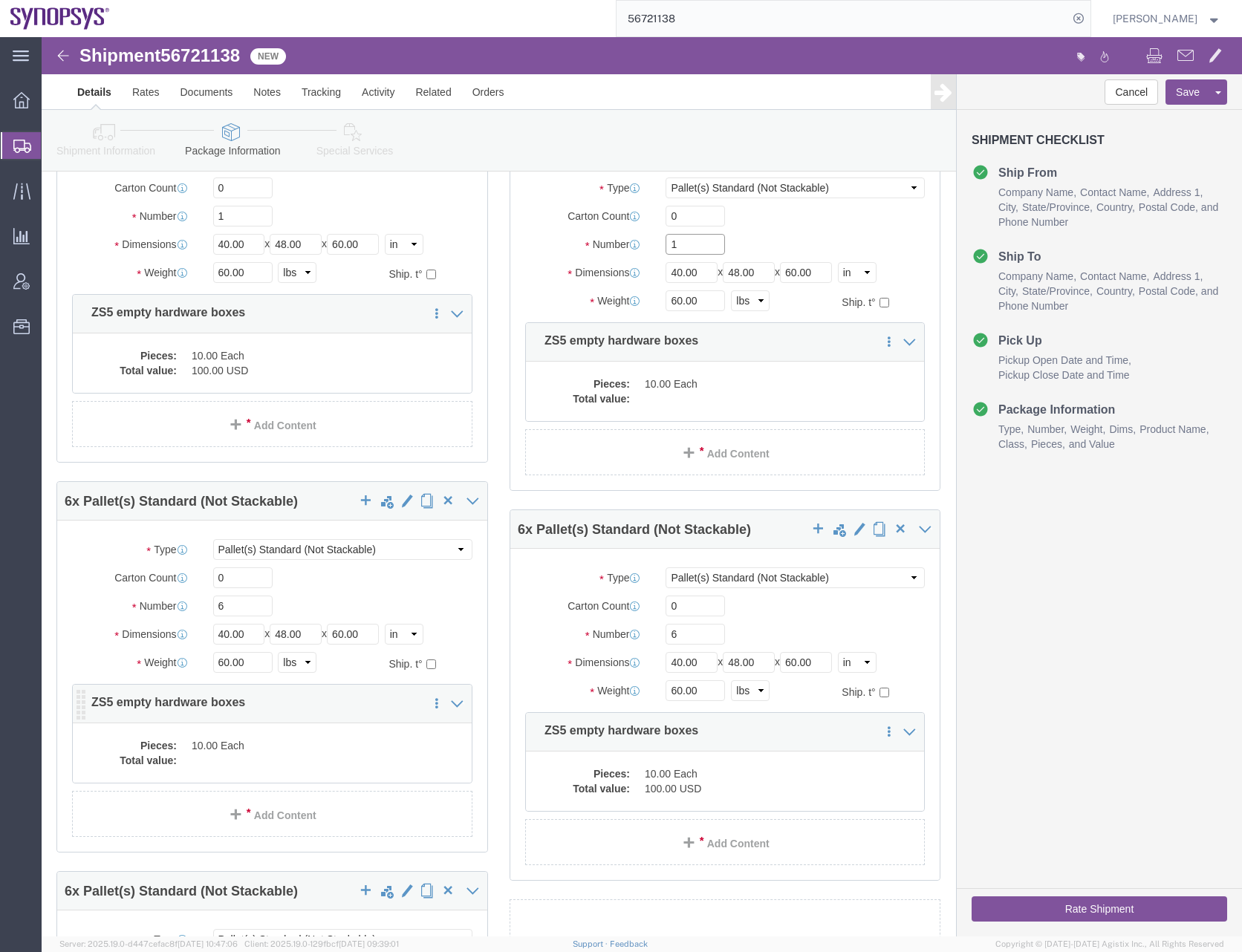
scroll to position [1708, 0]
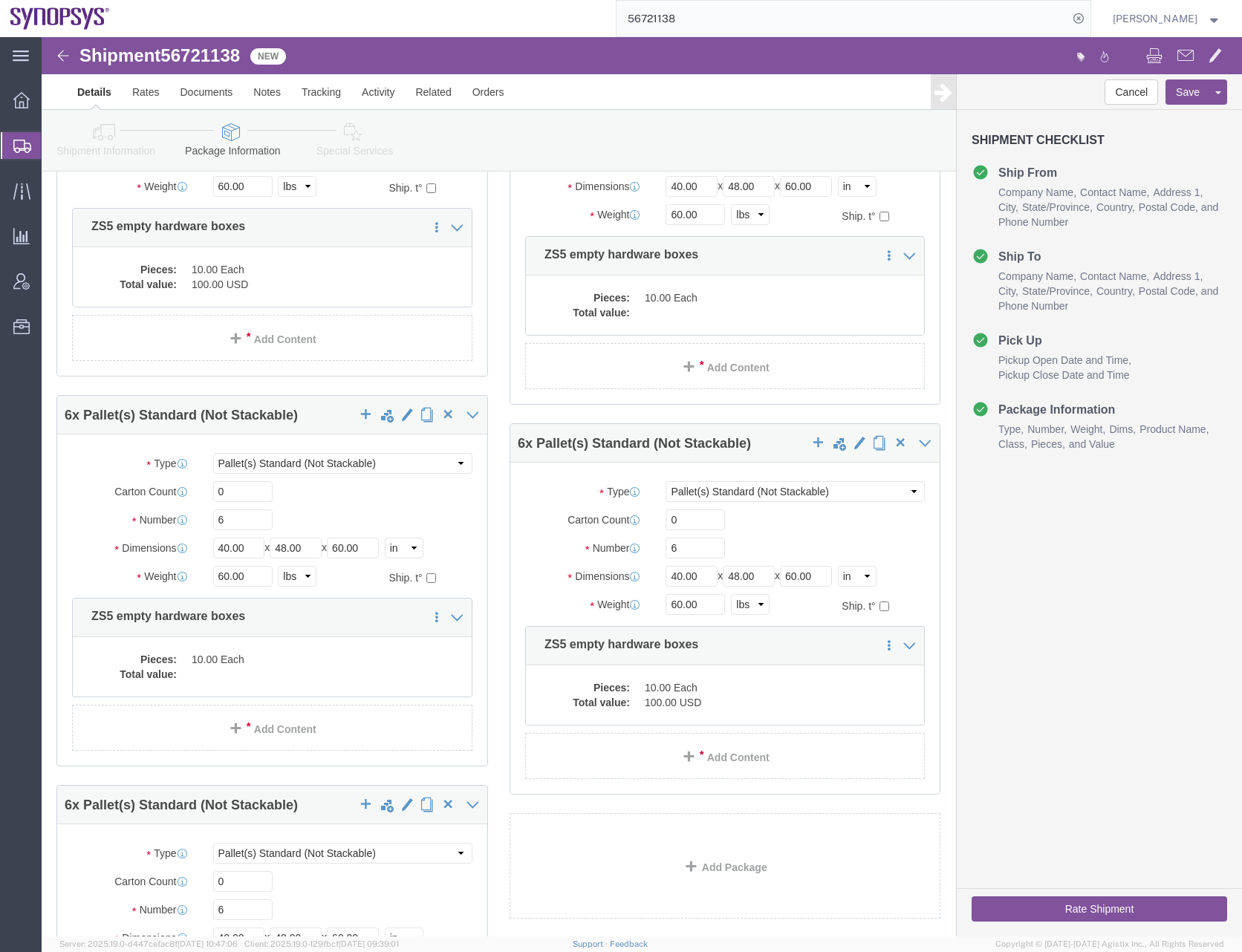
type input "1"
drag, startPoint x: 158, startPoint y: 485, endPoint x: 121, endPoint y: 488, distance: 37.1
click div "Number 6"
type input "1"
drag, startPoint x: 635, startPoint y: 513, endPoint x: 597, endPoint y: 515, distance: 38.1
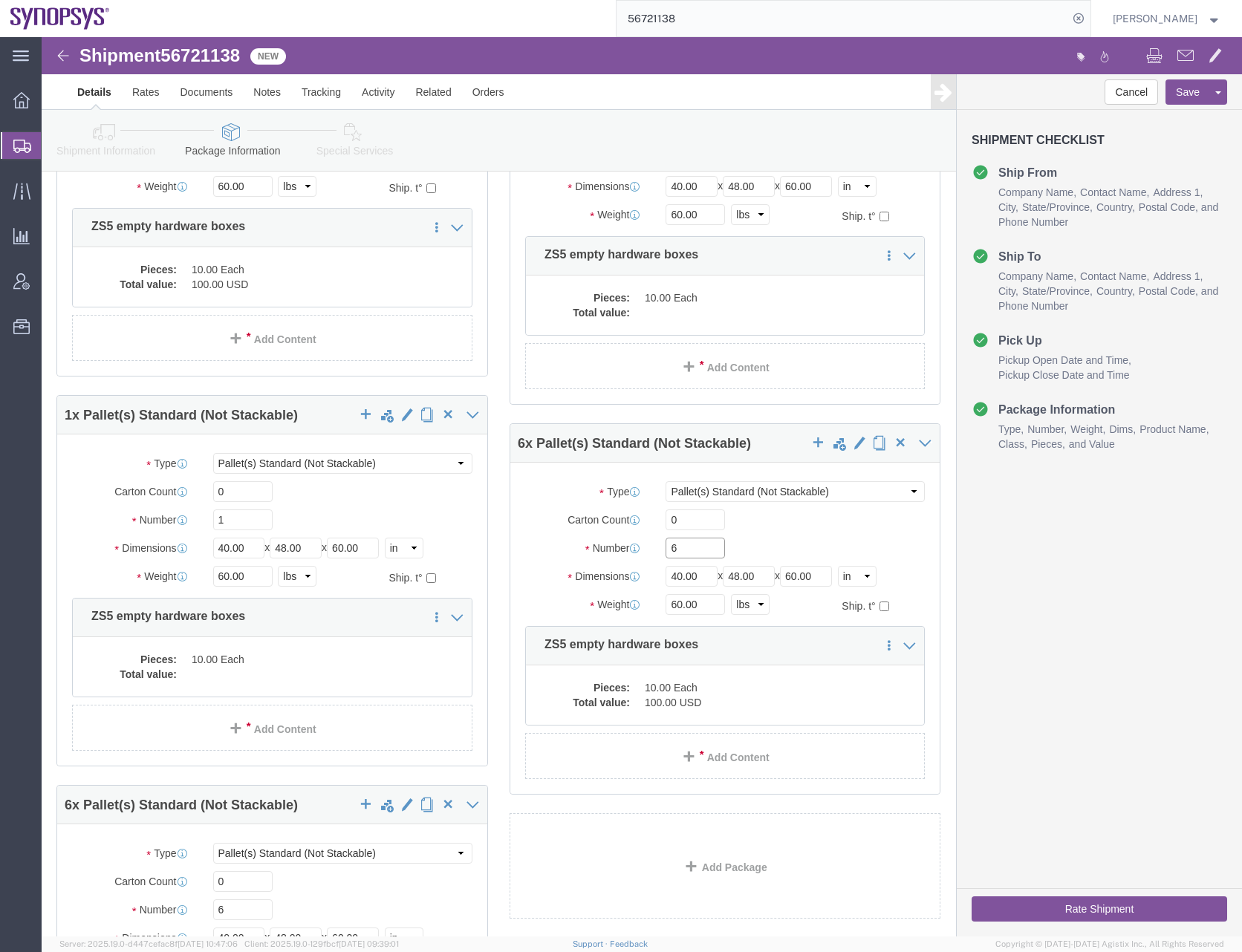
click div "Number 6"
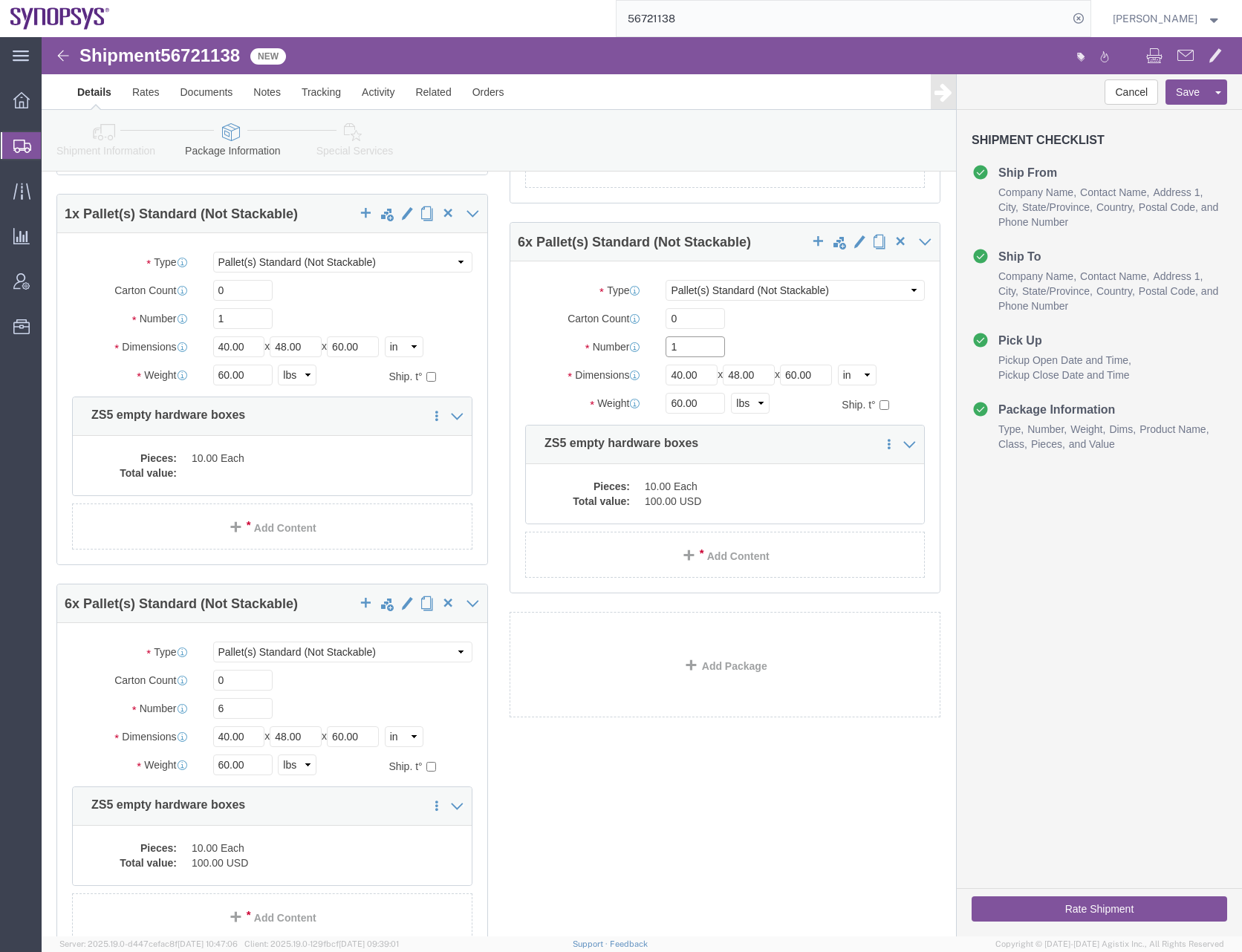
scroll to position [1931, 0]
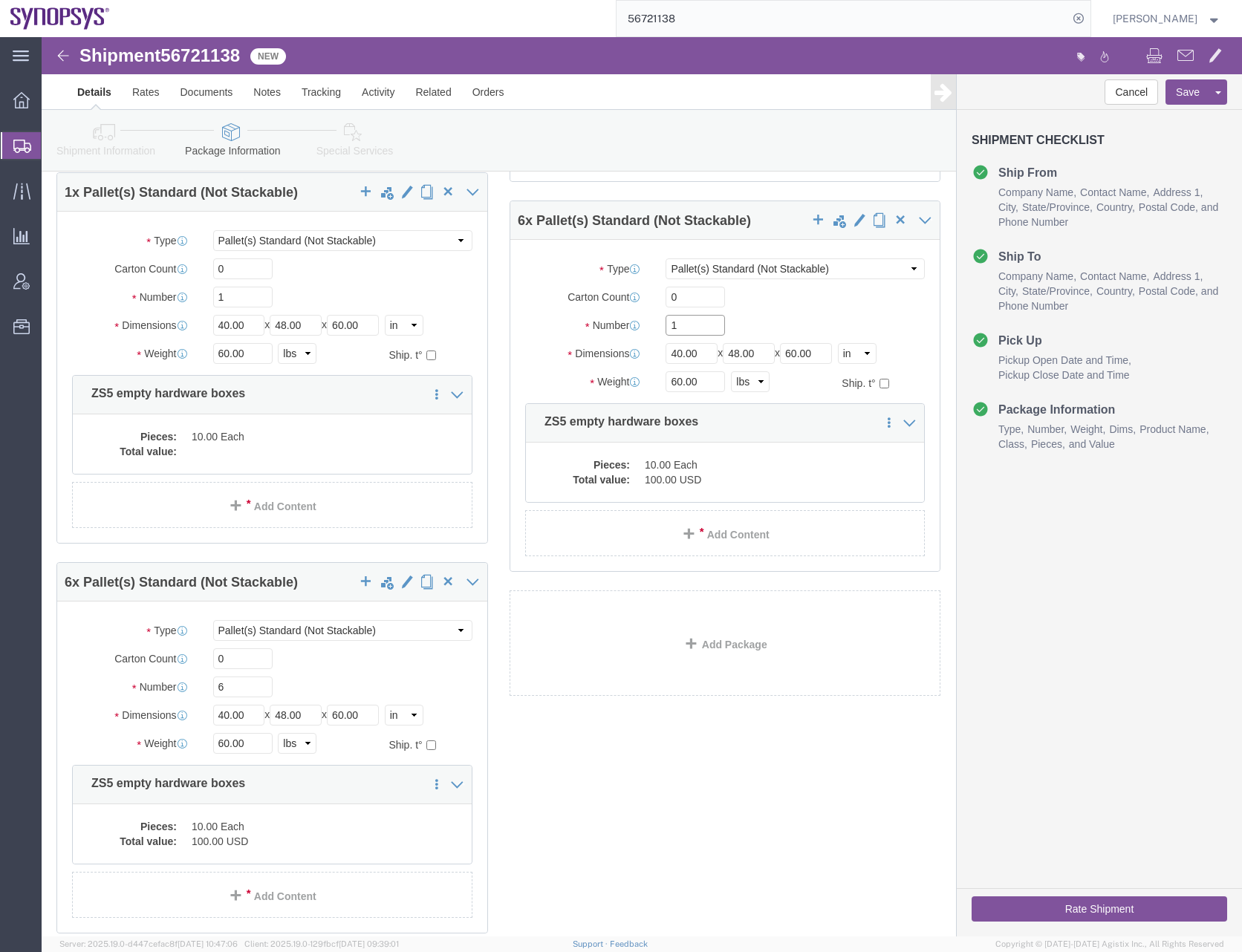
type input "1"
drag, startPoint x: 185, startPoint y: 649, endPoint x: 153, endPoint y: 655, distance: 32.6
click div "Number 6"
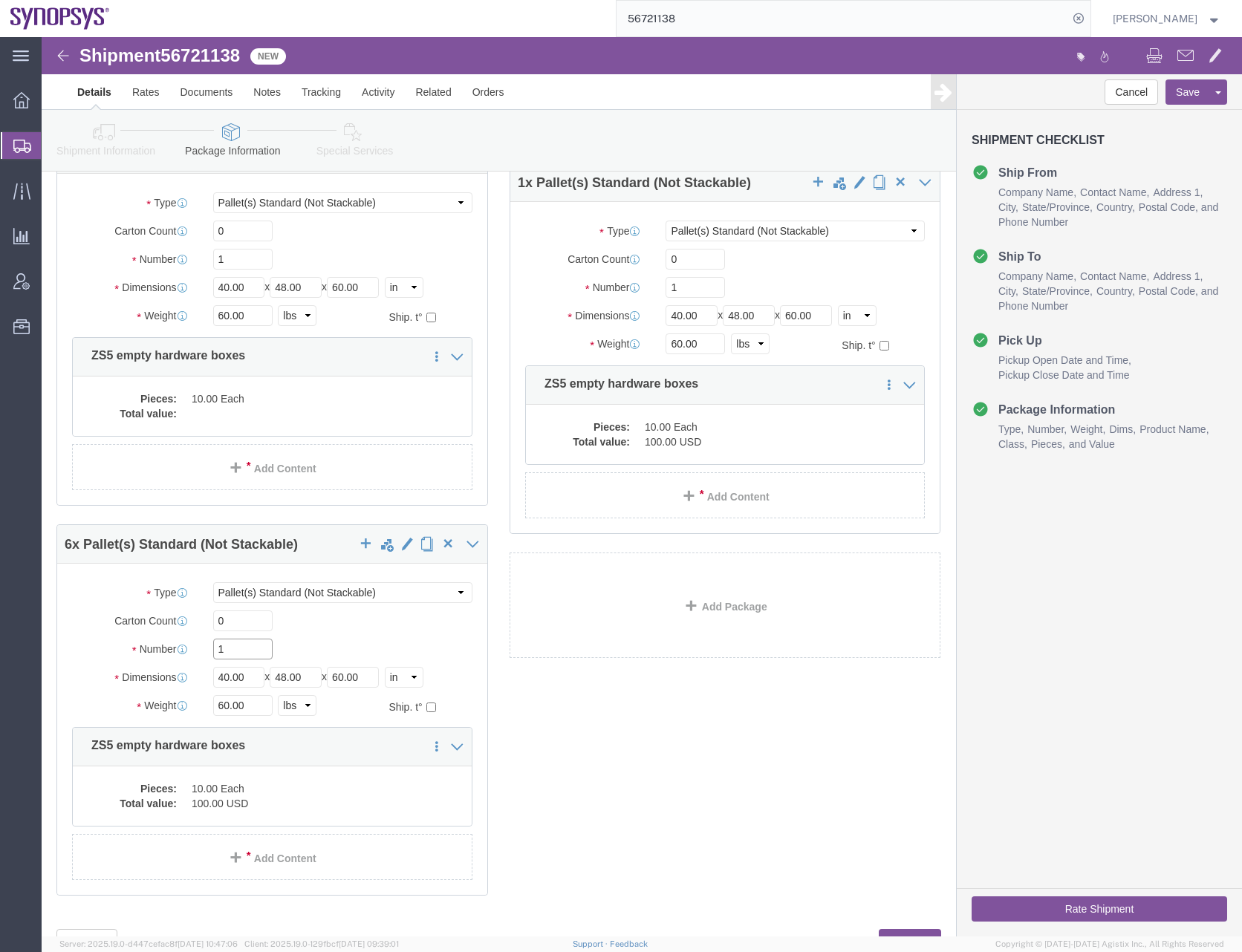
scroll to position [2032, 0]
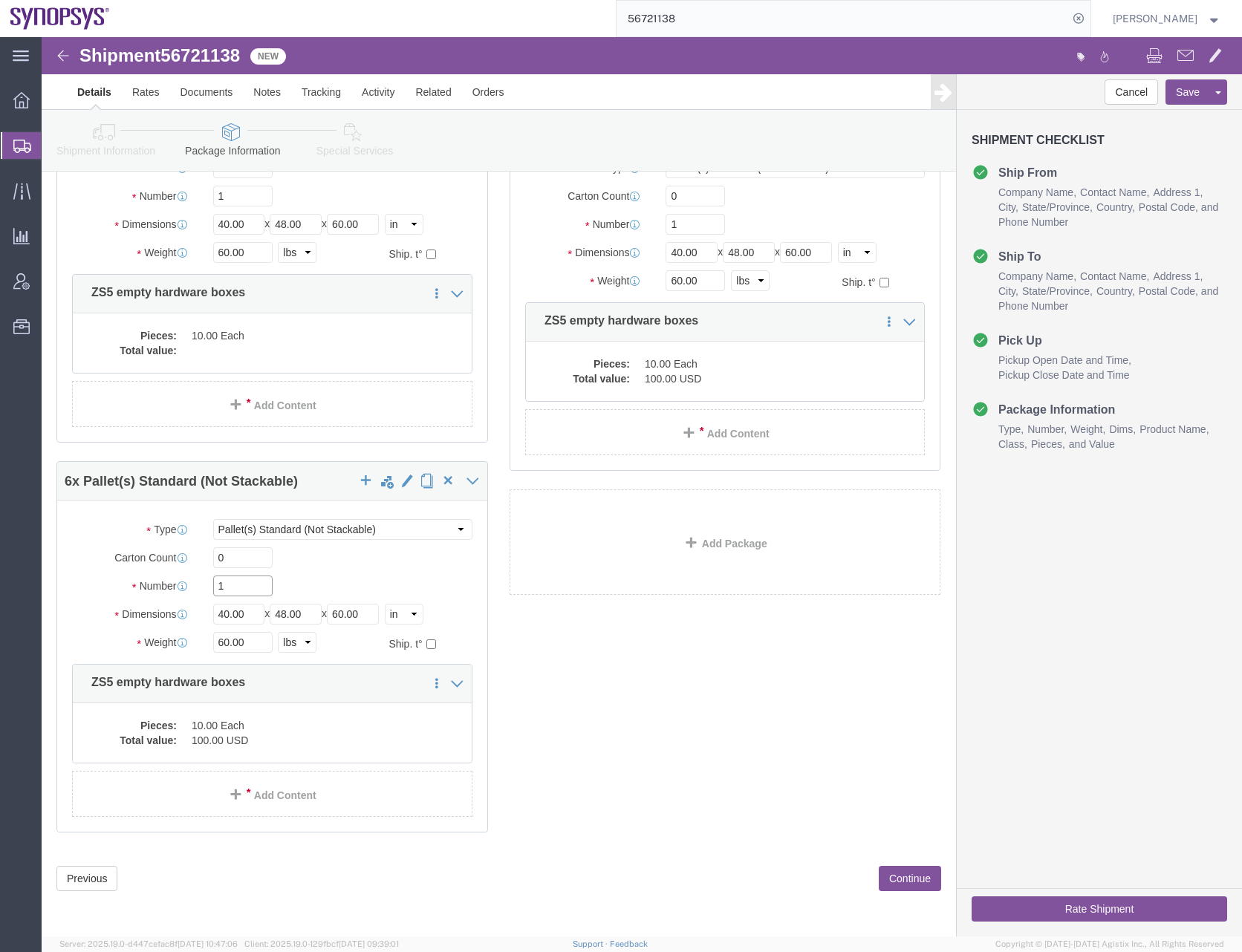
type input "1"
click div "1 x Crate(s) Package Type Select Bale(s) Basket(s) Bolt(s) Bottle(s) Buckets Bu…"
click button "Save"
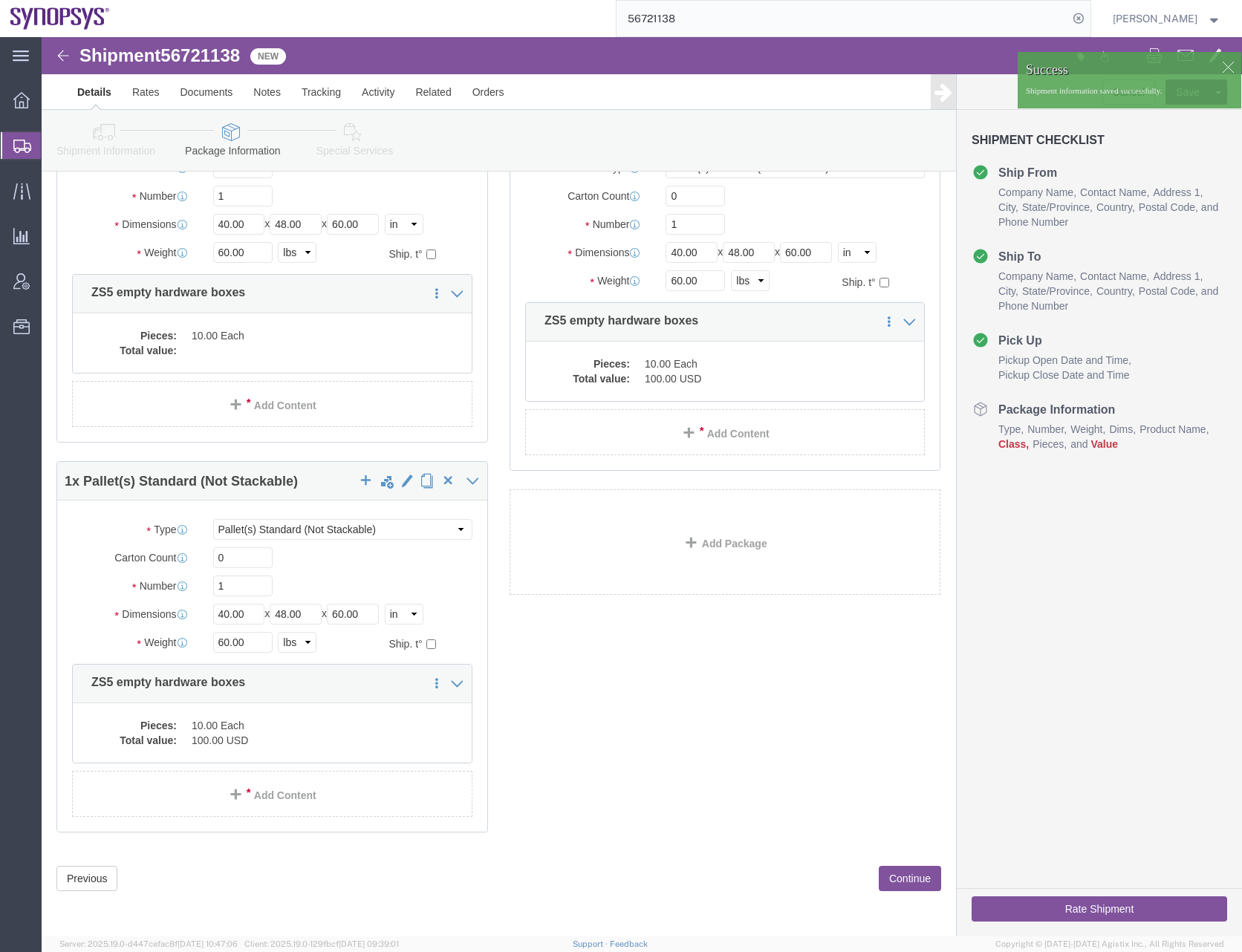
click div "1 x Crate(s) Package Type Select Bale(s) Basket(s) Bolt(s) Bottle(s) Buckets Bu…"
click dd "100.00 USD"
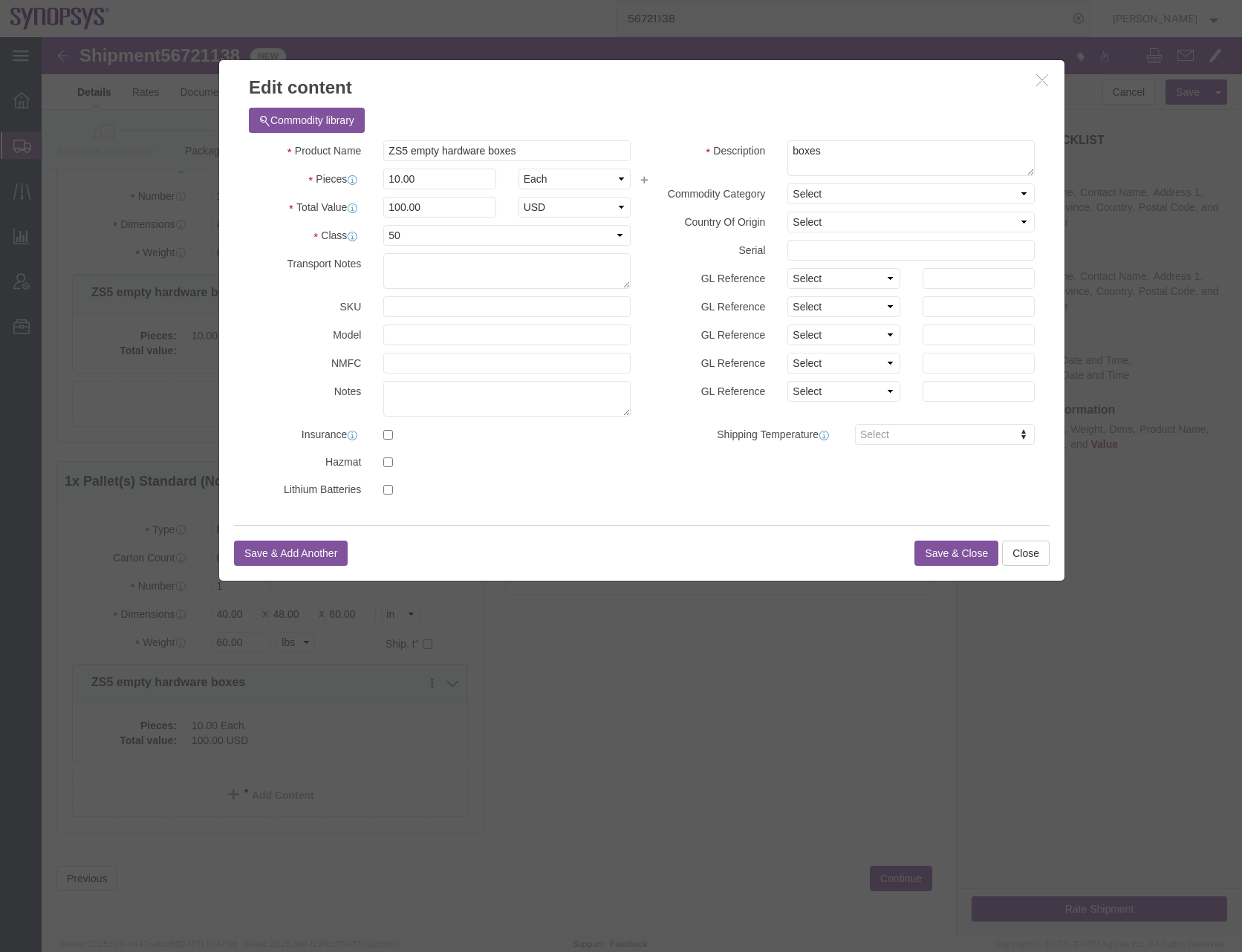
click button "Save & Close"
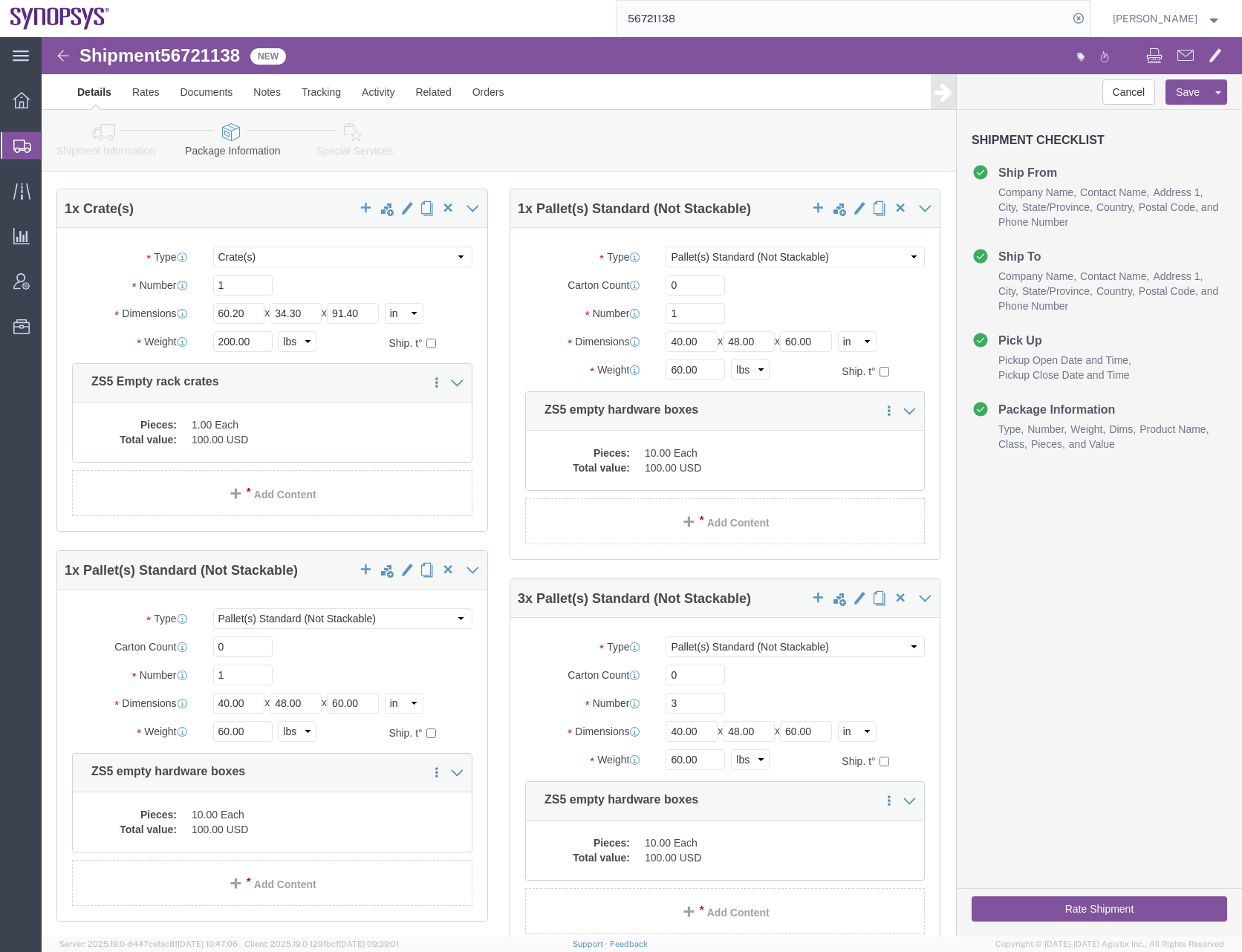
scroll to position [817, 0]
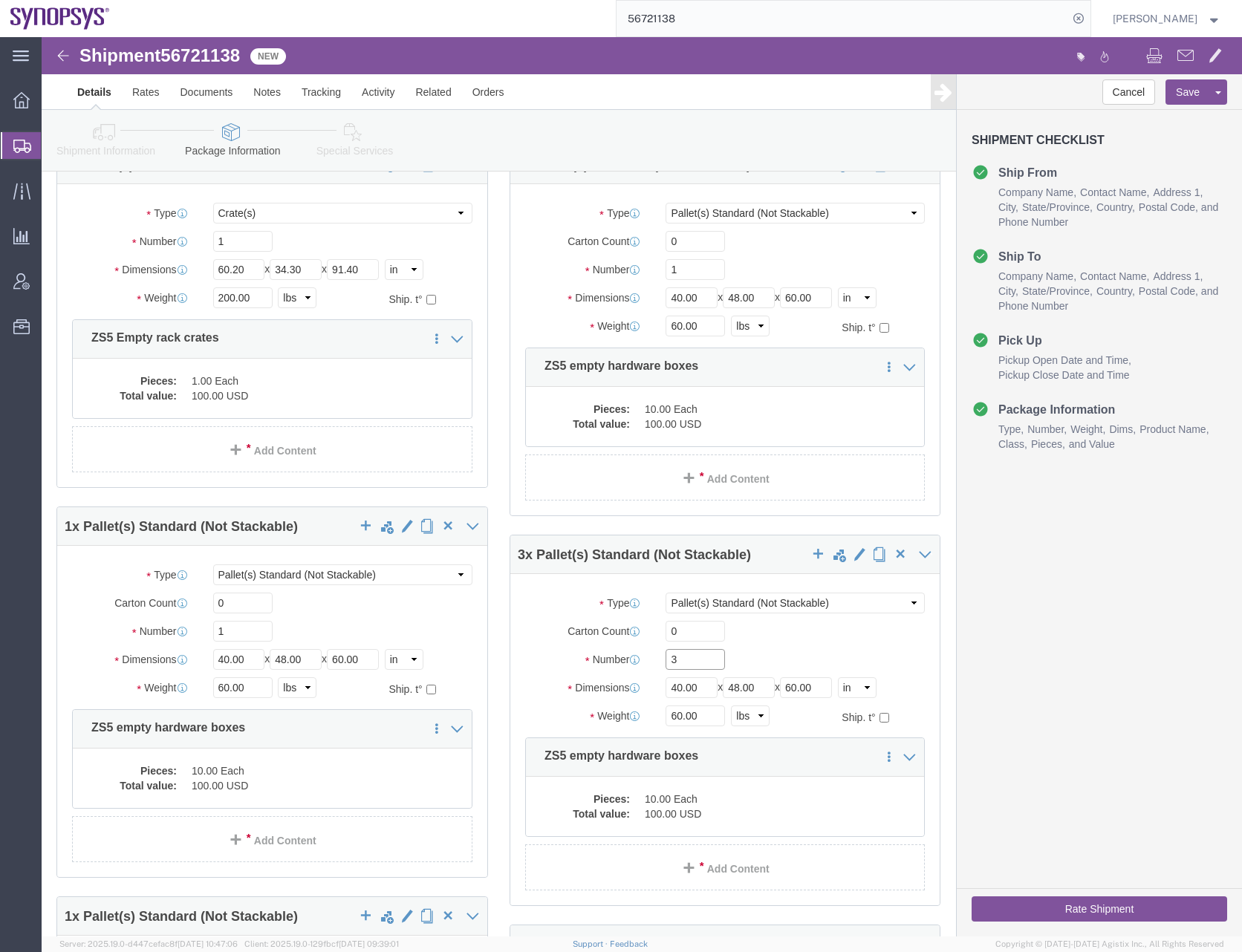
drag, startPoint x: 634, startPoint y: 630, endPoint x: 597, endPoint y: 628, distance: 37.1
click div "Number 3"
type input "1"
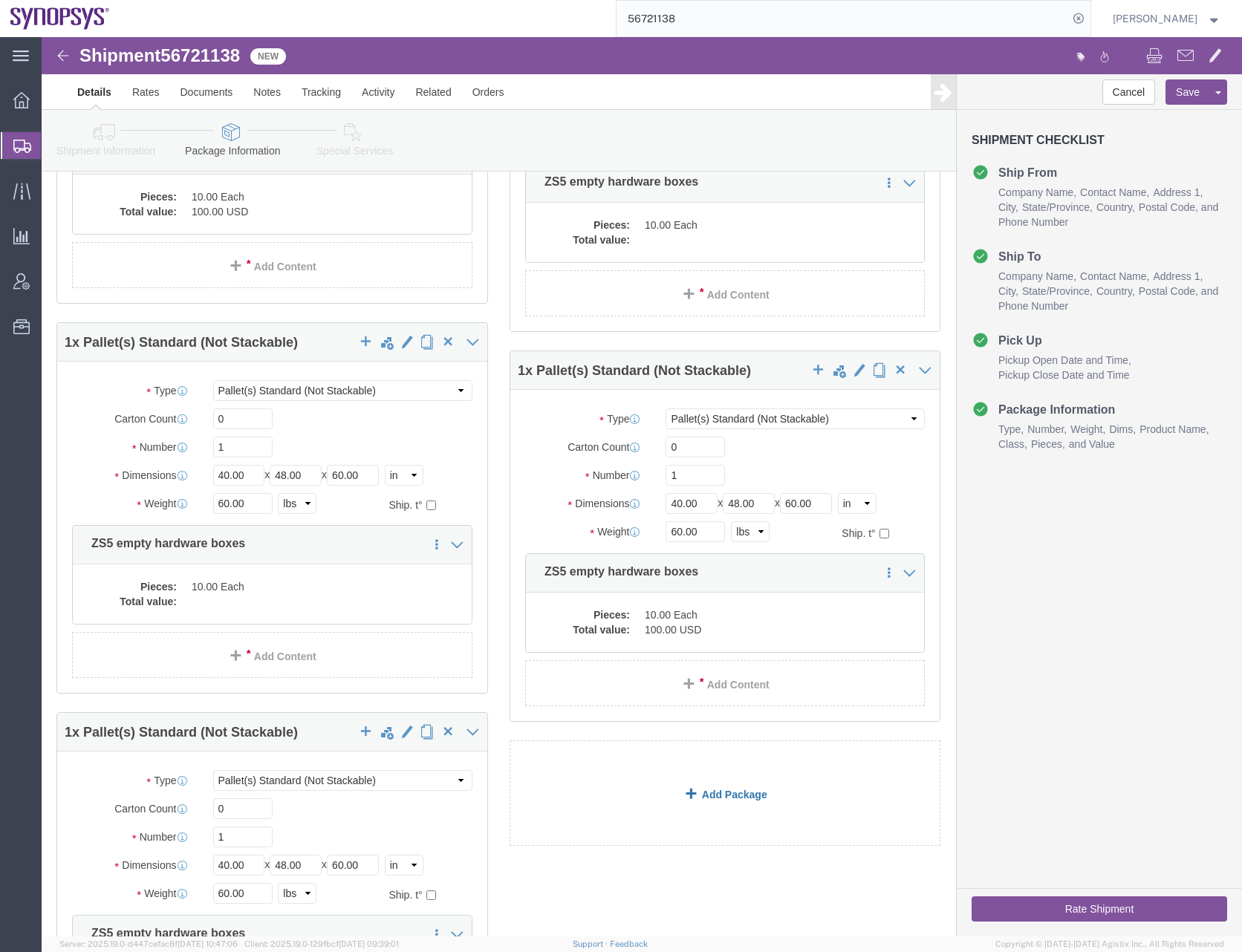
scroll to position [1782, 0]
click button "Save"
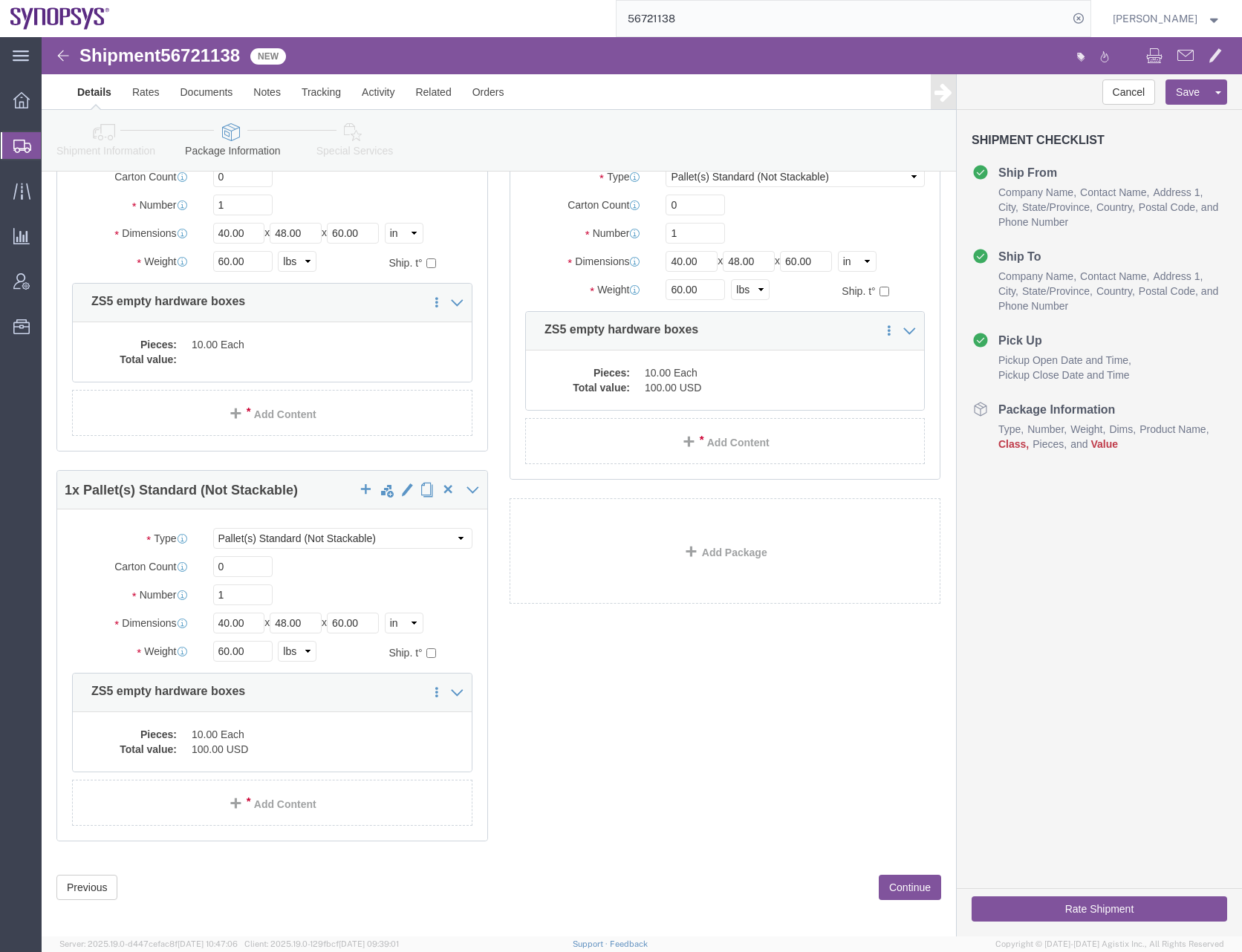
scroll to position [2032, 0]
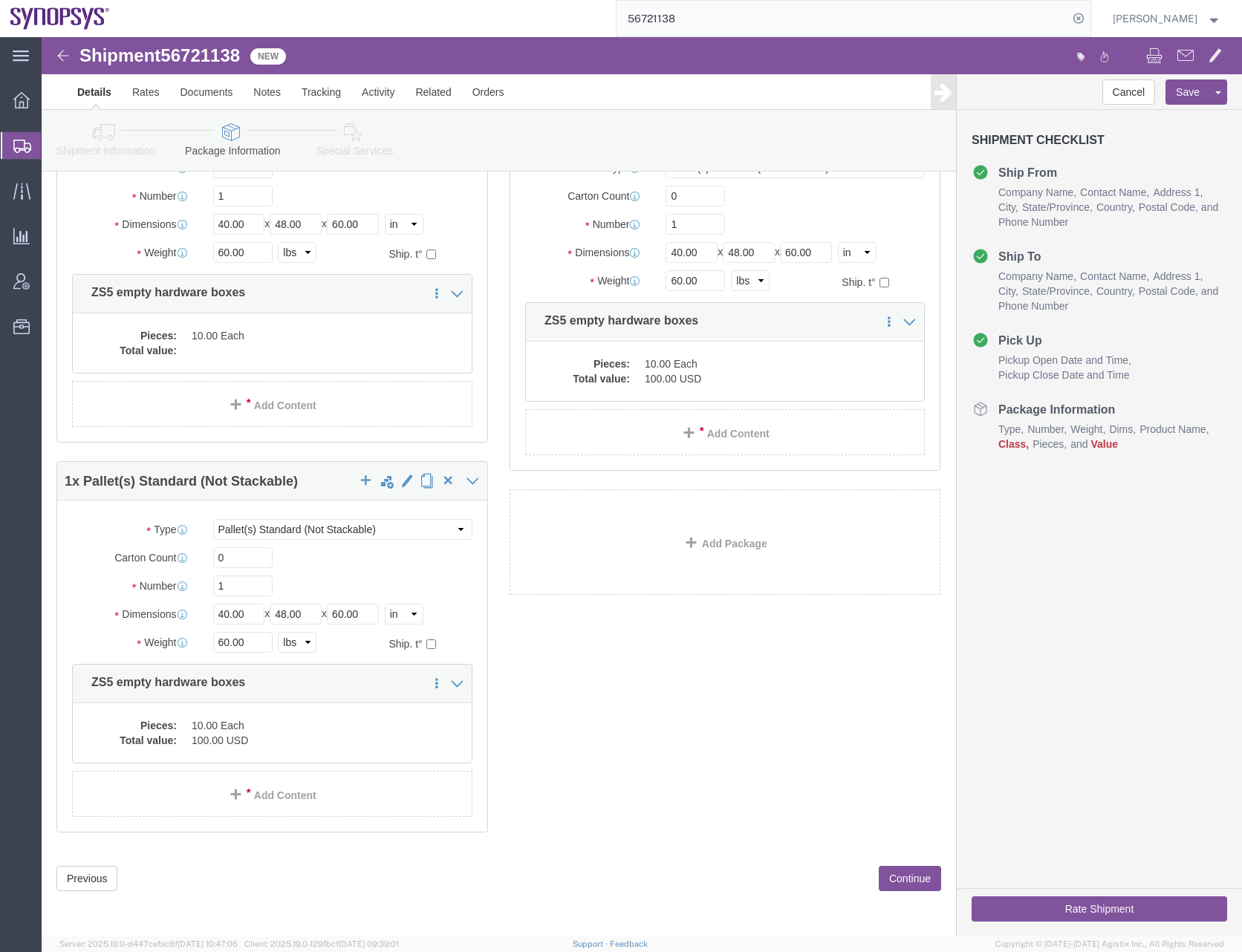
click button "Continue"
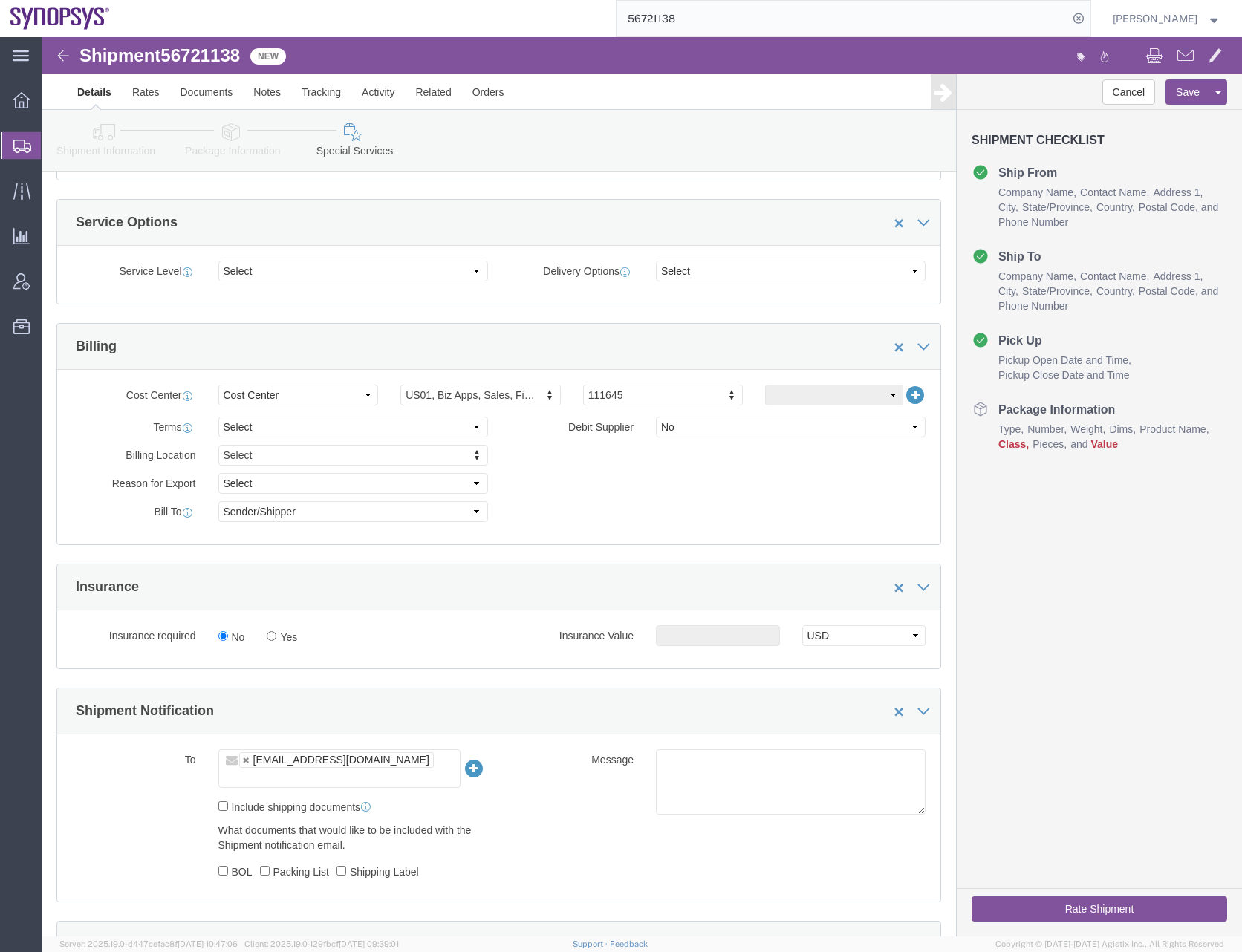
scroll to position [817, 0]
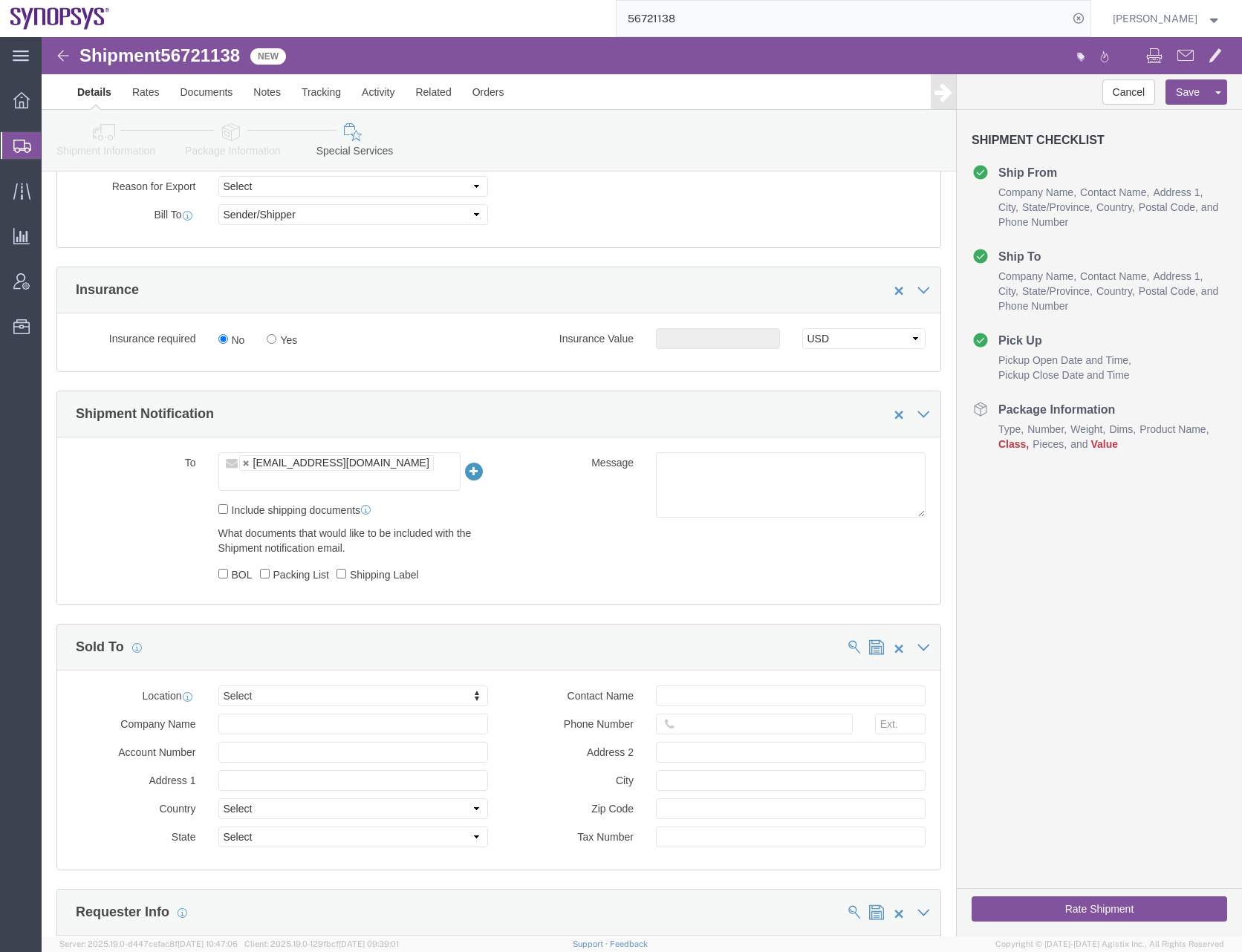
click input "text"
type input "shipping@synopsys.com"
type input "ntomaro@synopsys.com,shipping@synopsys.com"
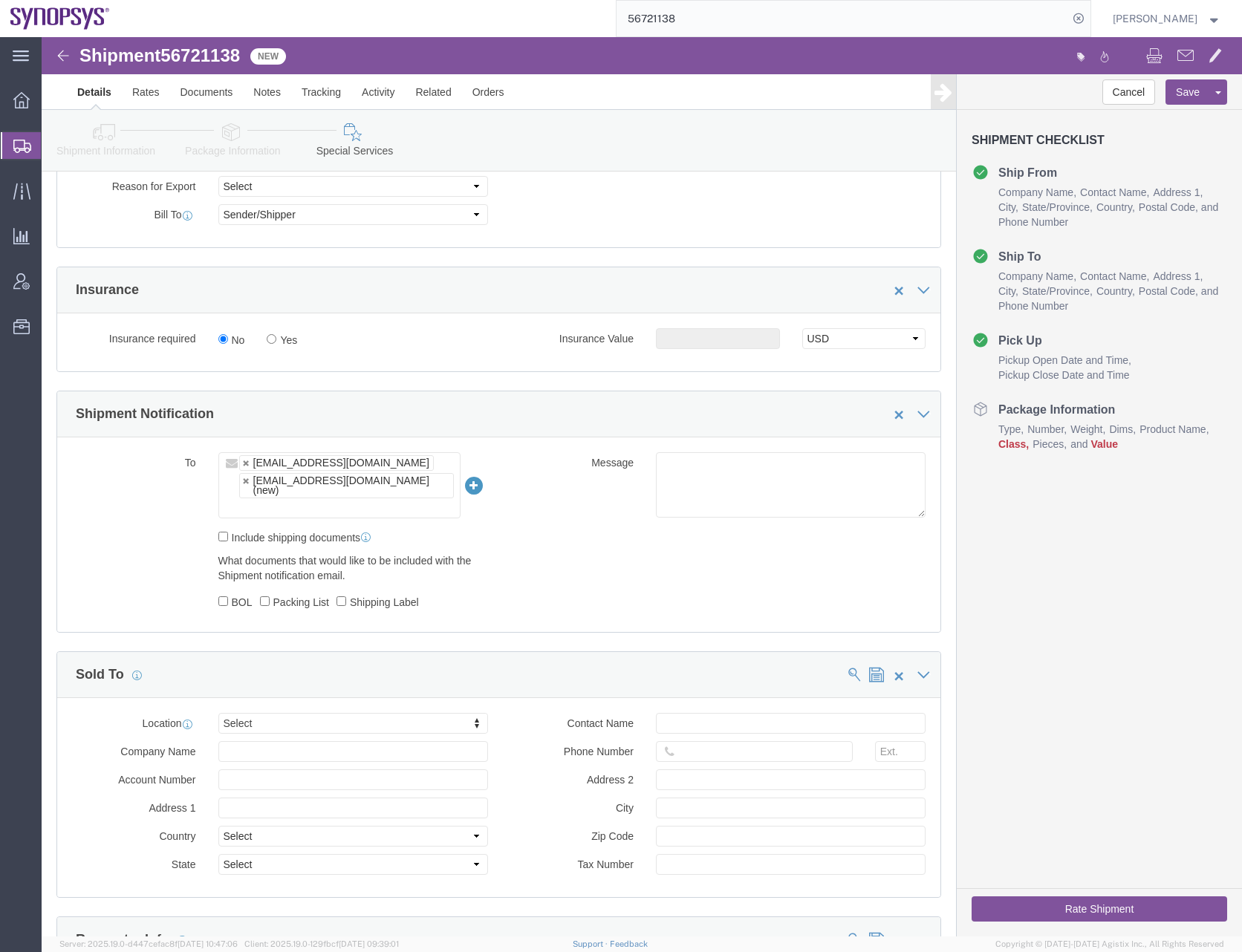
click li "shipping@synopsys.com (new)"
paste input "ryanj@synopsys.com"
type input "ryanj@synopsys.com"
type input "ntomaro@synopsys.com,shipping@synopsys.com,ryanj@synopsys.com"
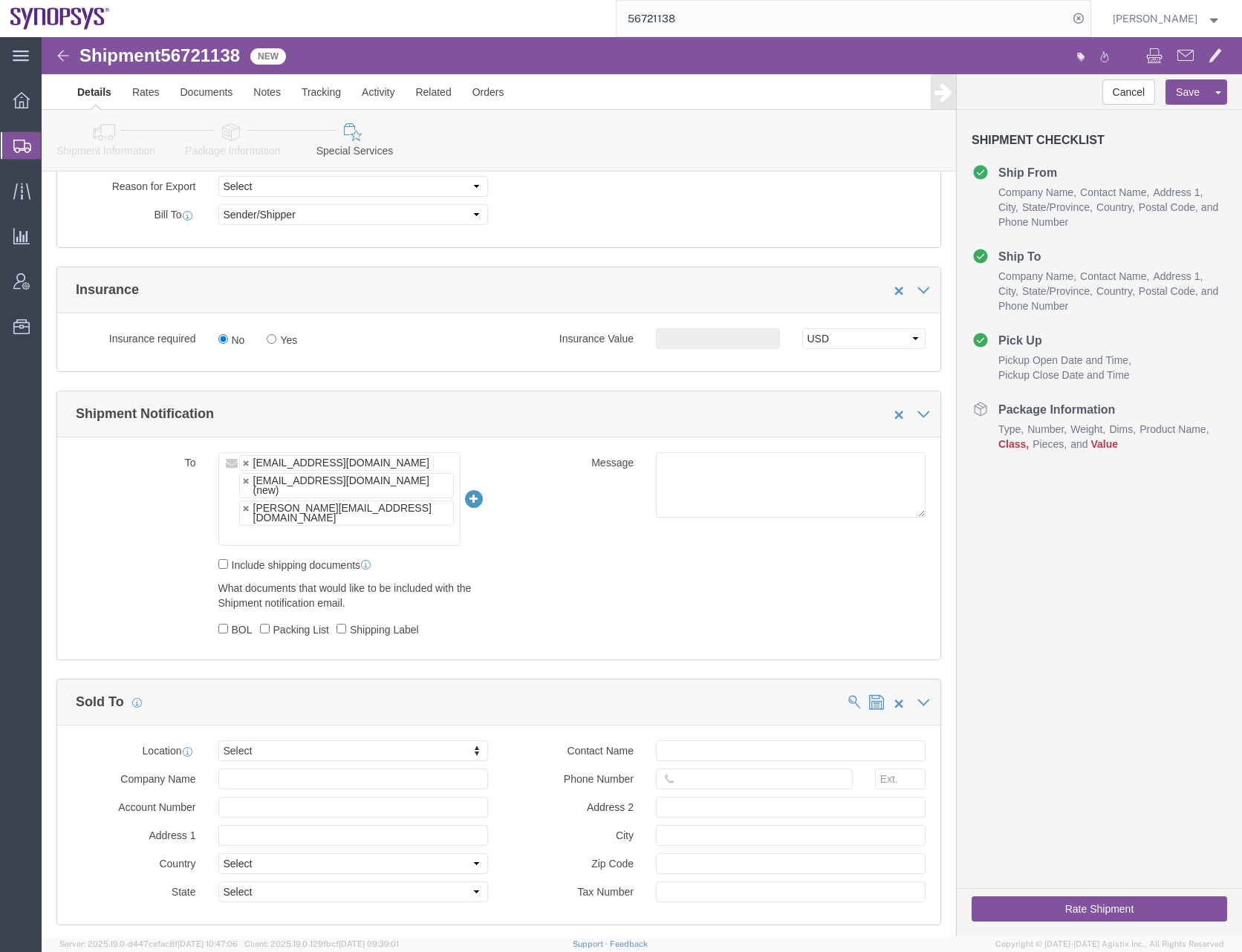
click input "text"
paste input "wjesse@synopsys.com"
type input "wjesse@synopsys.com"
type input "ntomaro@synopsys.com,shipping@synopsys.com,ryanj@synopsys.com,wjesse@synopsys.c…"
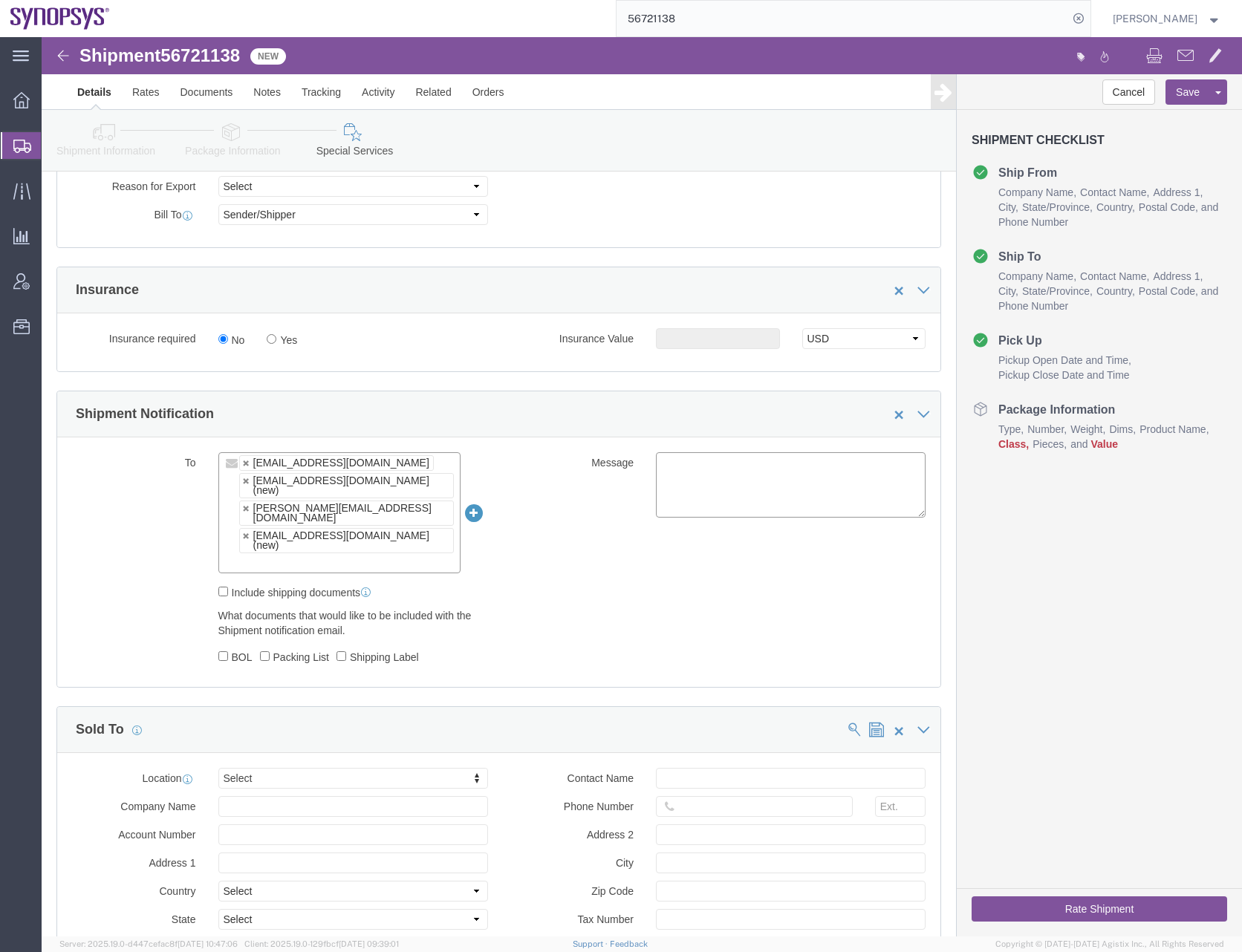
click div "To ntomaro@synopsys.com shipping@synopsys.com (new) ryanj@synopsys.com wjesse@s…"
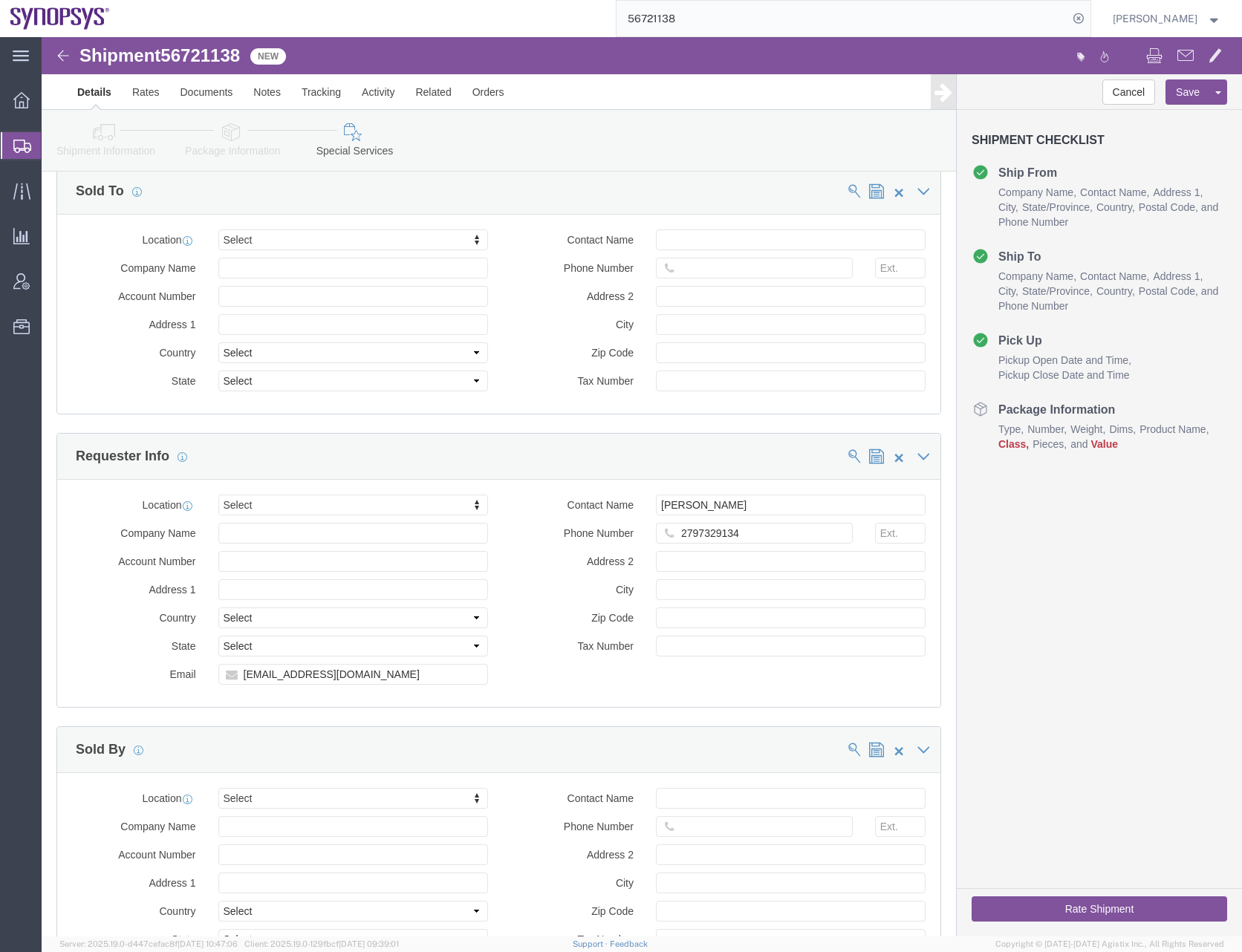
scroll to position [1572, 0]
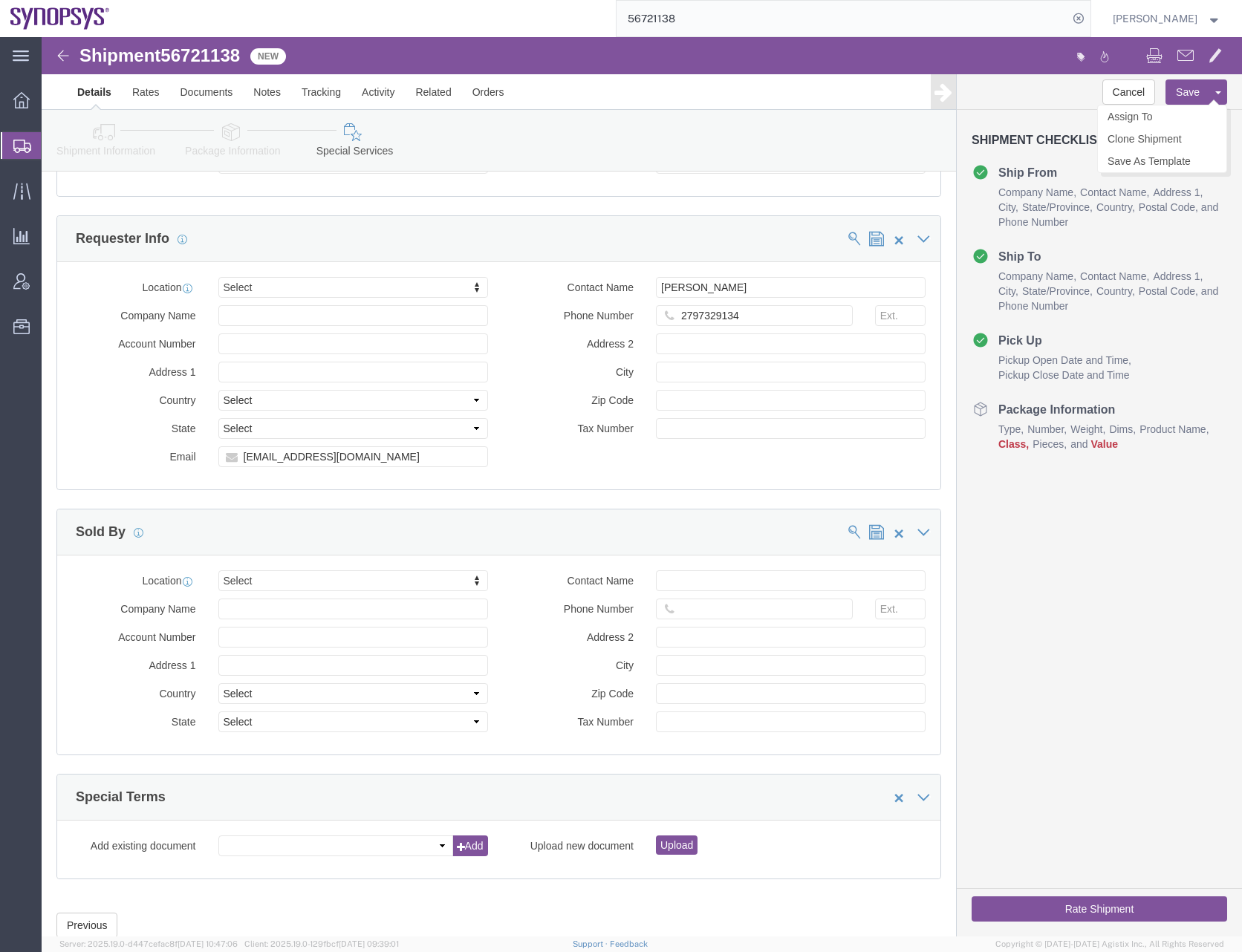
click button "Save"
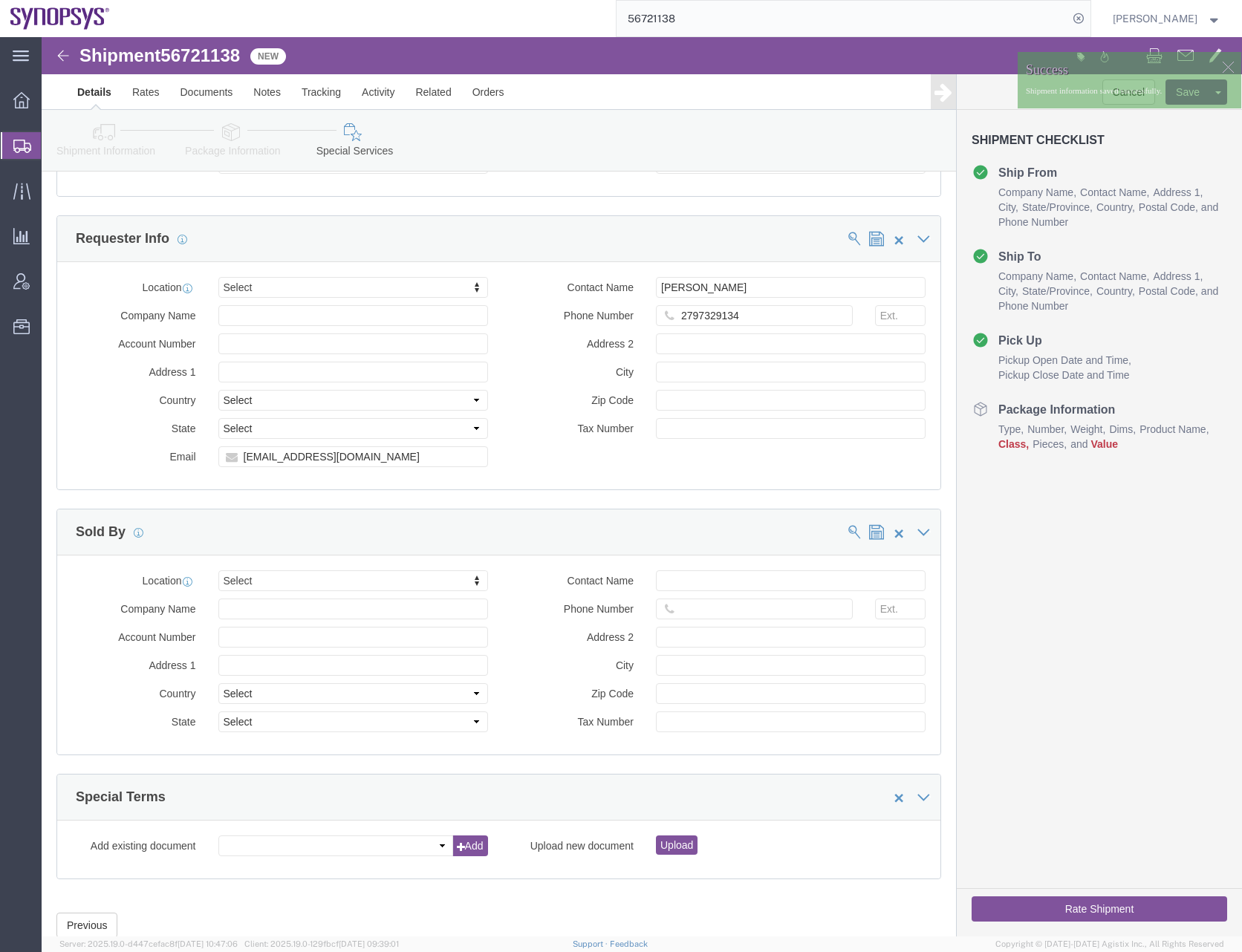
click icon
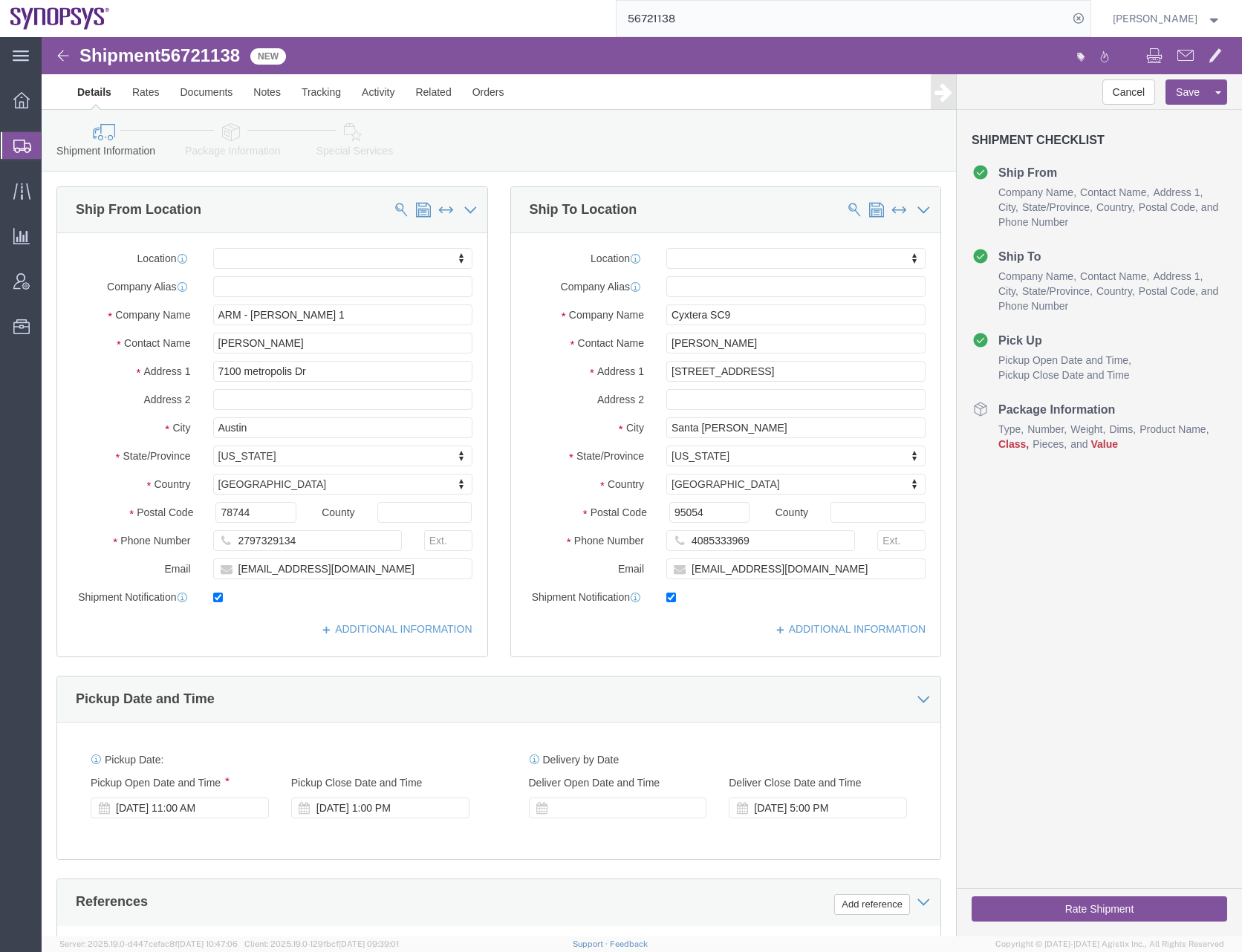
click button "Rate Shipment"
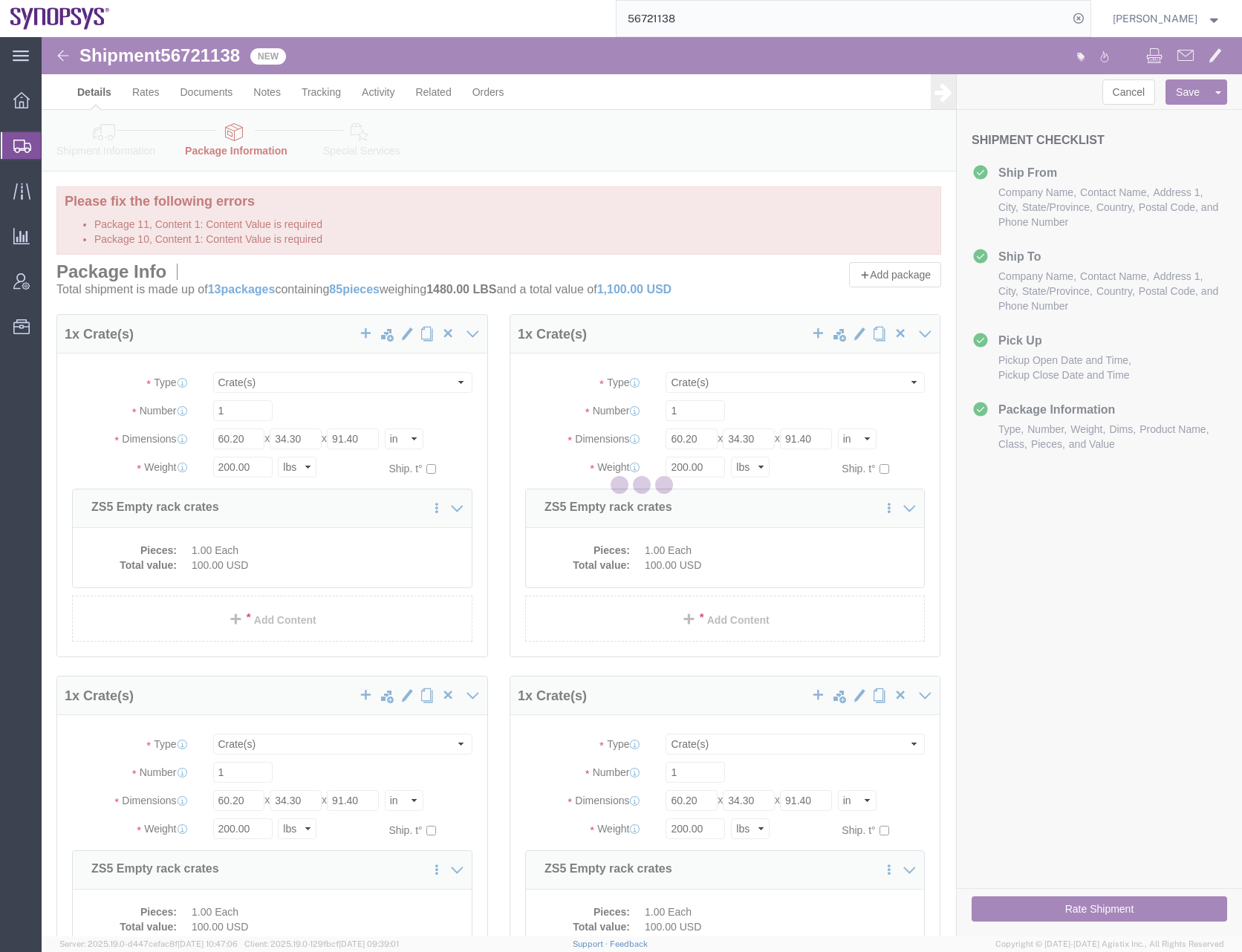
select select "CRAT"
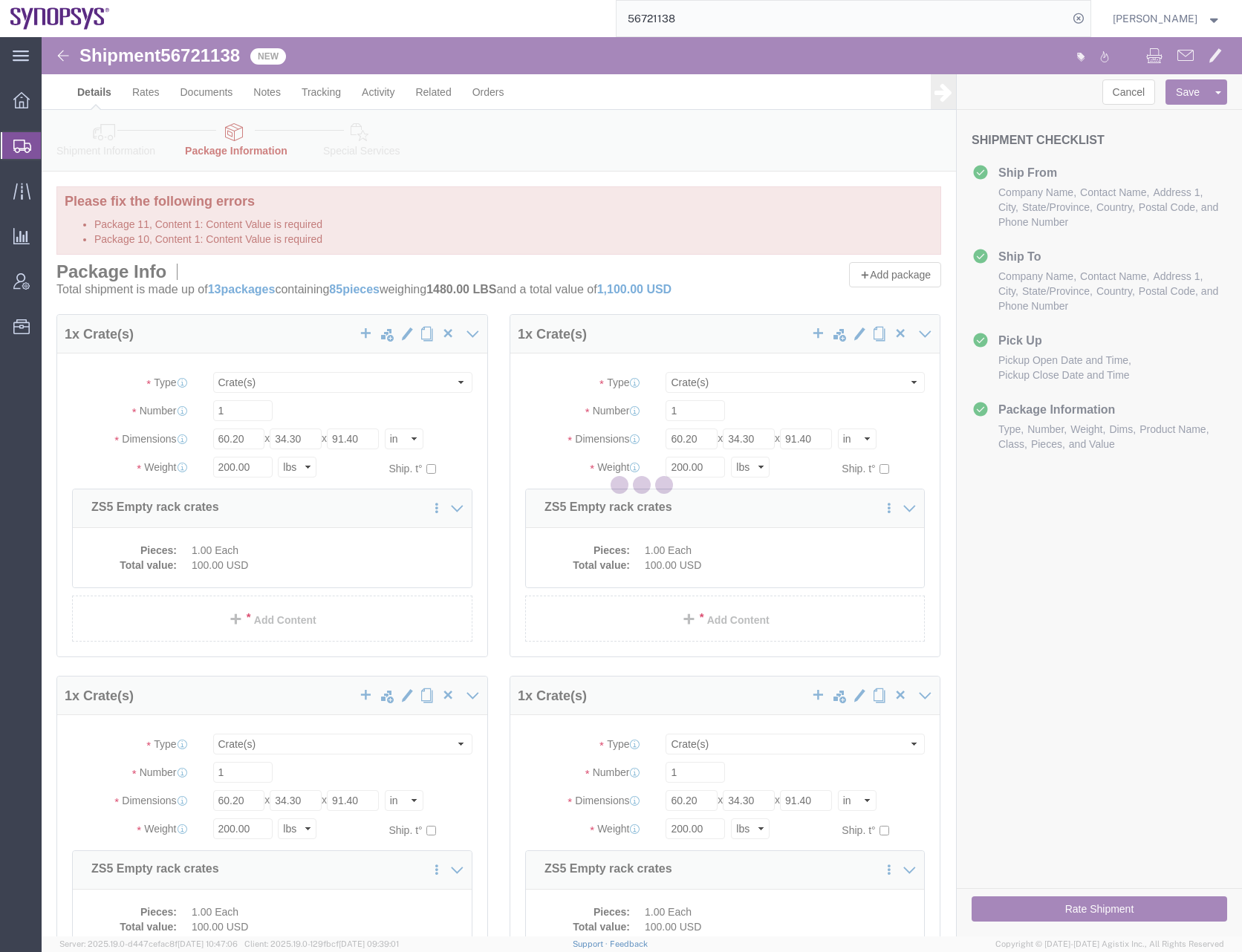
select select "PSNS"
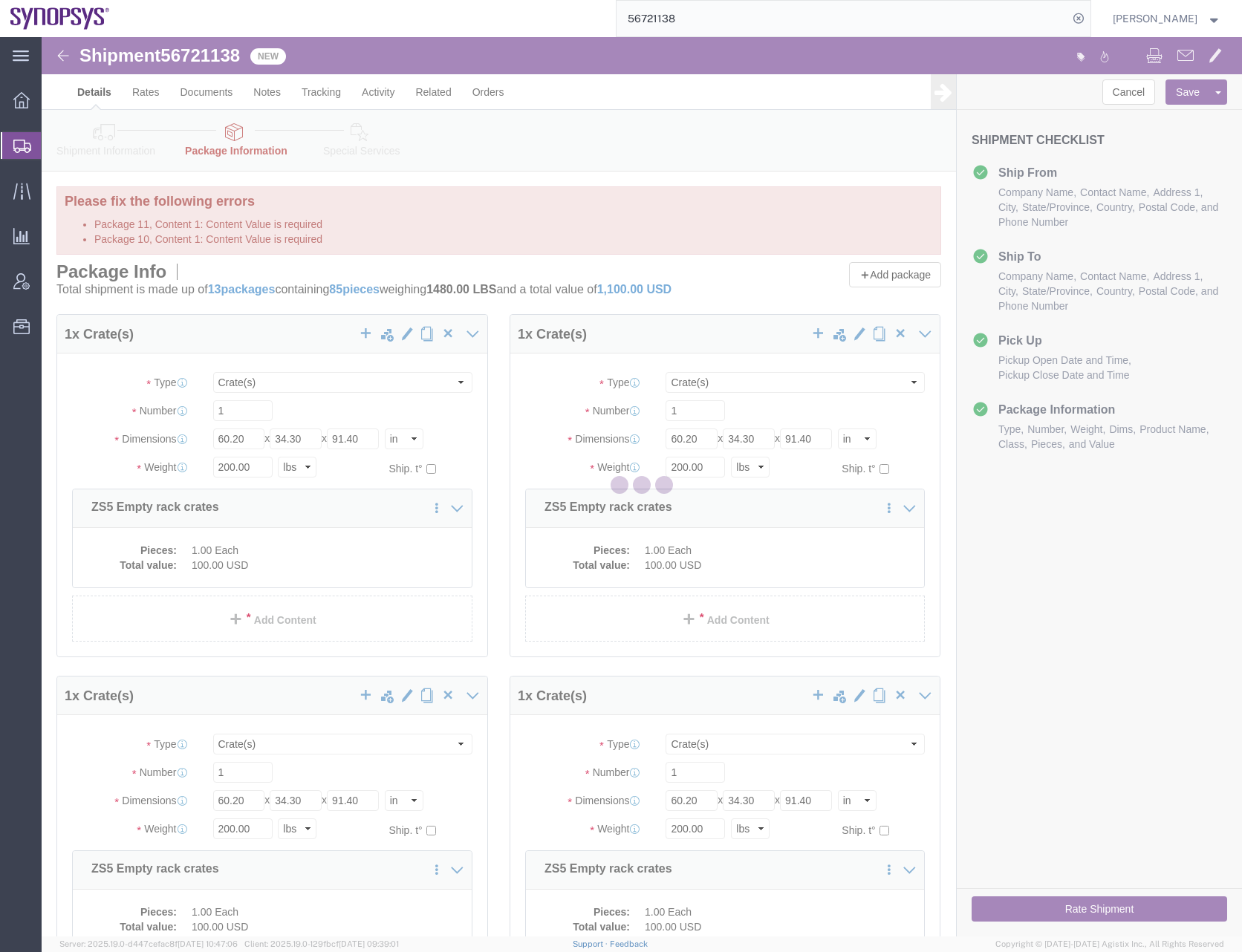
select select "PSNS"
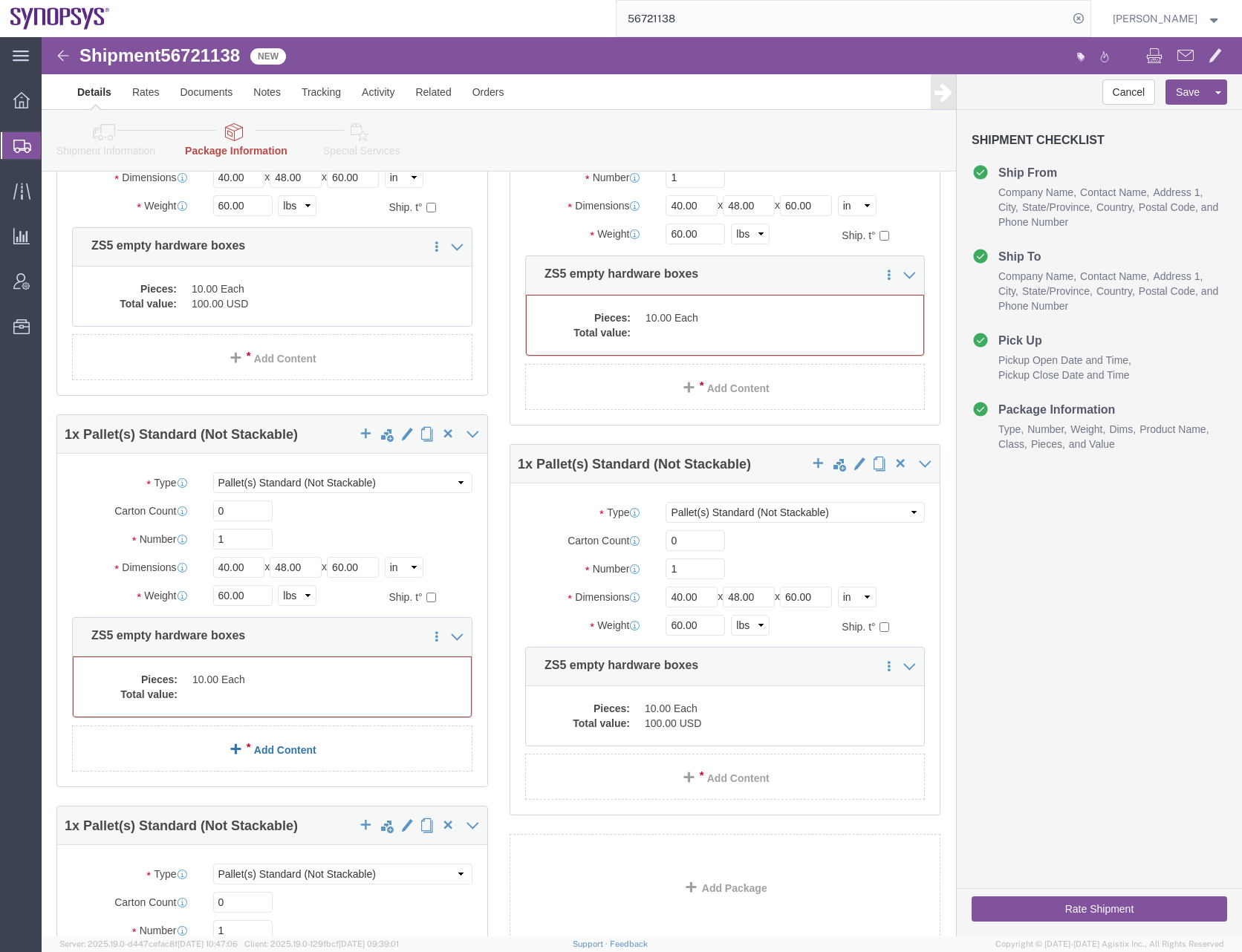
scroll to position [1560, 0]
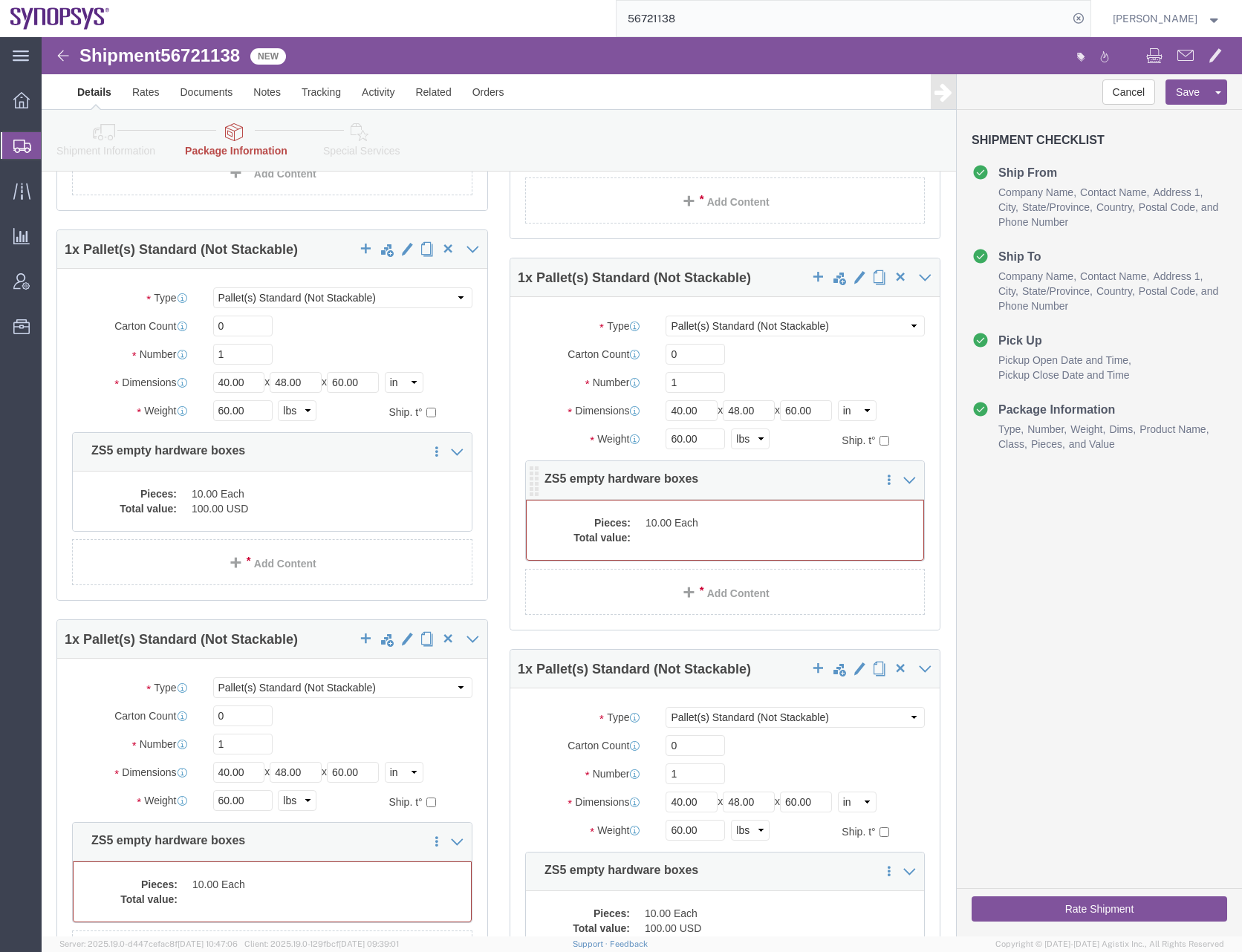
click dd "10.00 Each"
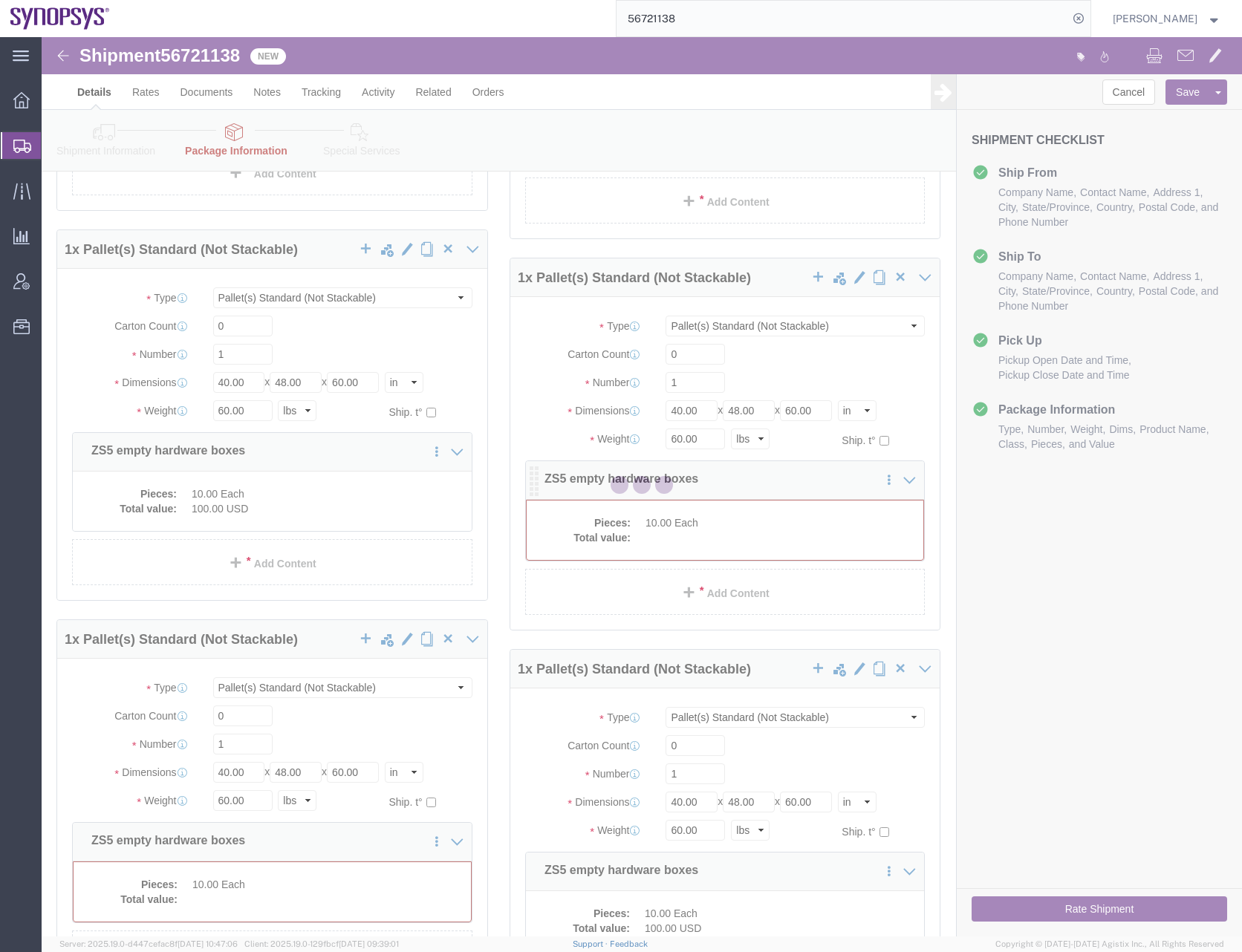
scroll to position [1545, 0]
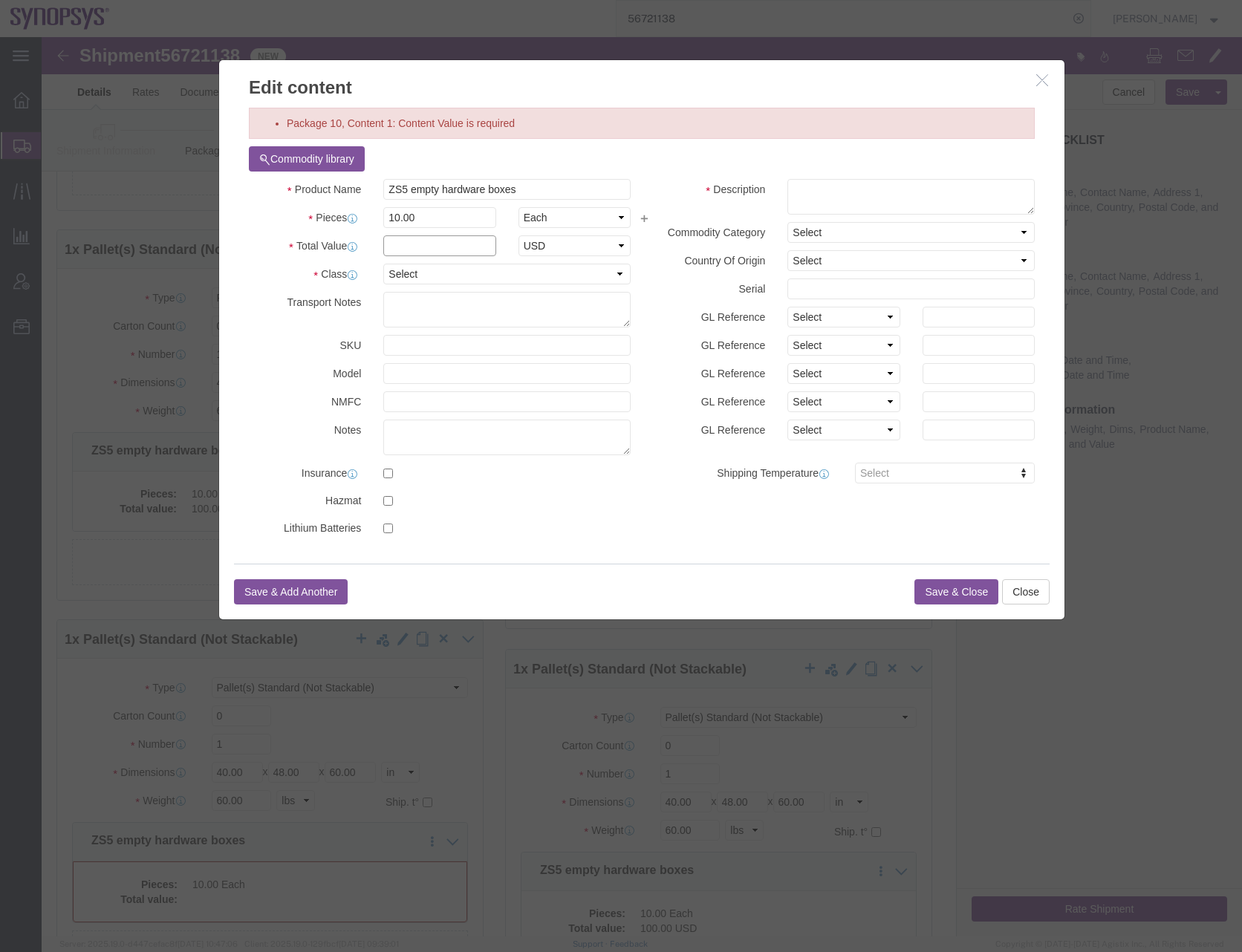
click input "text"
type input "100"
click select "Select 50 55 60 65 70 85 92.5 100 125 175 250 300 400"
select select "50"
click select "Select 50 55 60 65 70 85 92.5 100 125 175 250 300 400"
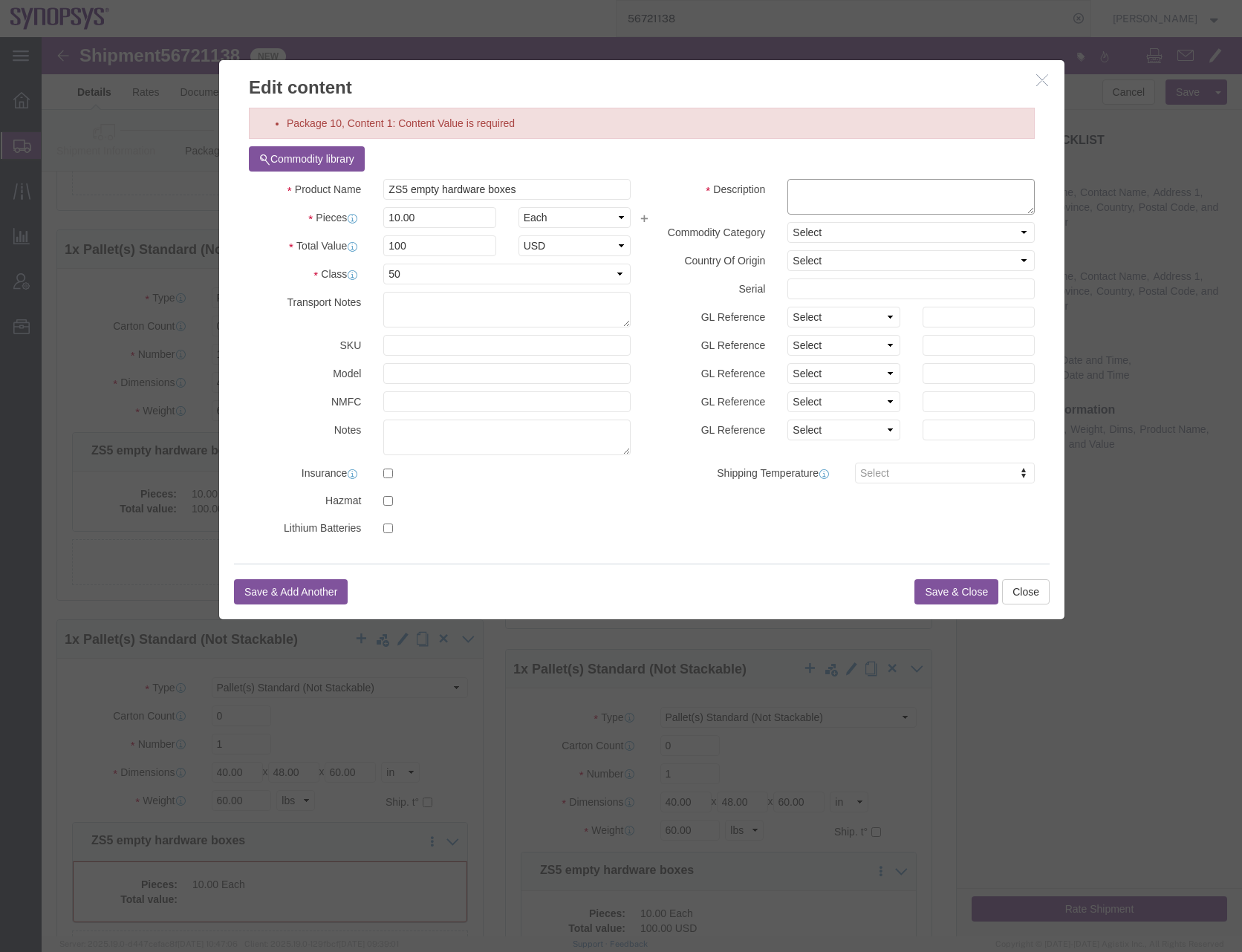
click textarea
type textarea "boxes"
click button "Save & Close"
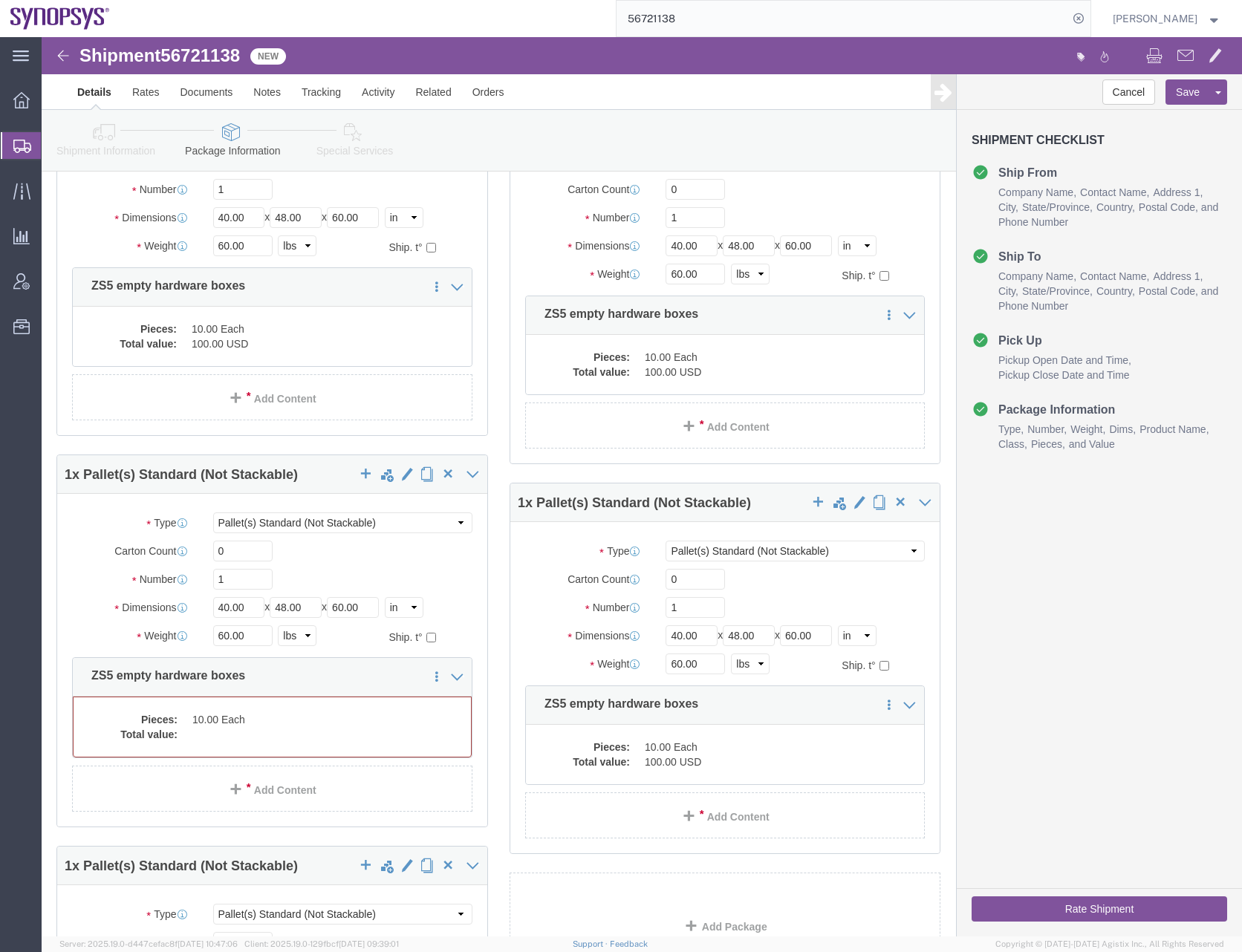
scroll to position [1916, 0]
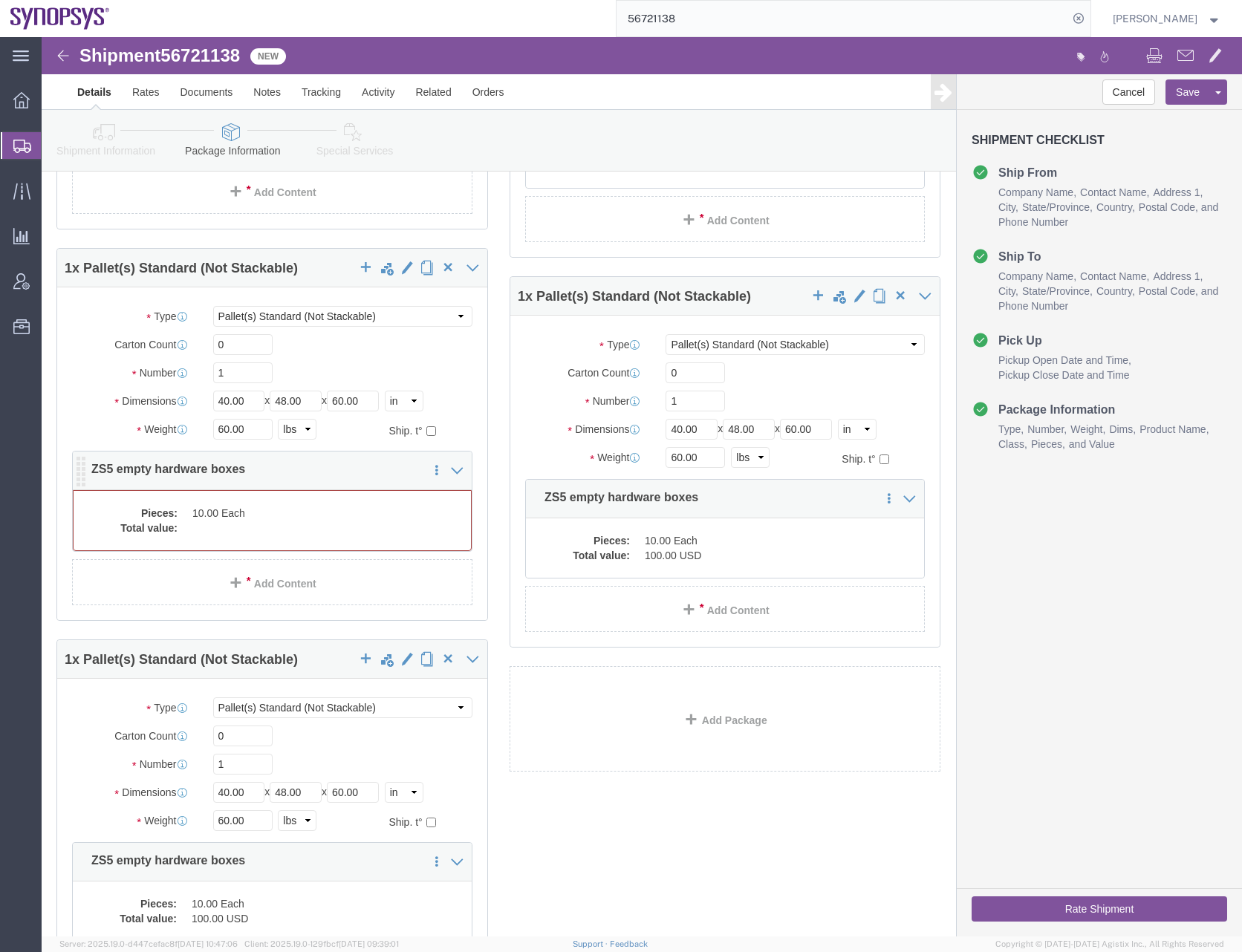
click dd
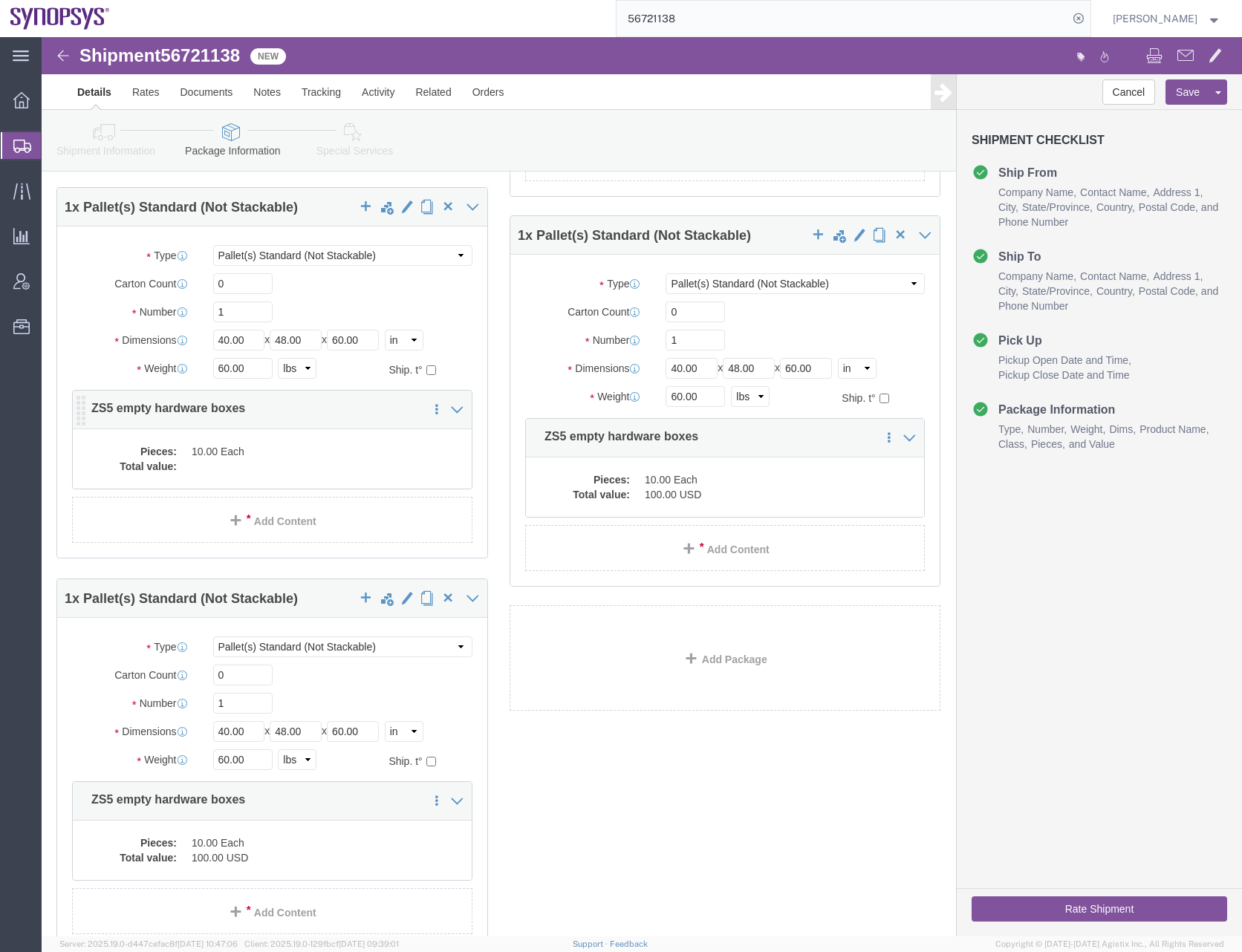
scroll to position [1855, 0]
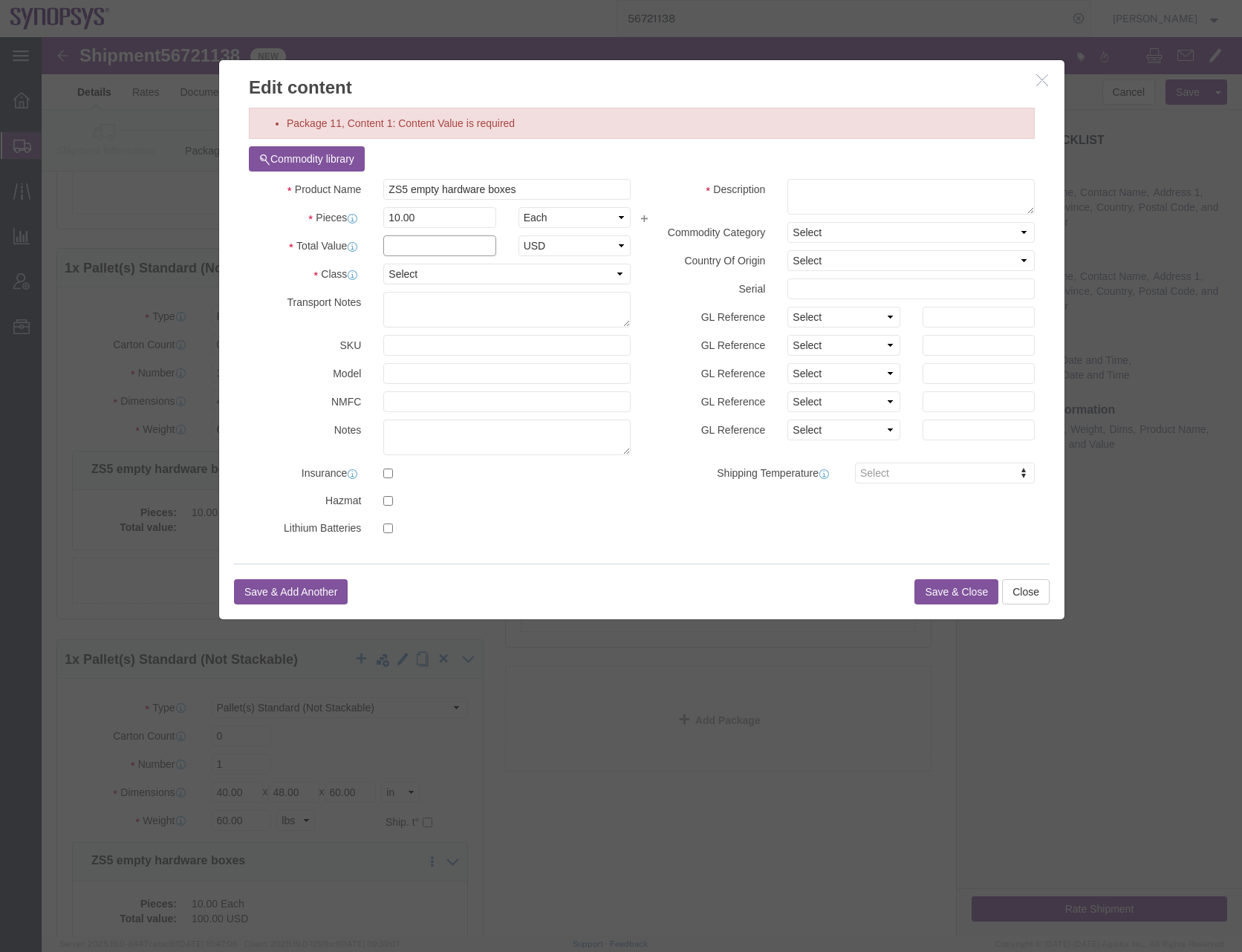
click input "text"
type input "100"
click select "Select 50 55 60 65 70 85 92.5 100 125 175 250 300 400"
select select "50"
click select "Select 50 55 60 65 70 85 92.5 100 125 175 250 300 400"
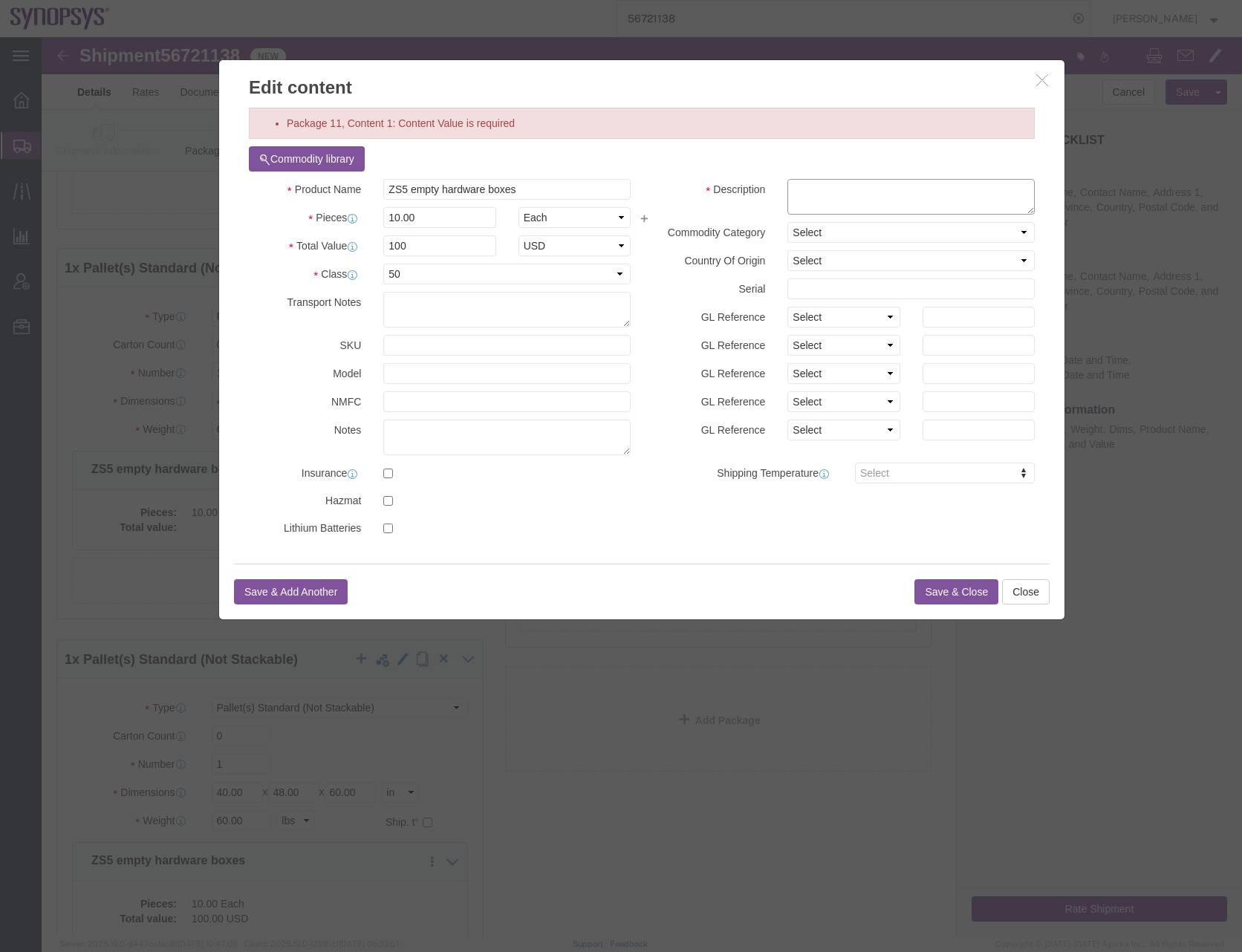
click textarea
type textarea "boxes"
click button "Save & Close"
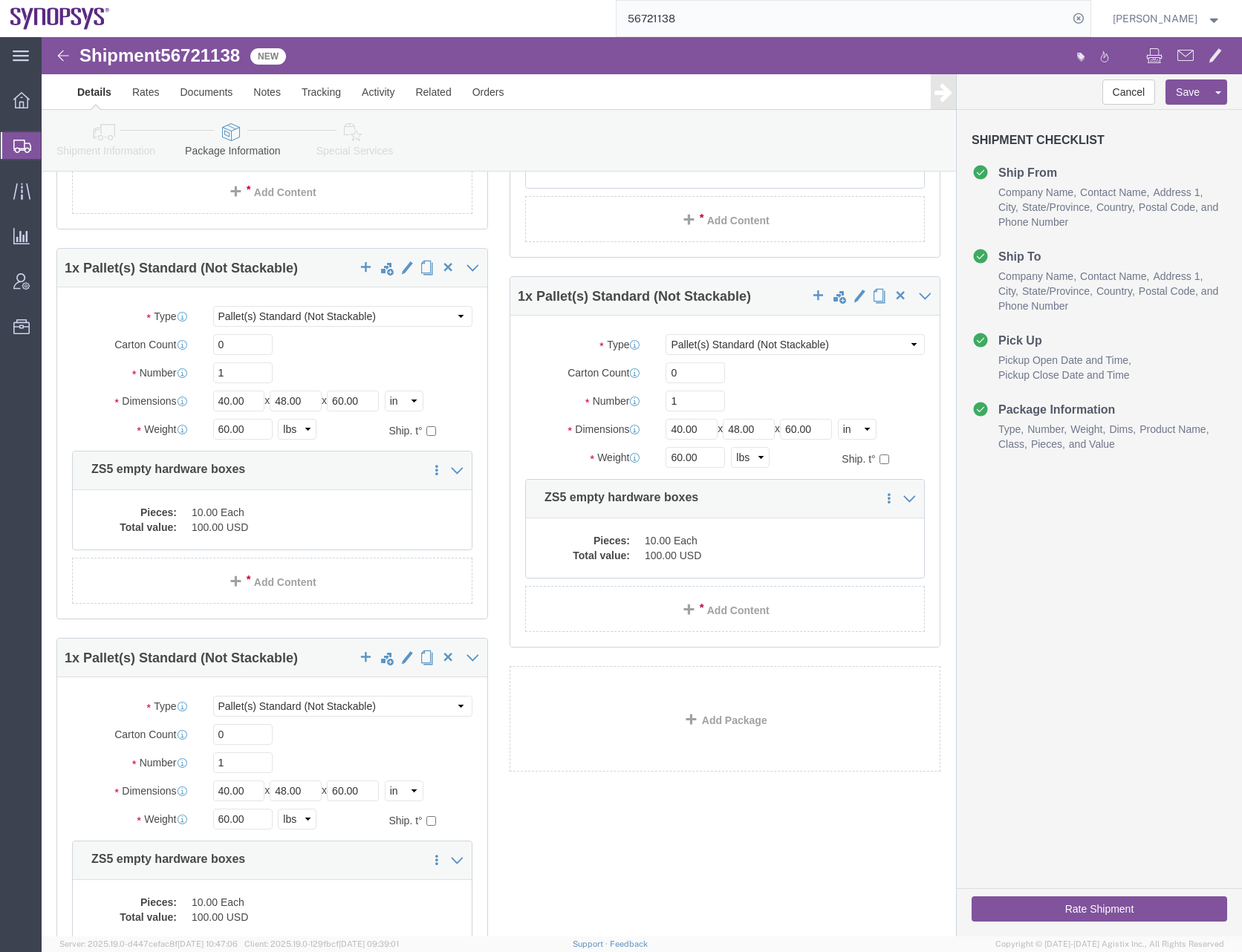
click div "1 x Crate(s) Package Type Select Bale(s) Basket(s) Bolt(s) Bottle(s) Buckets Bu…"
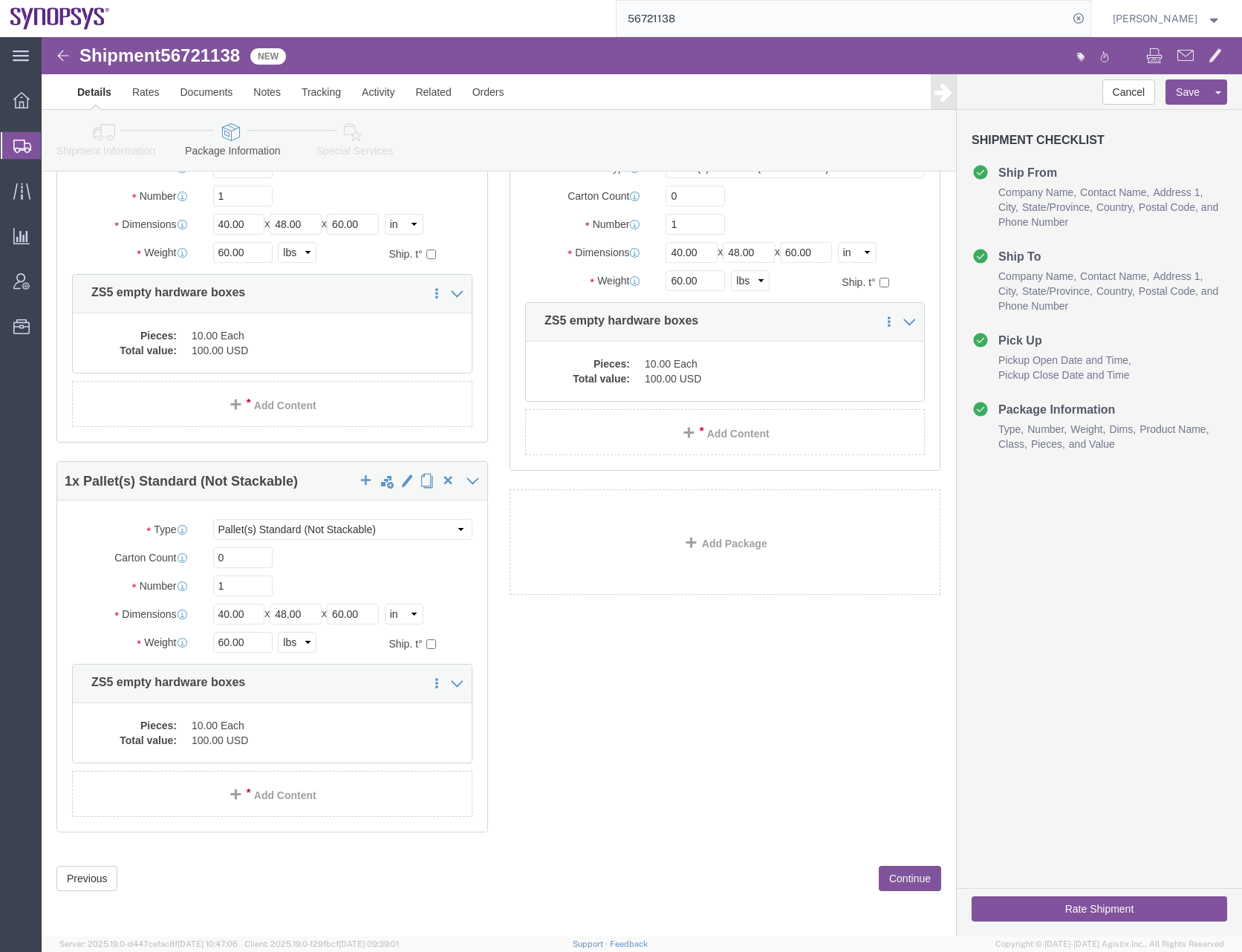
click button "Continue"
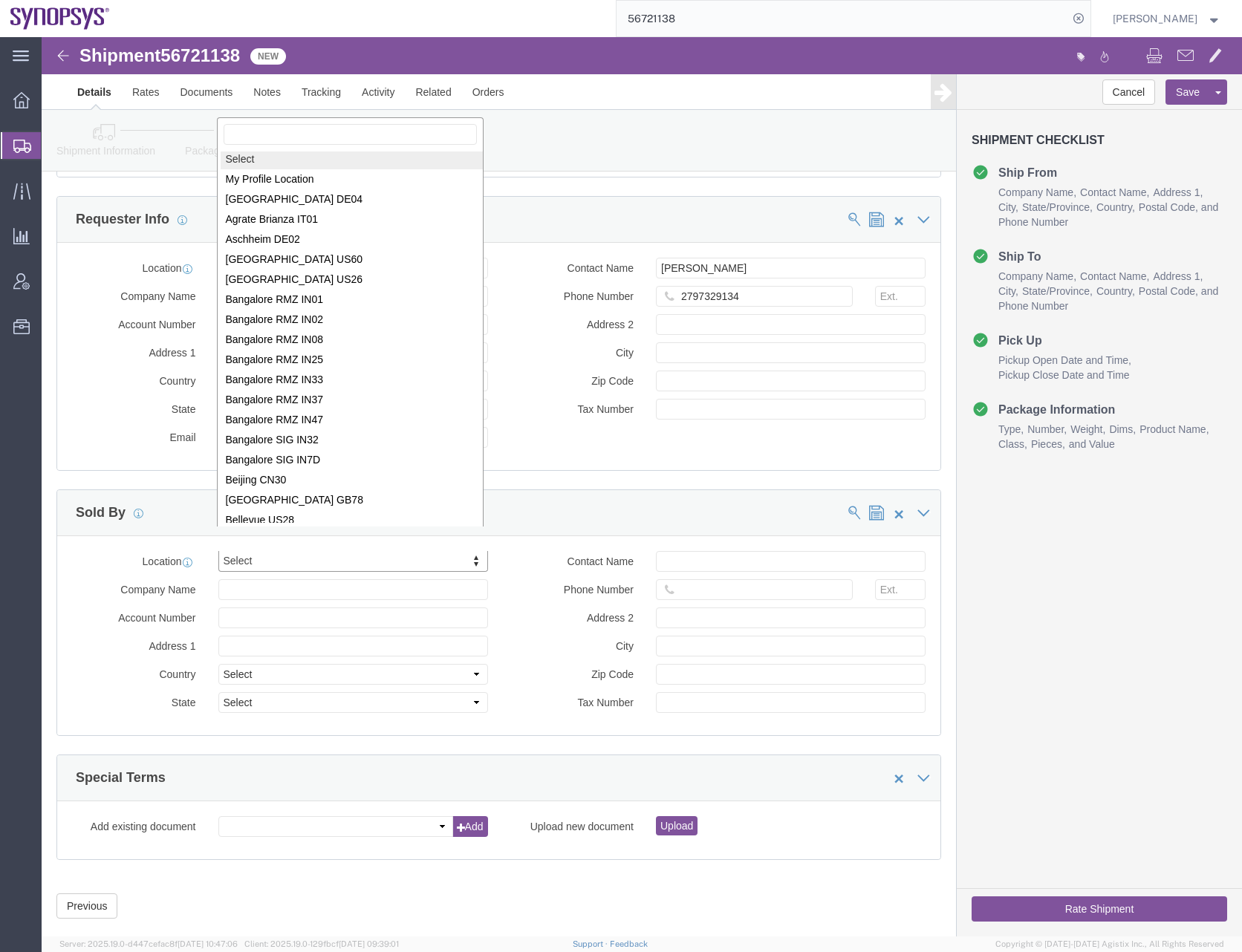
scroll to position [0, 0]
select select "MYPROFILE"
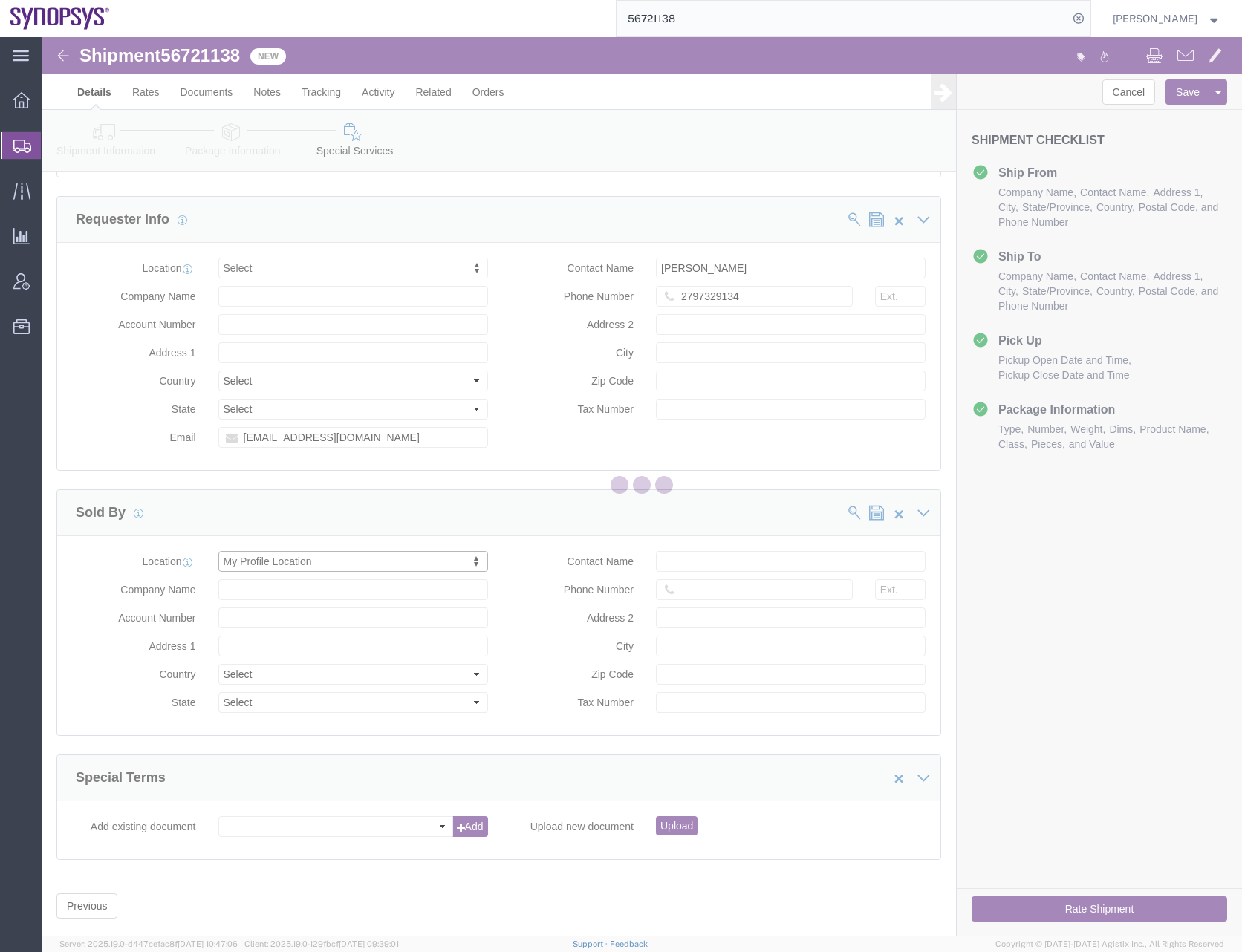
type input "Synopsys Headquarters USSV"
type input "675 Almanor Ave"
select select "US"
type input "Rafael Chacon"
type input "0016505845000"
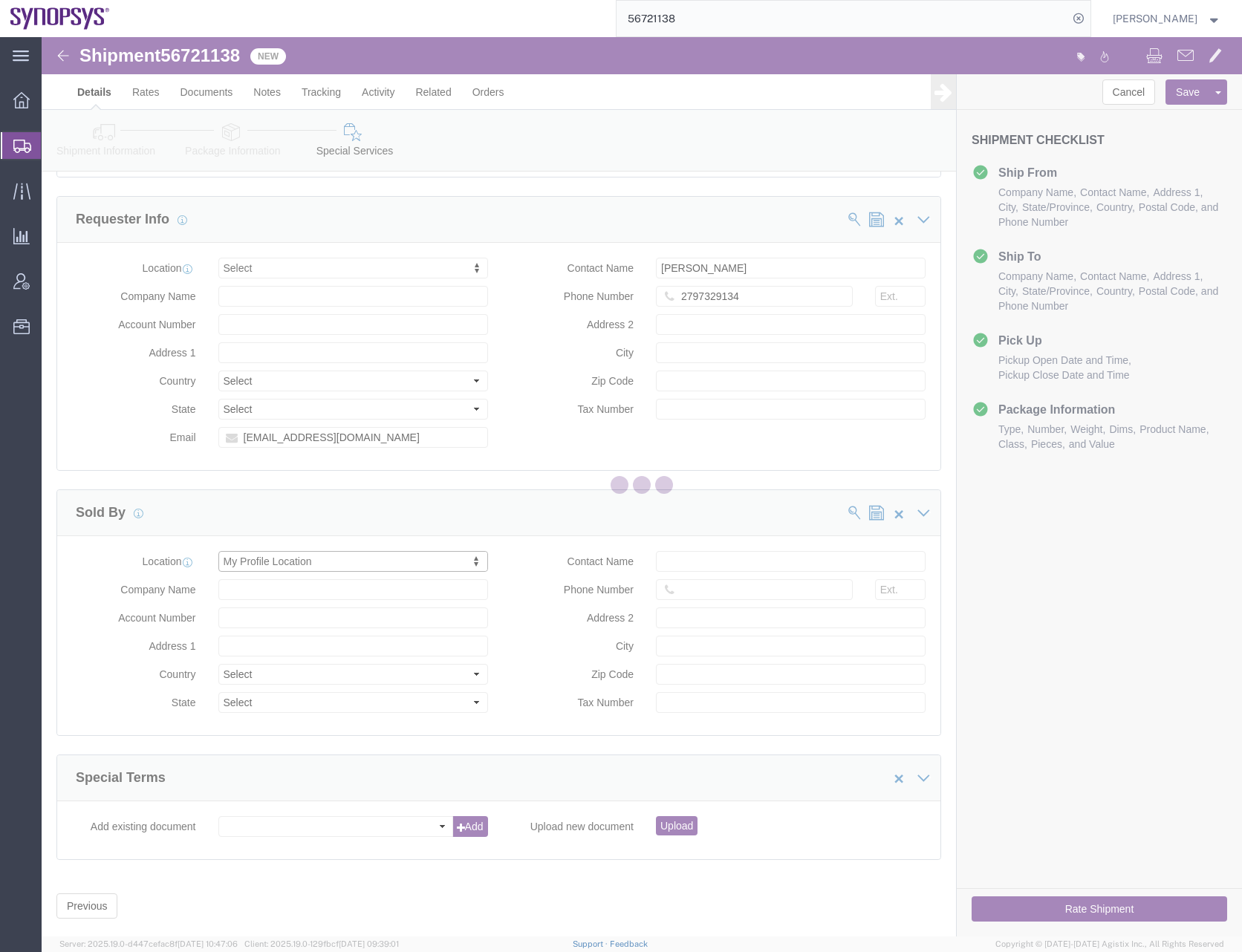
type input "Sunnyvale"
type input "94085"
type input "56-1546236"
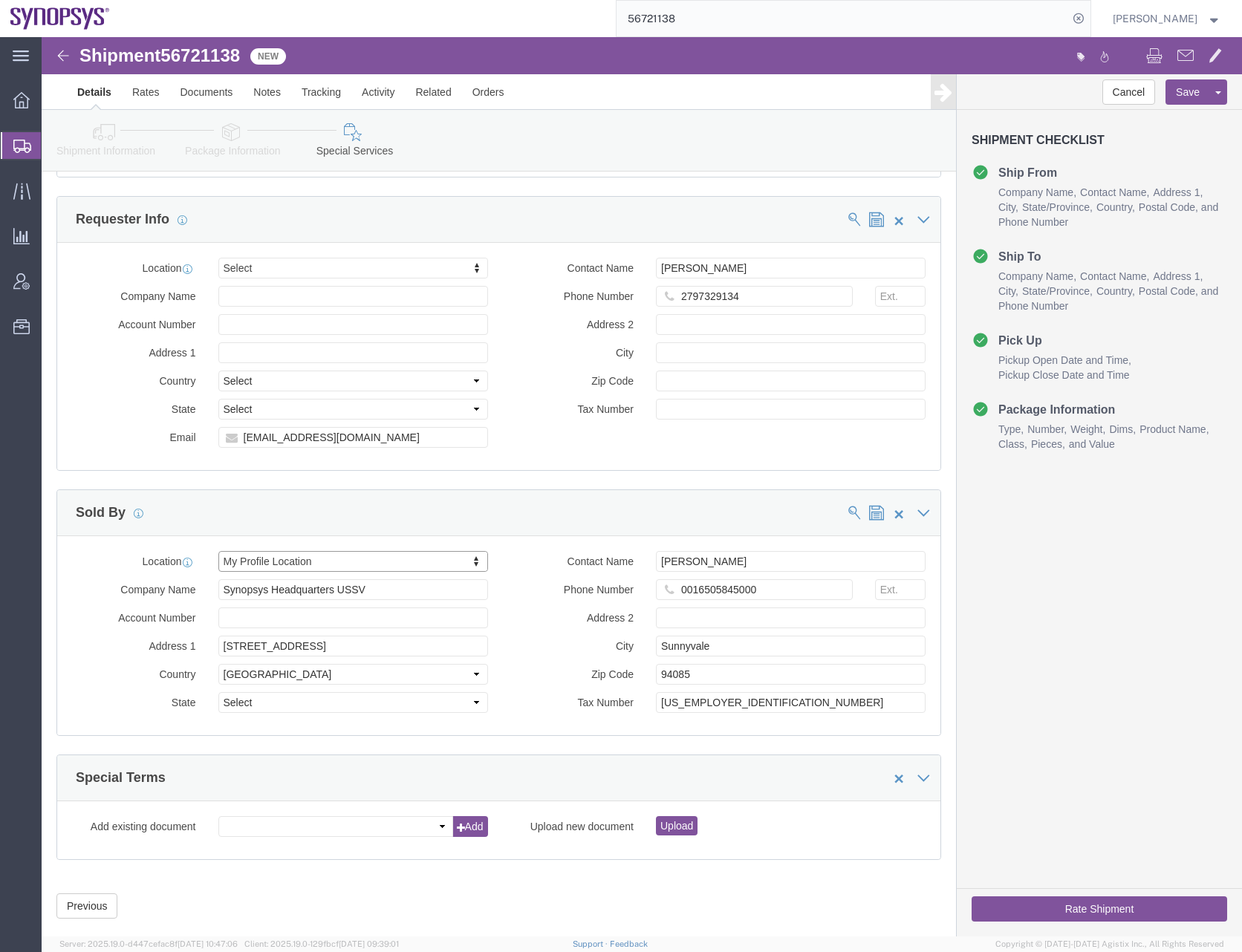
select select "CA"
click button "Rate Shipment"
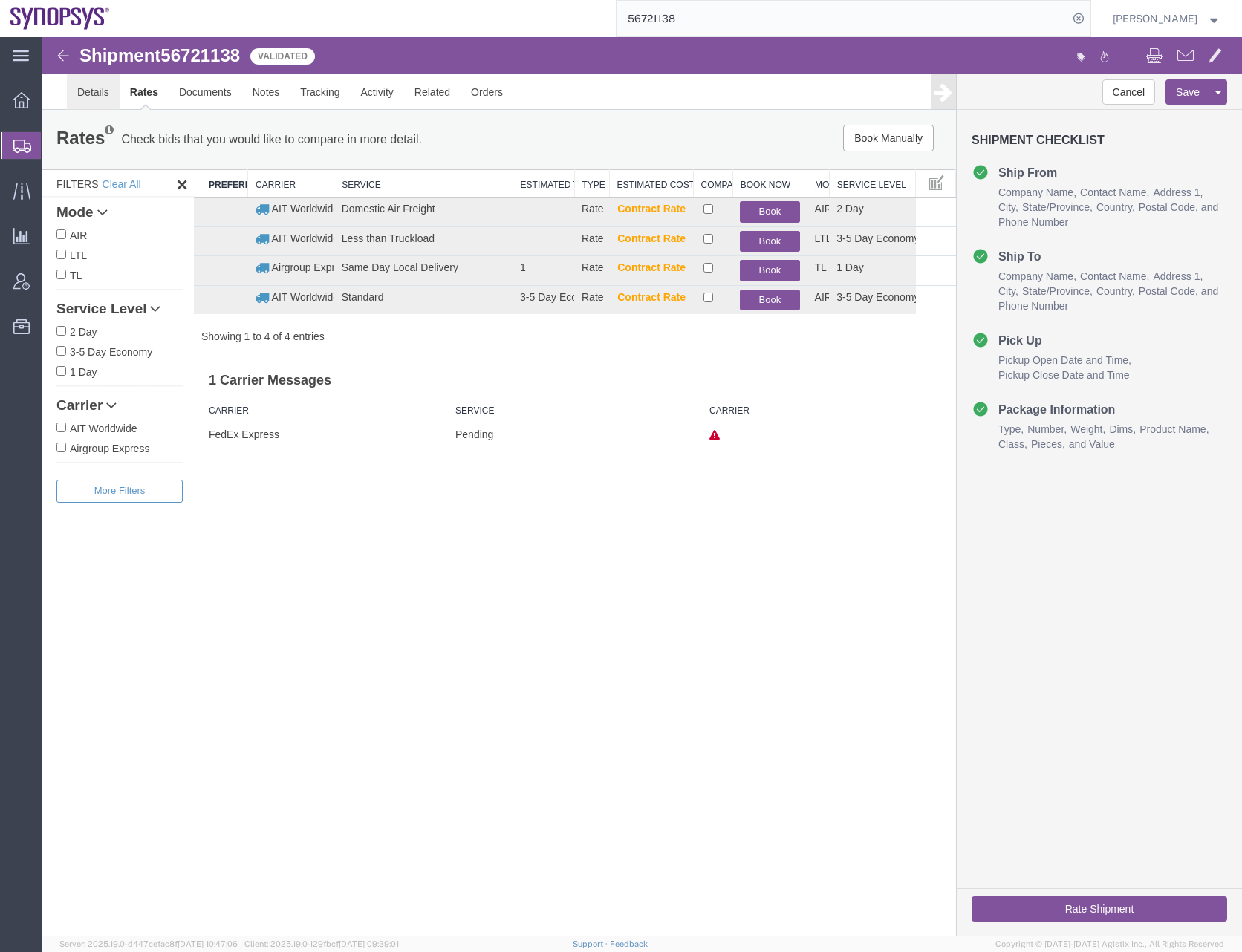
click at [88, 94] on link "Details" at bounding box center [93, 92] width 53 height 35
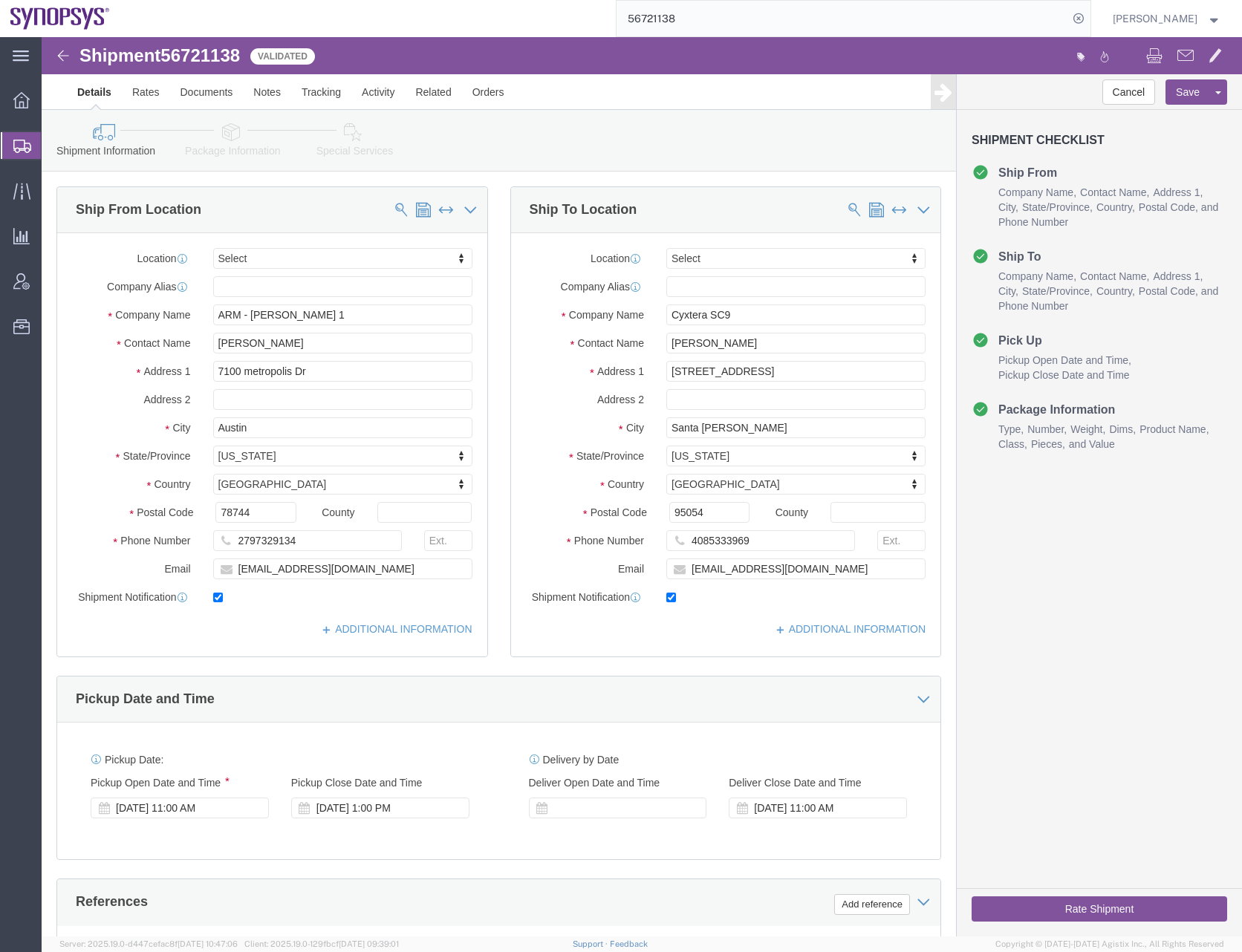
click icon
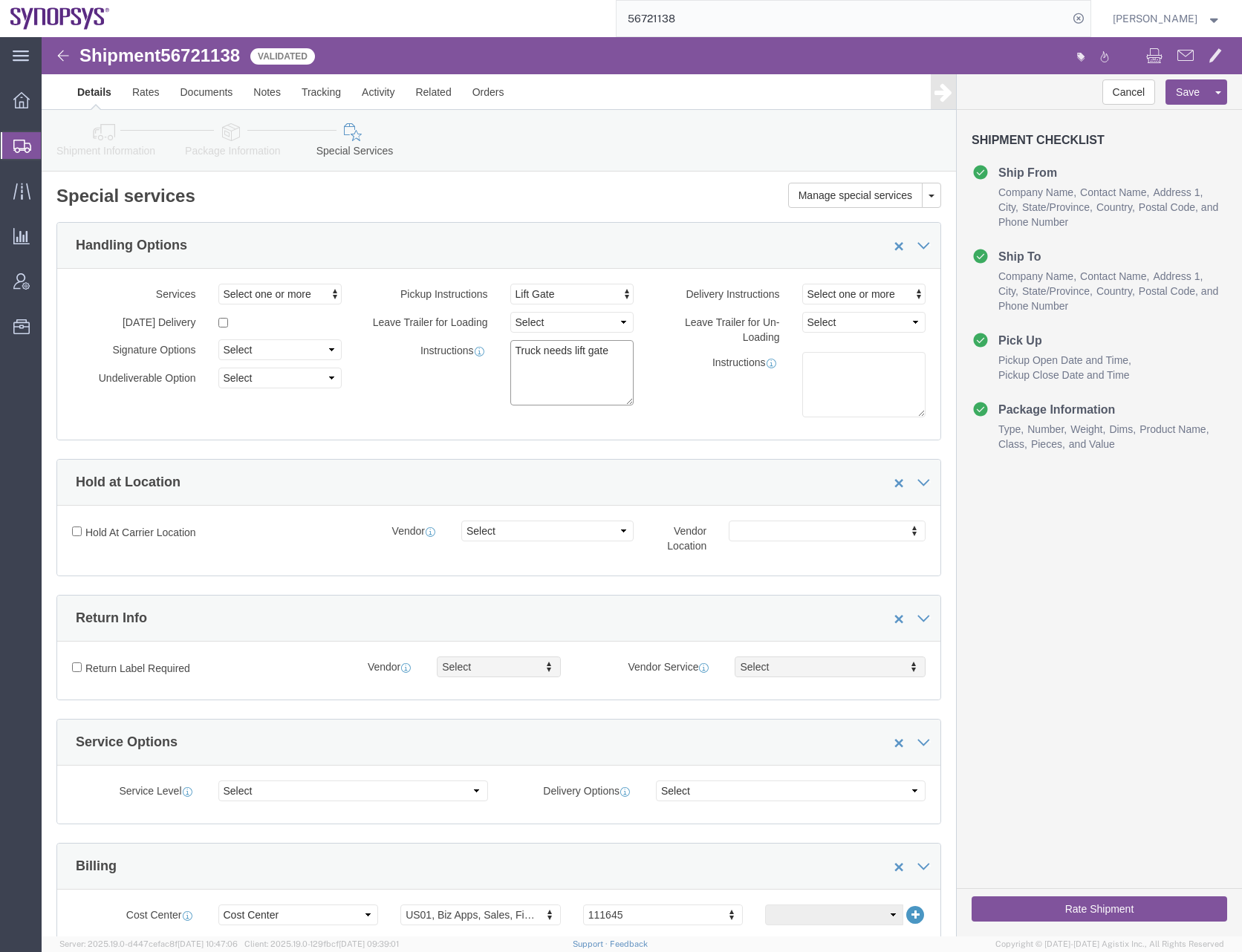
click textarea "Truck needs lift gate"
click div "Services Select one or more Air Ride Truck Blanket Wrap Carnet Consolidated Shi…"
click textarea "Truck needs lift gate"
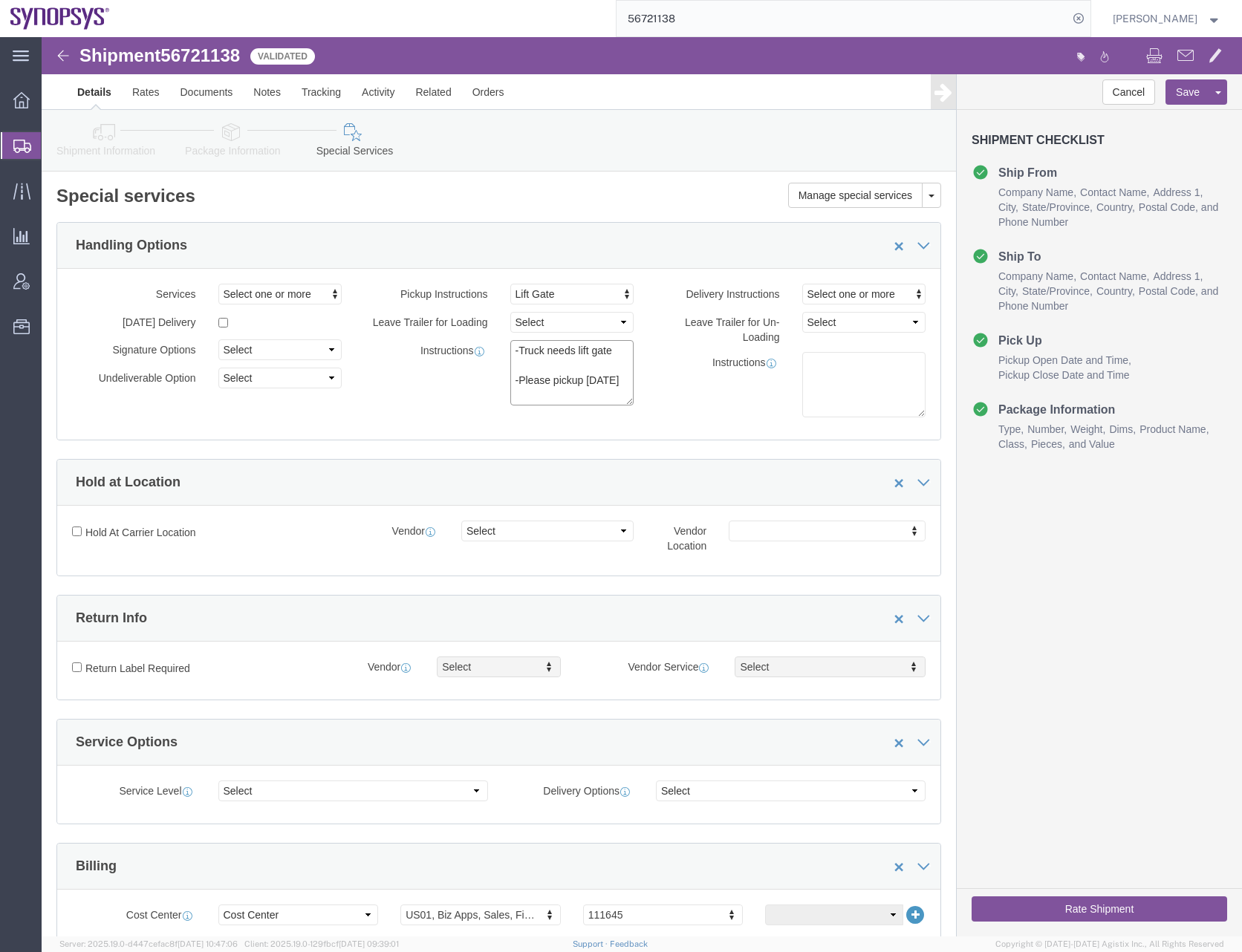
type textarea "-Truck needs lift gate -Please pickup today 9/18"
click div "Pickup Instructions Lift Gate Crane Required Driver Assisted Loading Forklift I…"
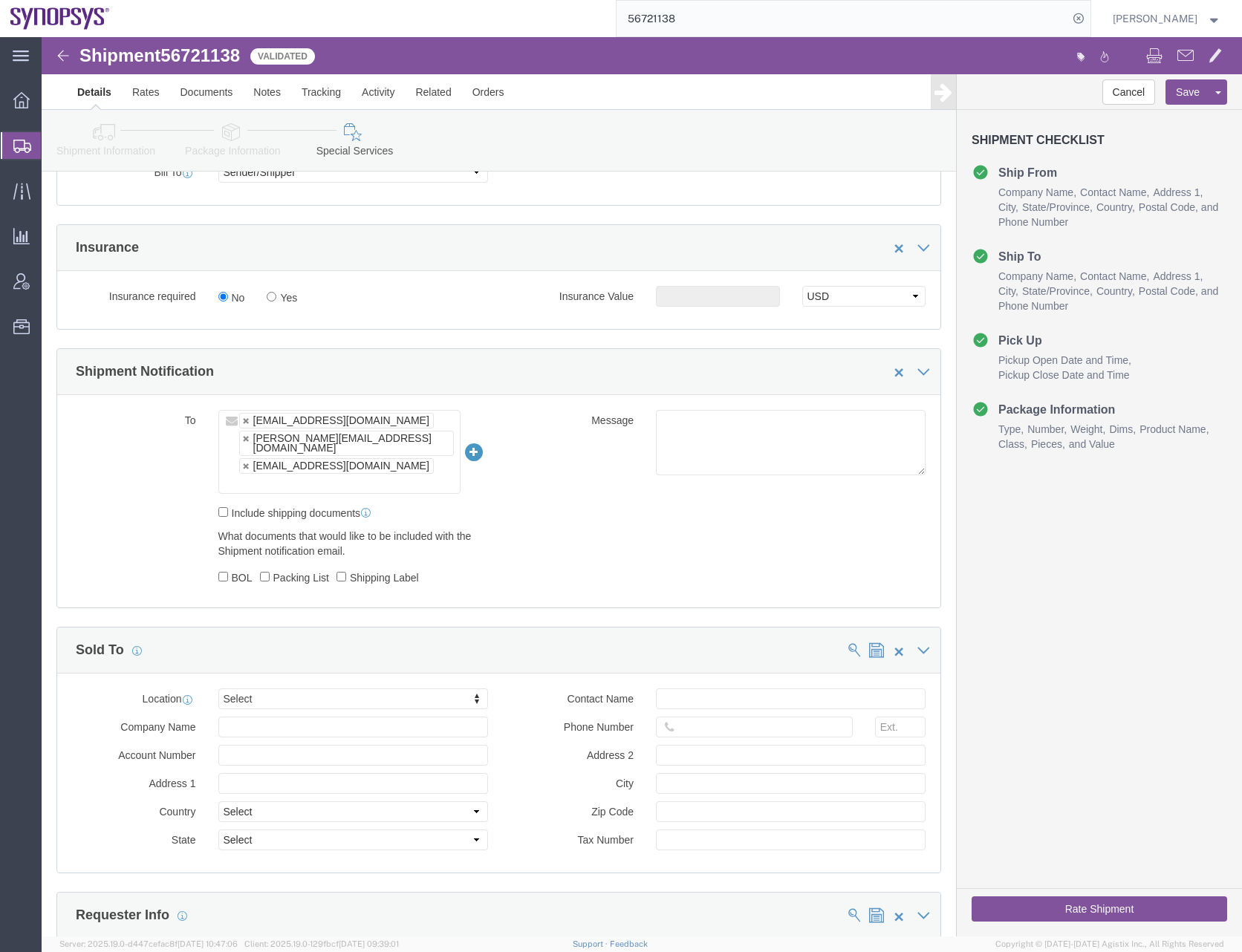
scroll to position [891, 0]
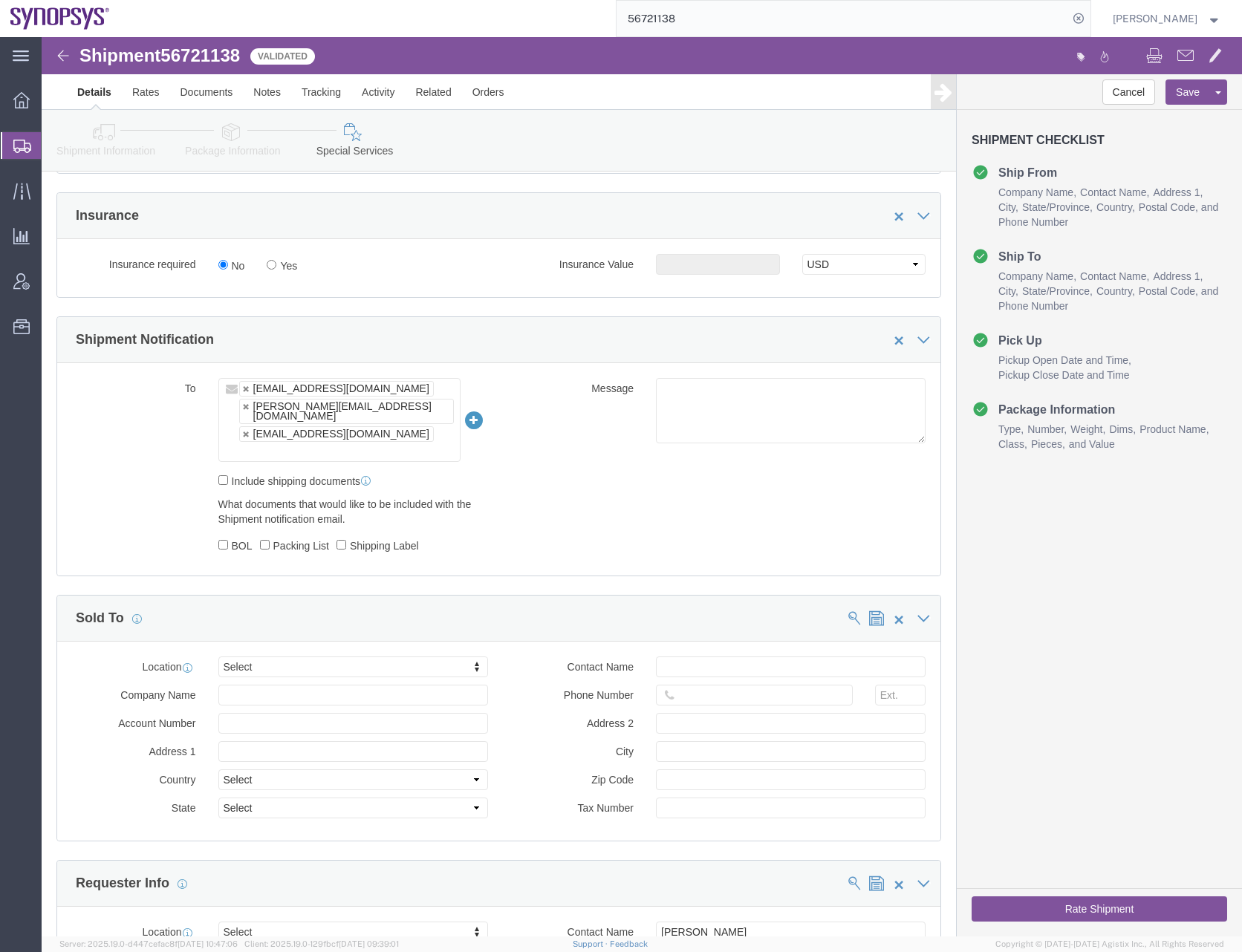
click button "Rate Shipment"
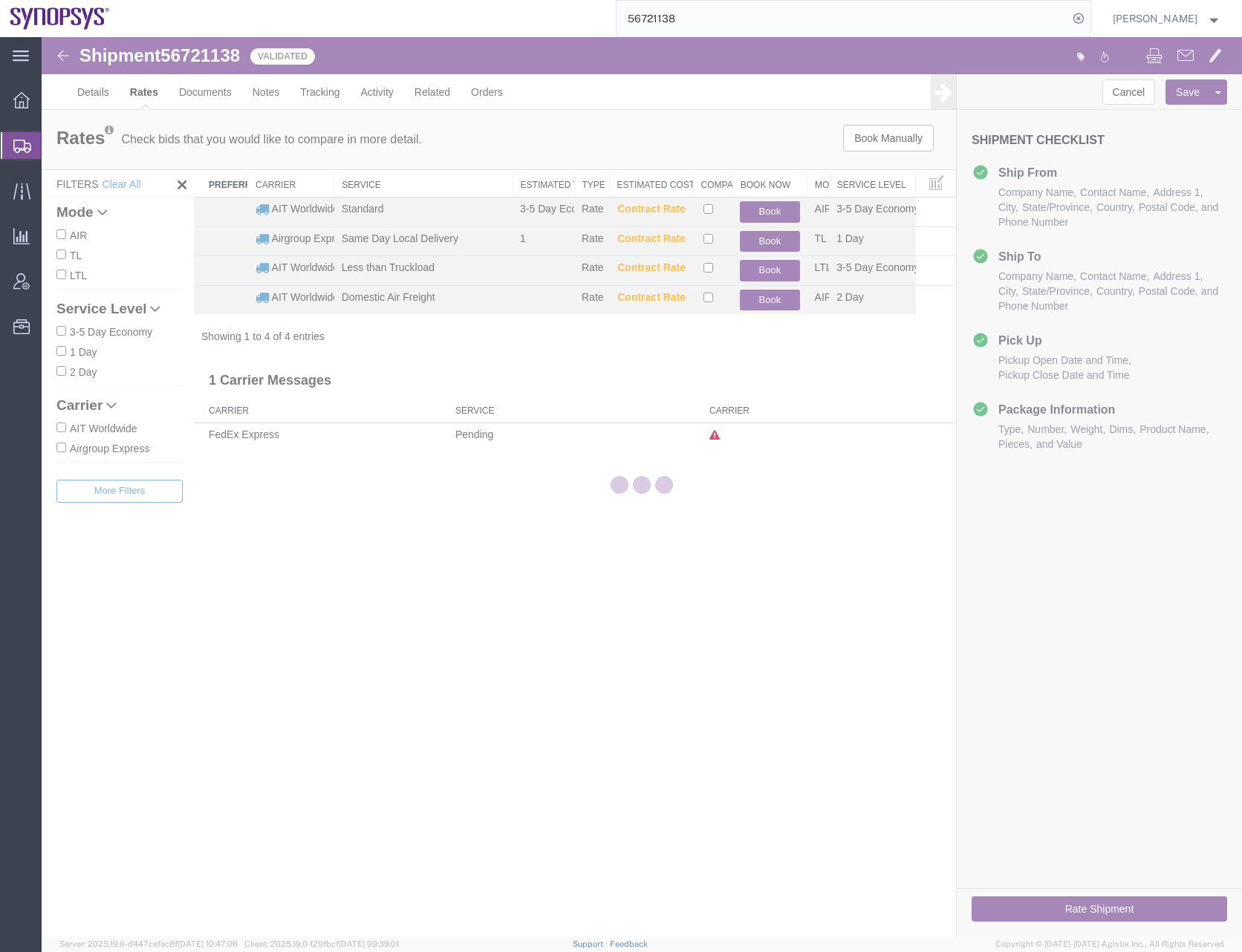
scroll to position [0, 0]
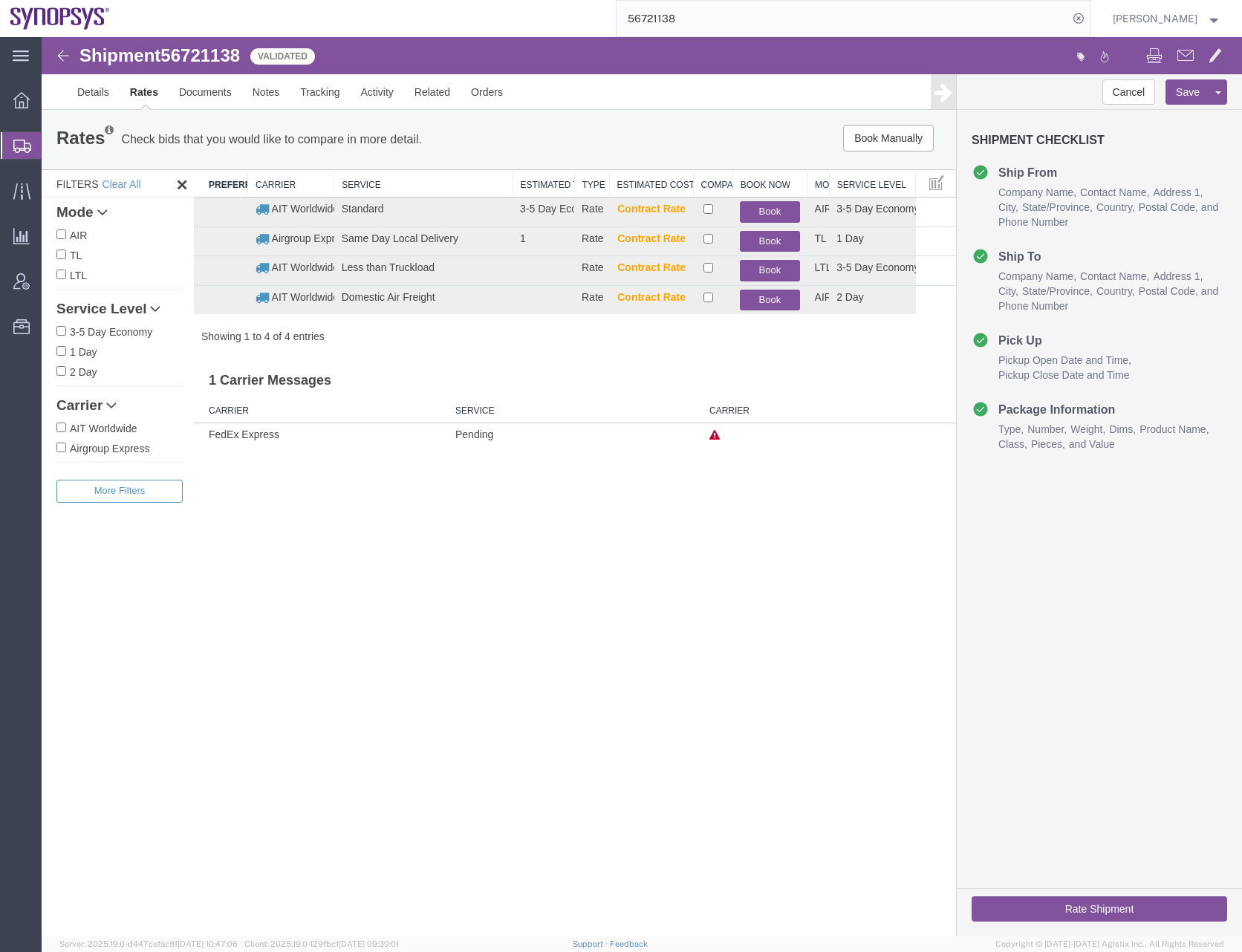
click at [769, 209] on button "Book" at bounding box center [770, 211] width 59 height 21
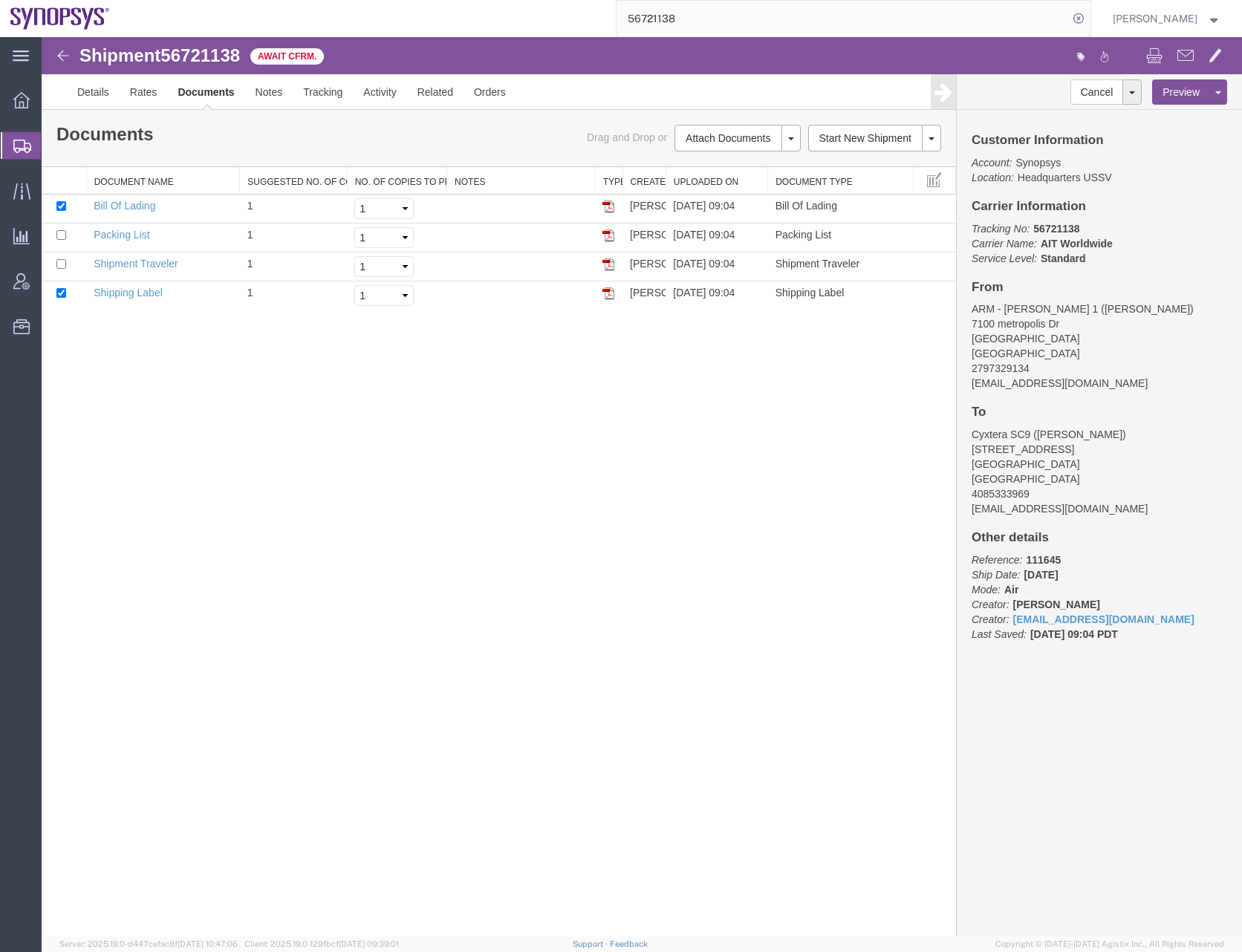
click at [410, 465] on div "Shipment 56721138 4 of 4 Await Cfrm. Details Rates Documents Notes Tracking Act…" at bounding box center [642, 486] width 1200 height 899
click at [104, 99] on link "Details" at bounding box center [93, 92] width 53 height 35
